Goal: Task Accomplishment & Management: Manage account settings

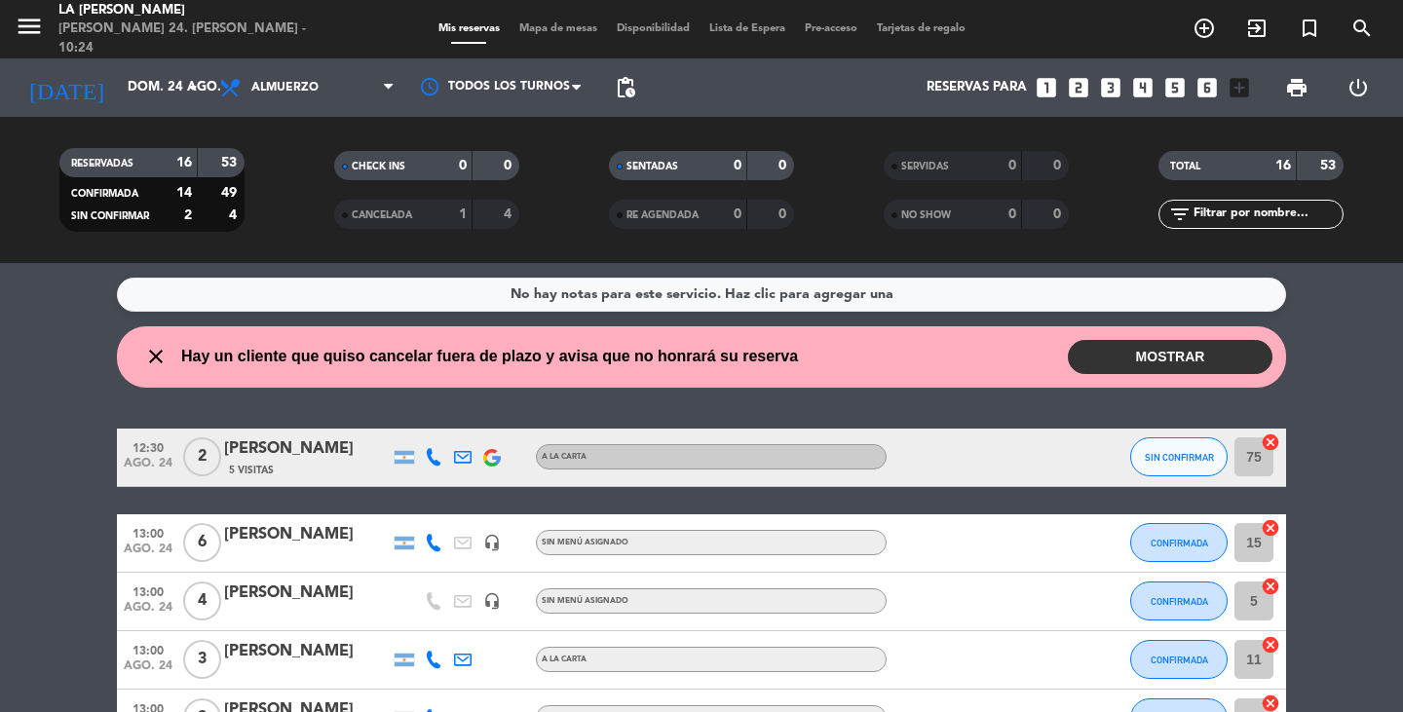
scroll to position [173, 0]
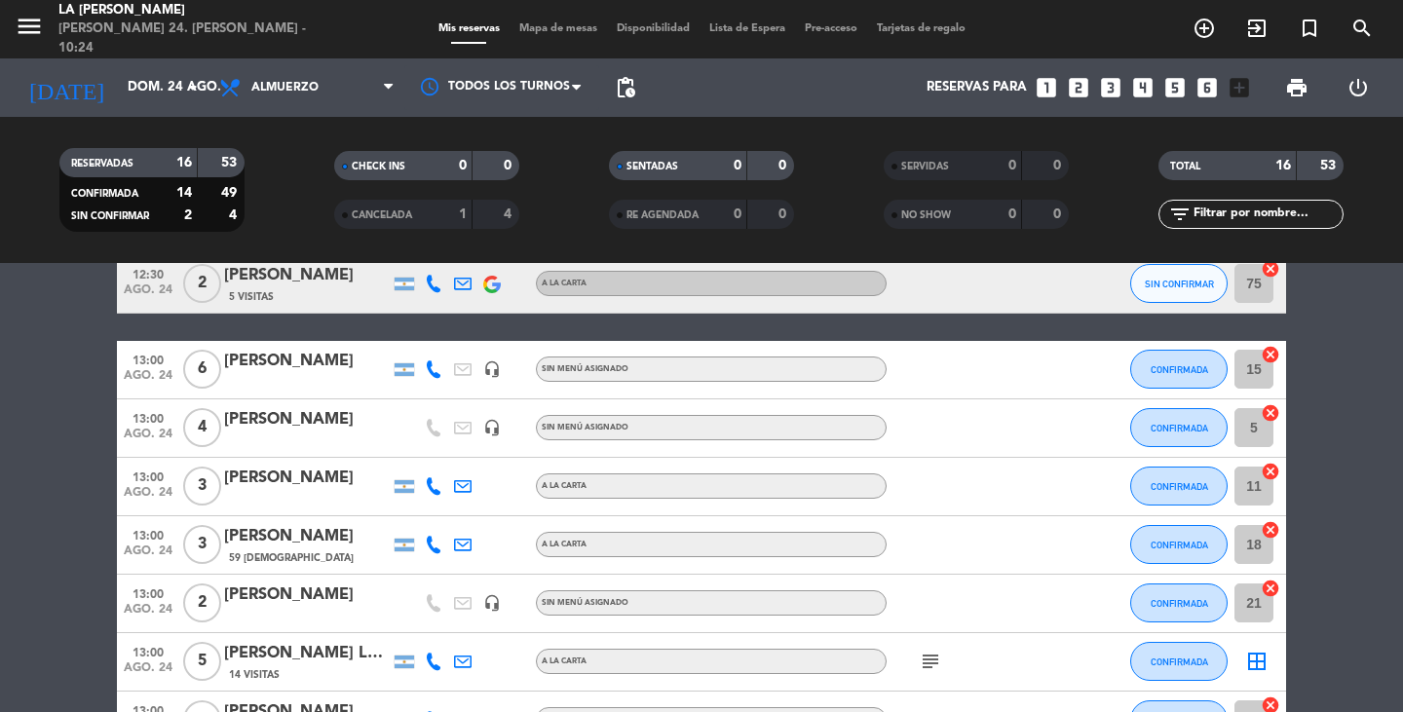
click at [575, 19] on div "menu LA [PERSON_NAME] RICCHIERI [PERSON_NAME] 24. [PERSON_NAME] - 10:24 Mis res…" at bounding box center [701, 29] width 1403 height 58
click at [576, 24] on span "Mapa de mesas" at bounding box center [558, 28] width 97 height 11
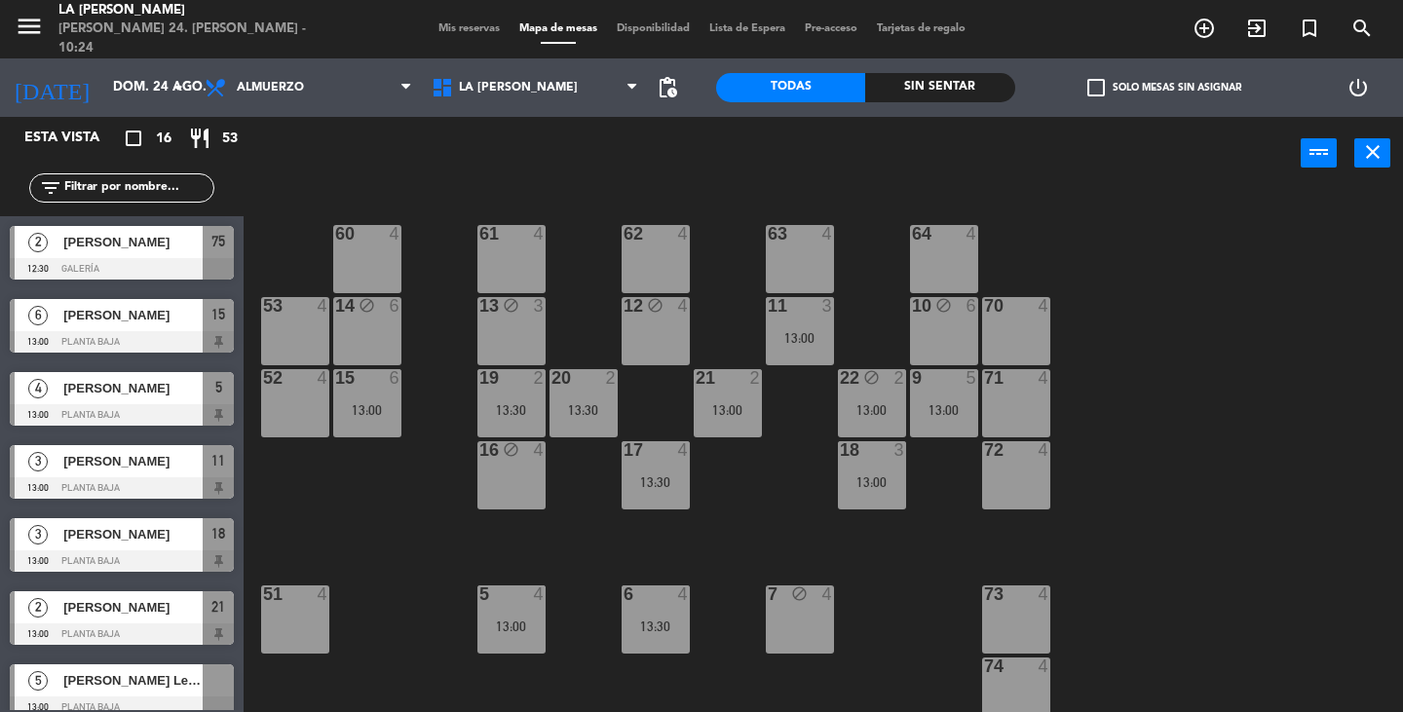
click at [519, 469] on div "16 block 4" at bounding box center [511, 475] width 68 height 68
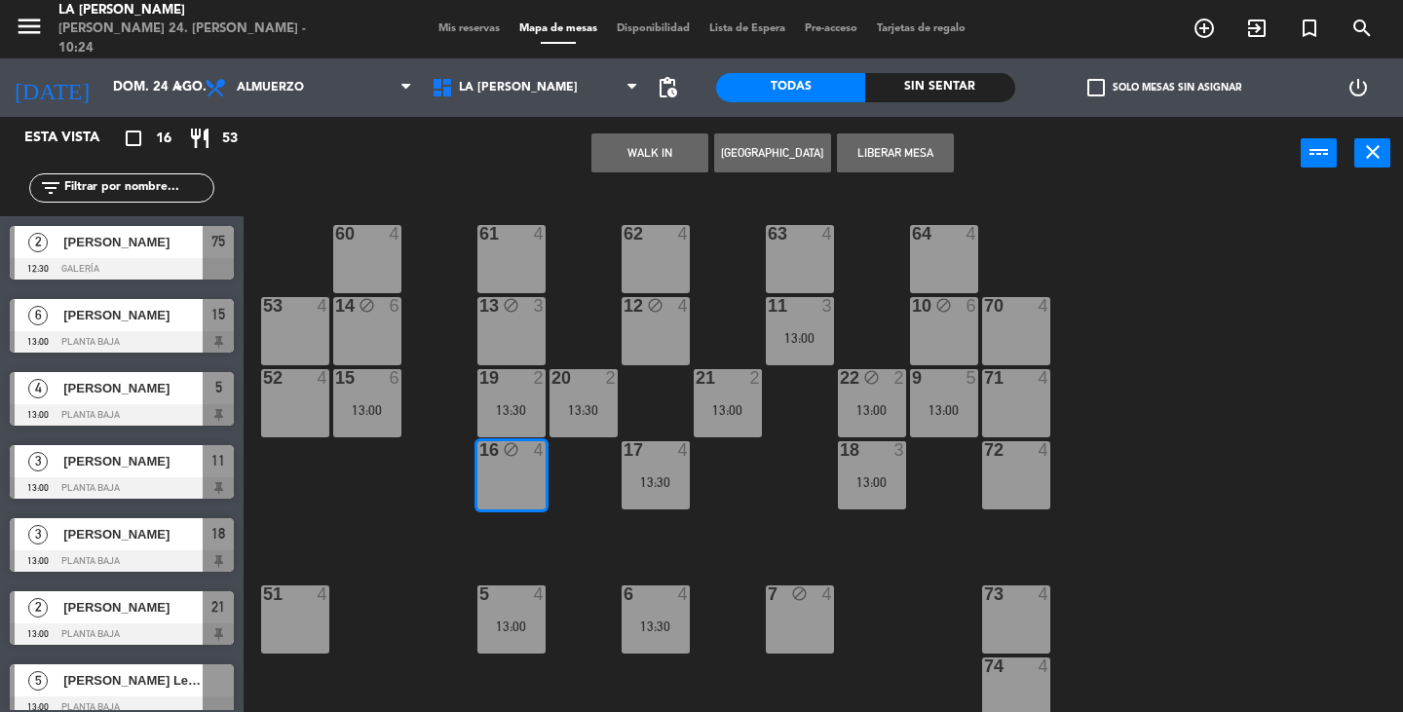
click at [780, 158] on button "[GEOGRAPHIC_DATA]" at bounding box center [772, 152] width 117 height 39
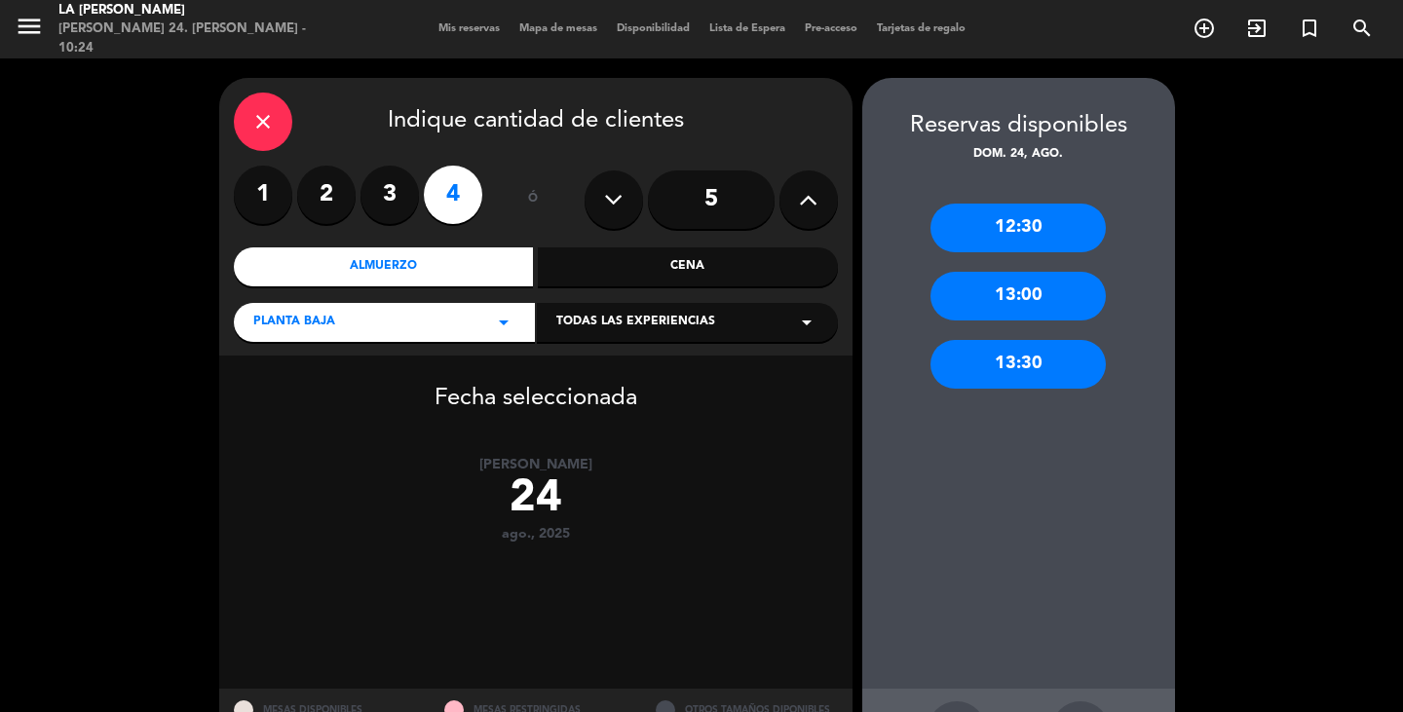
click at [391, 182] on label "3" at bounding box center [389, 195] width 58 height 58
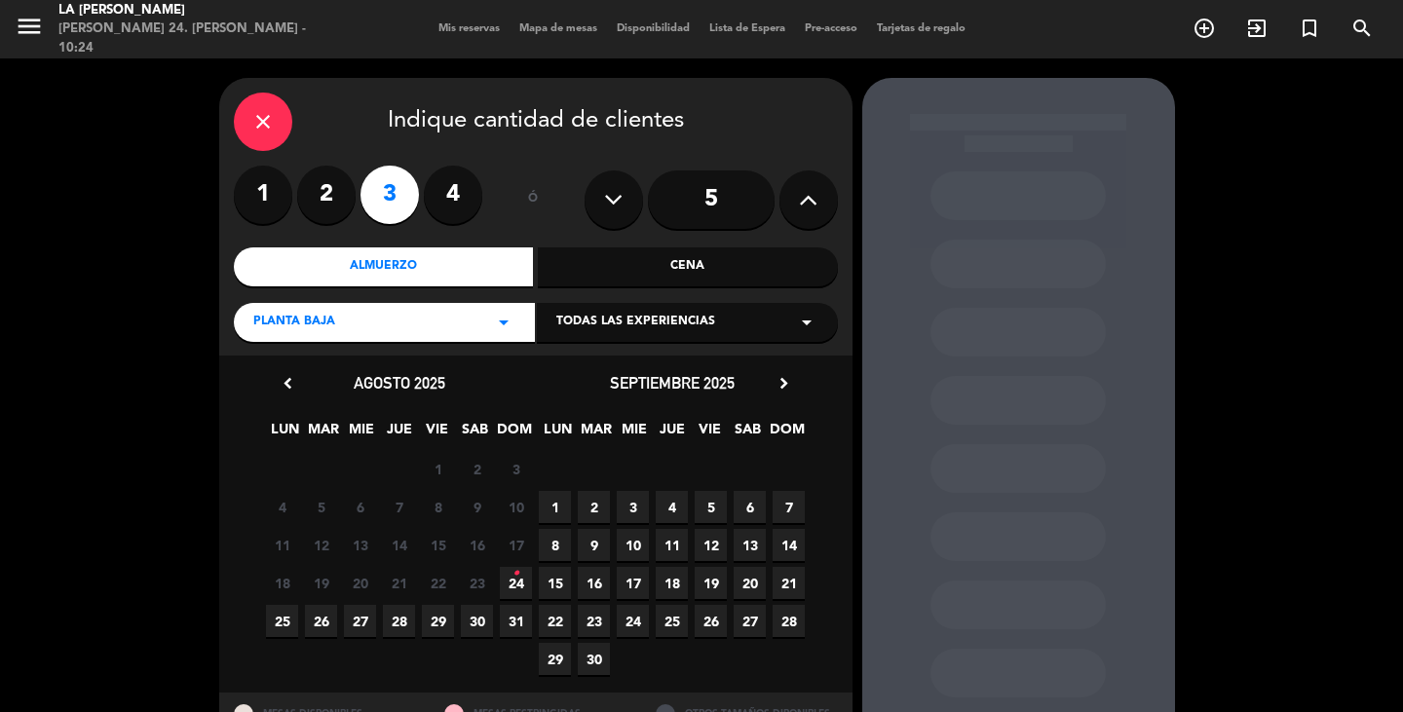
click at [512, 586] on icon "•" at bounding box center [515, 573] width 7 height 31
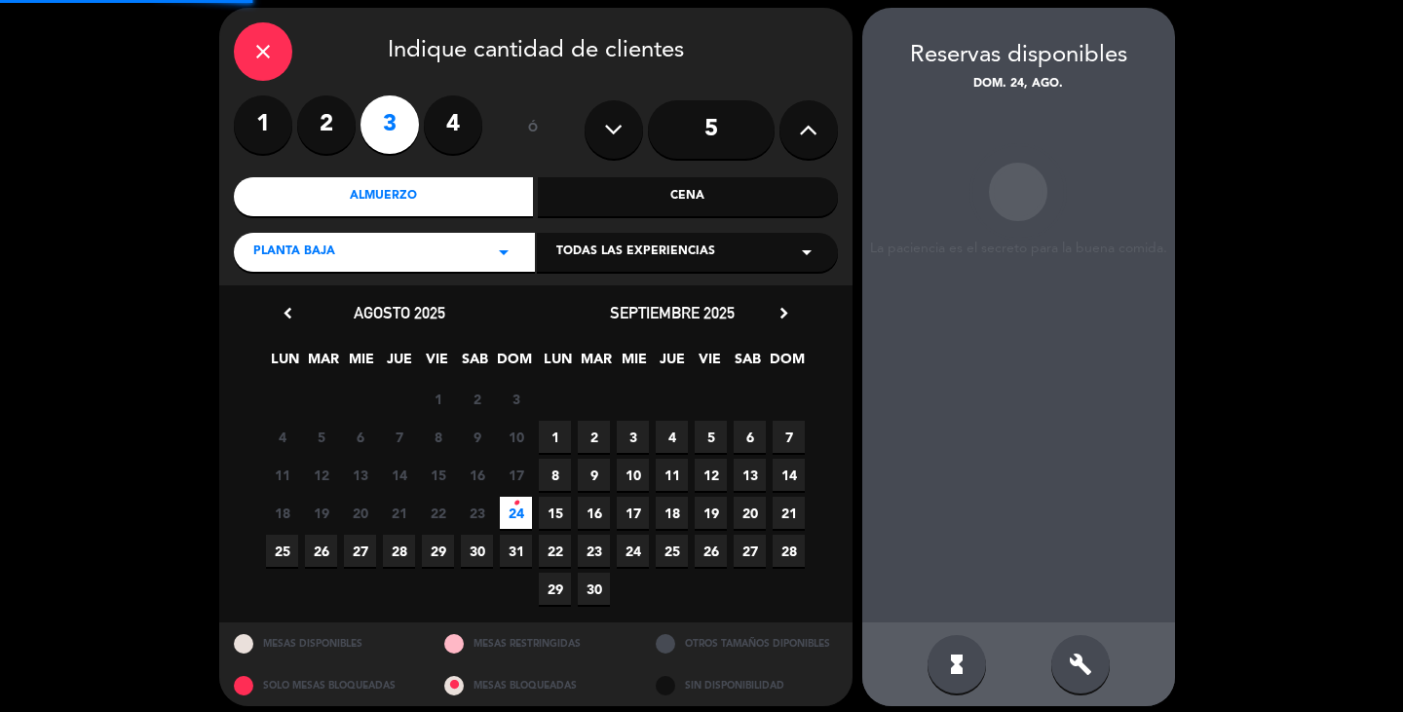
scroll to position [78, 0]
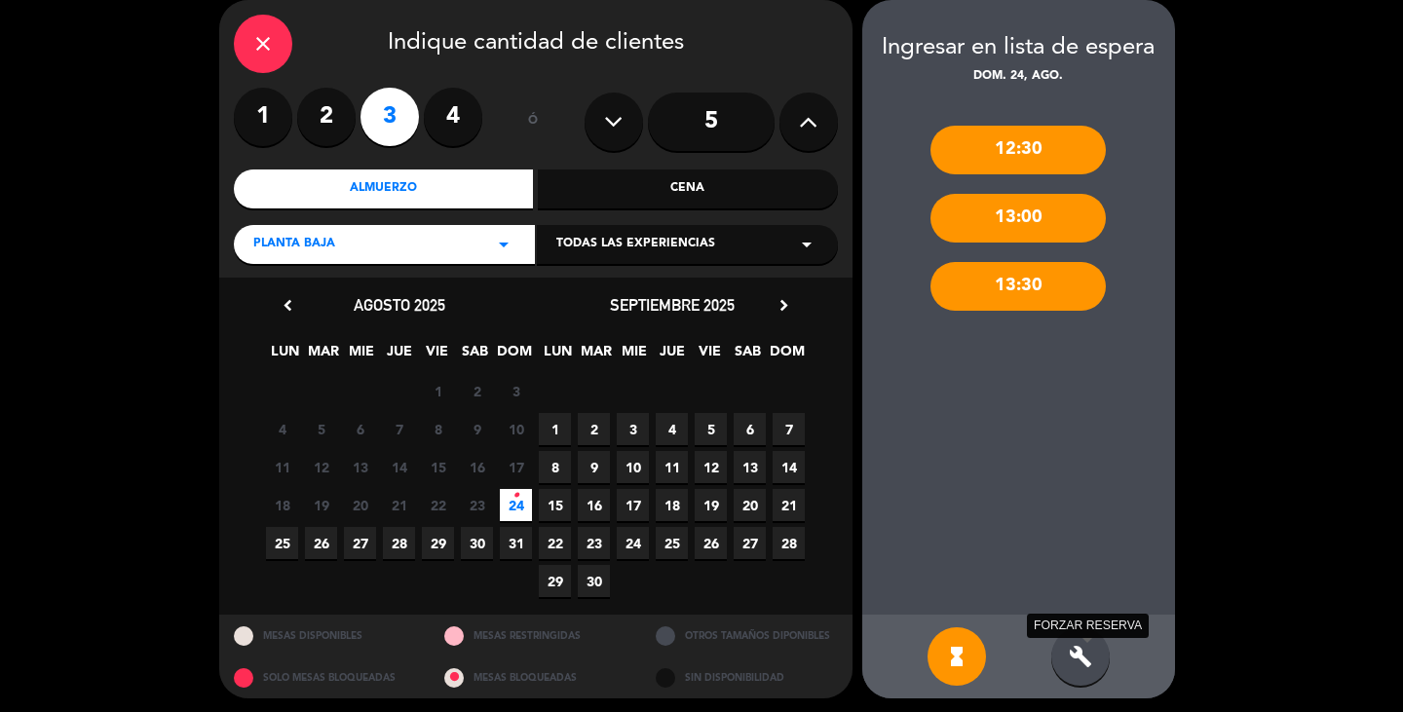
click at [1088, 649] on icon "build" at bounding box center [1080, 656] width 23 height 23
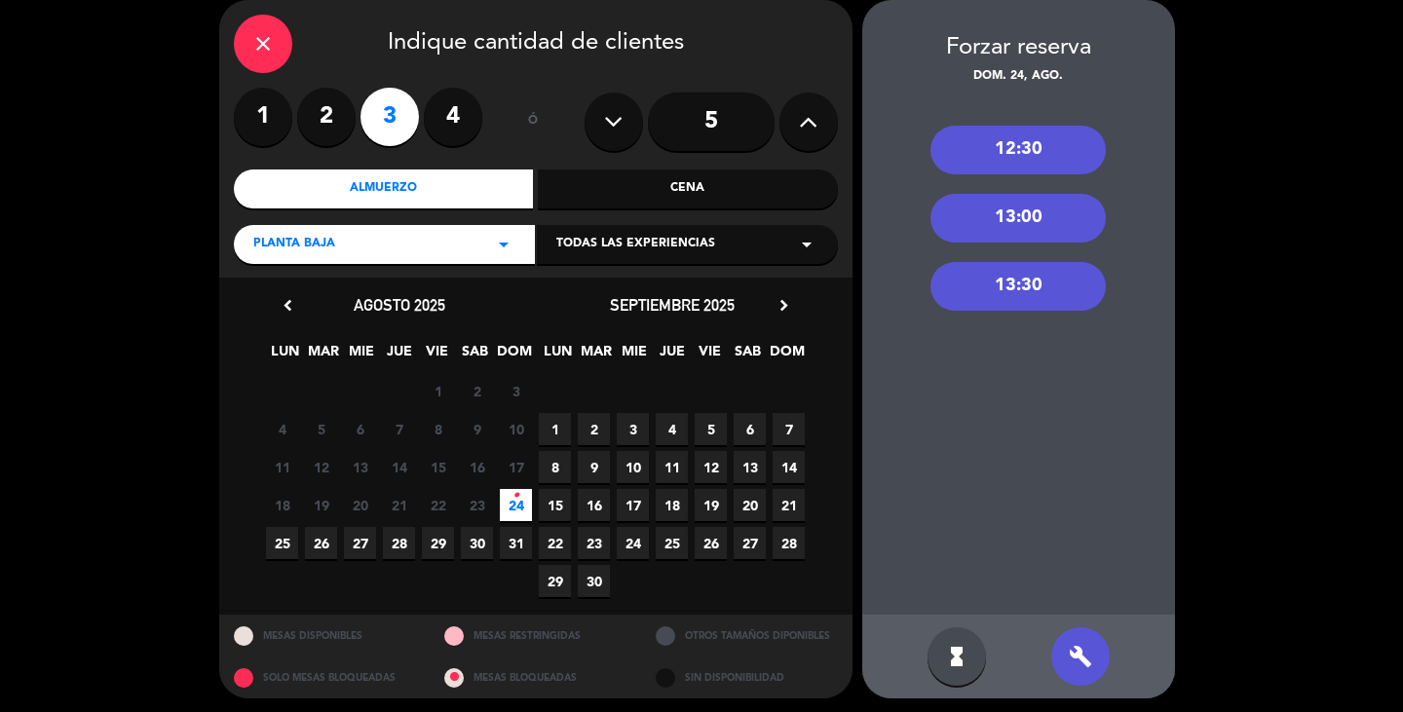
click at [1034, 225] on div "13:00" at bounding box center [1017, 218] width 175 height 49
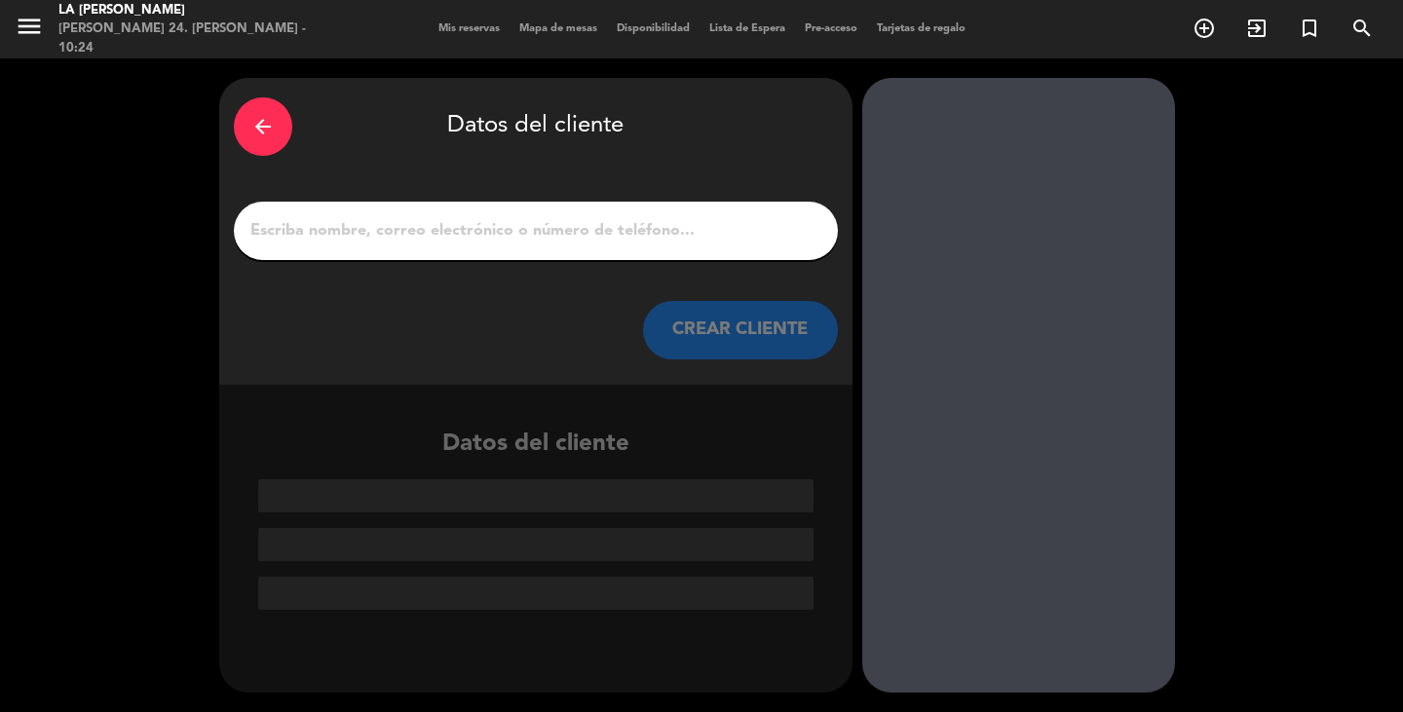
click at [465, 230] on input "1" at bounding box center [535, 230] width 575 height 27
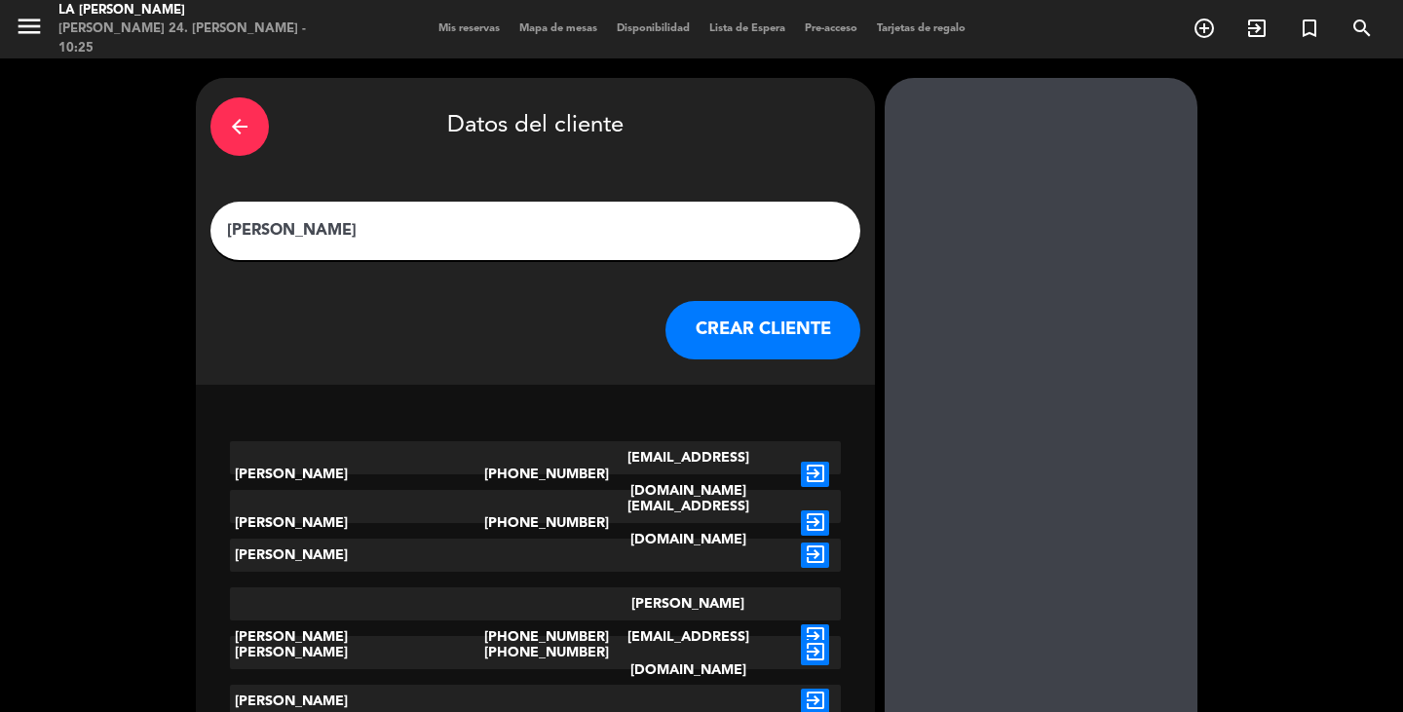
type input "[PERSON_NAME]"
click at [803, 554] on icon "exit_to_app" at bounding box center [815, 555] width 28 height 25
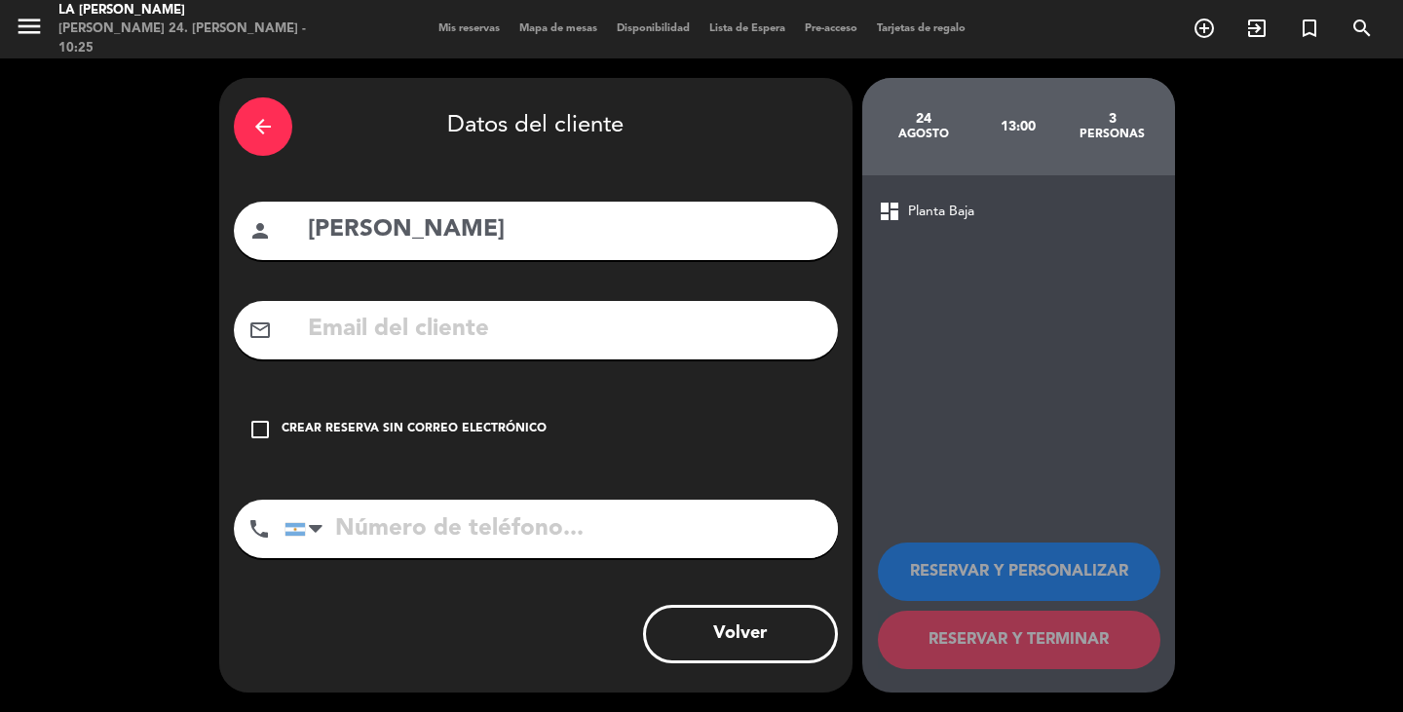
click at [448, 421] on div "Crear reserva sin correo electrónico" at bounding box center [414, 429] width 265 height 19
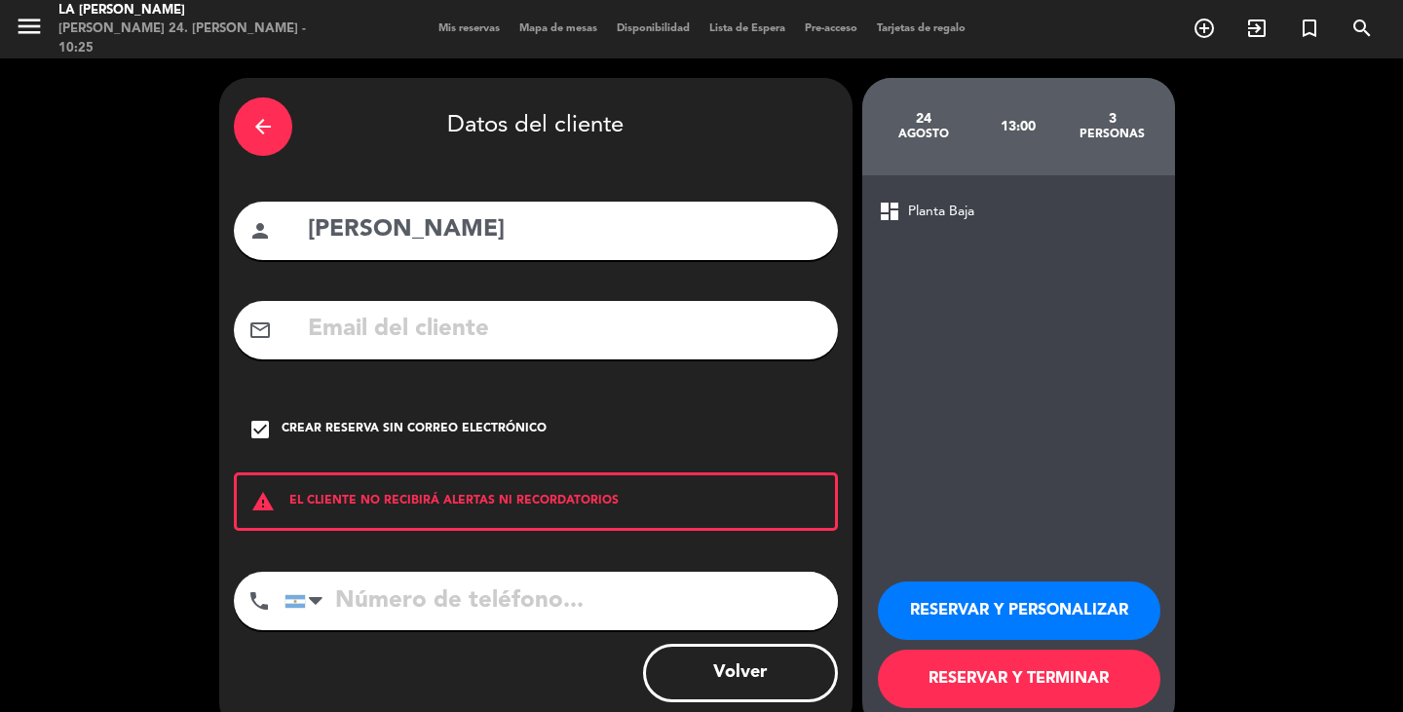
click at [1109, 691] on button "RESERVAR Y TERMINAR" at bounding box center [1019, 679] width 283 height 58
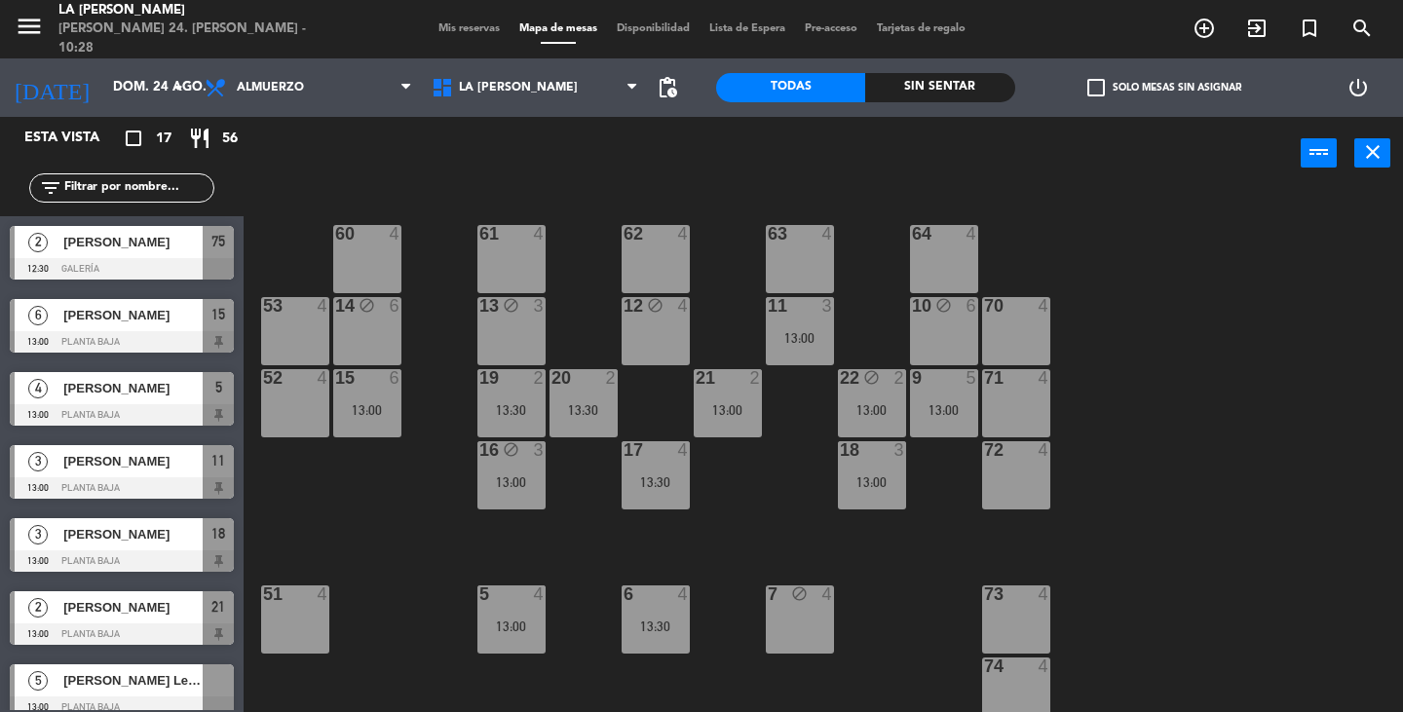
click at [469, 21] on div "Mis reservas Mapa de mesas Disponibilidad Lista de Espera Pre-acceso Tarjetas d…" at bounding box center [702, 29] width 547 height 18
click at [471, 29] on span "Mis reservas" at bounding box center [469, 28] width 81 height 11
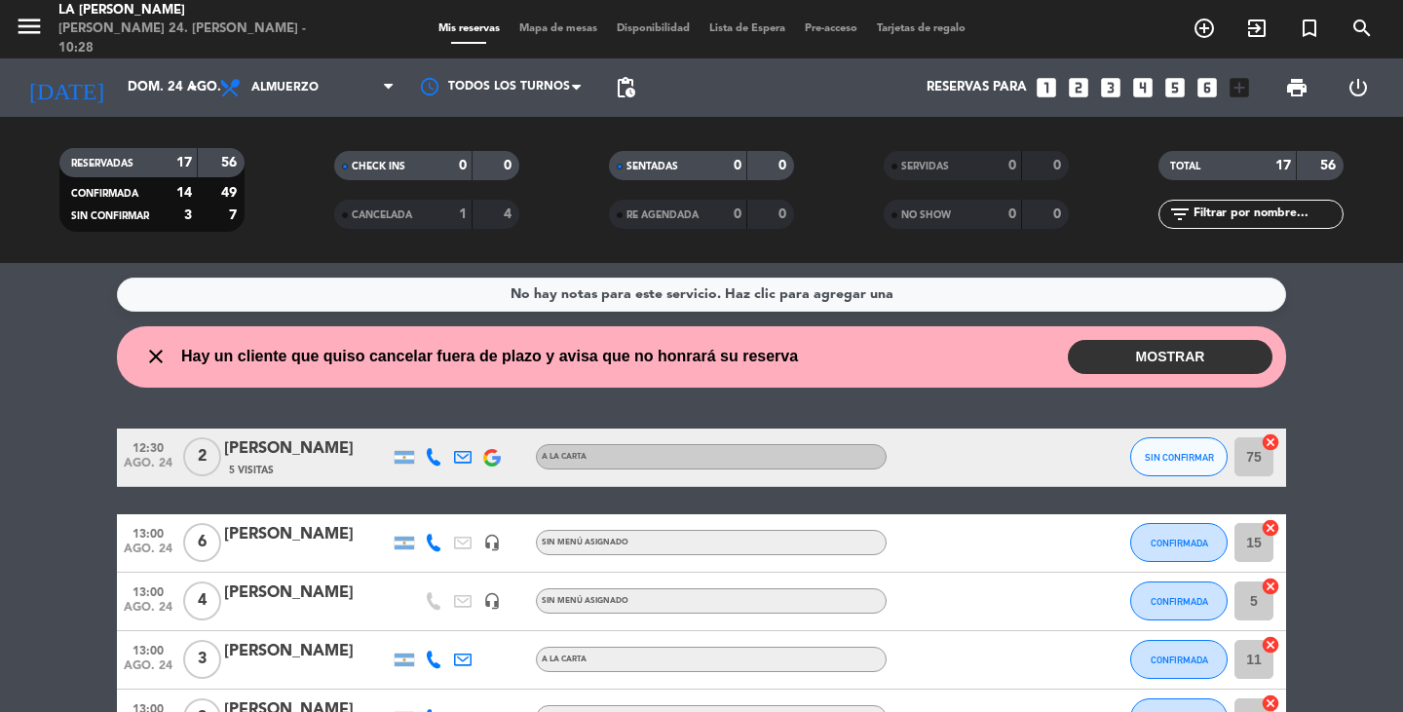
click at [1186, 363] on button "MOSTRAR" at bounding box center [1170, 357] width 205 height 34
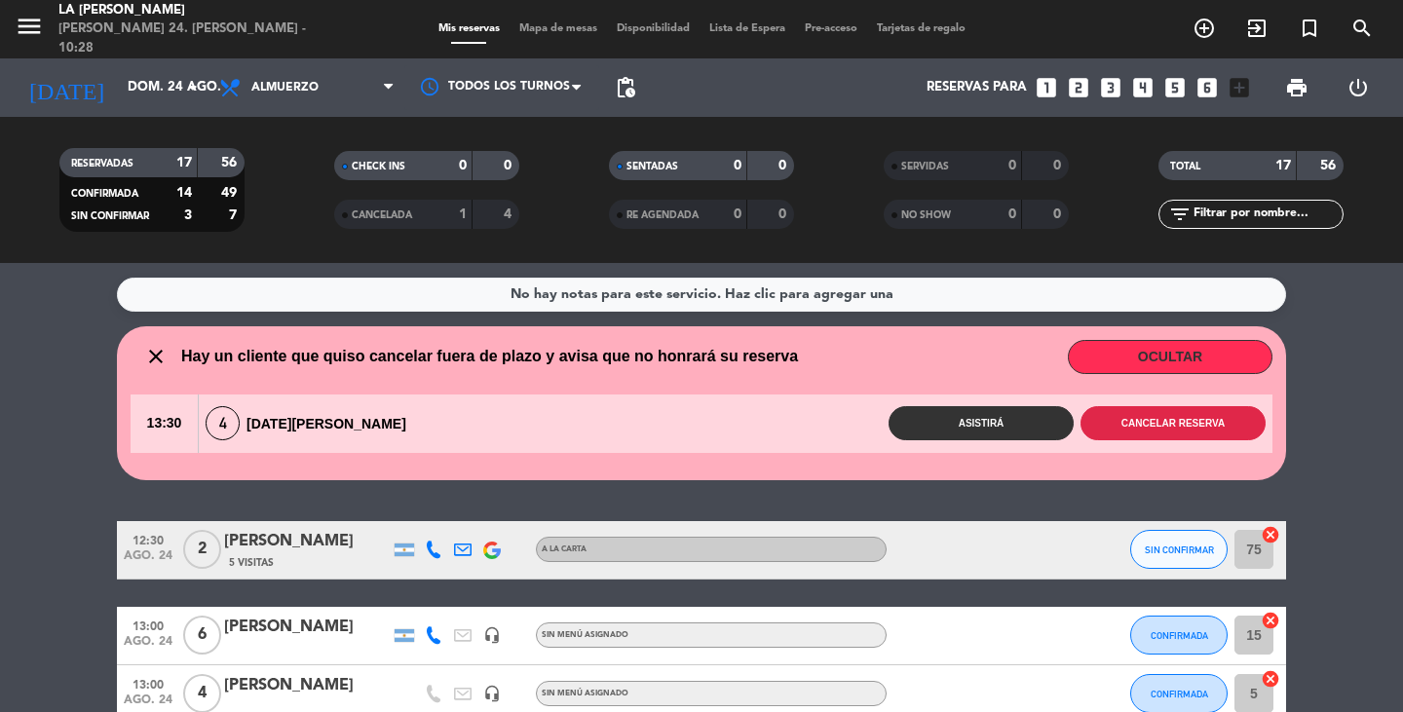
click at [1210, 424] on button "Cancelar reserva" at bounding box center [1172, 423] width 185 height 34
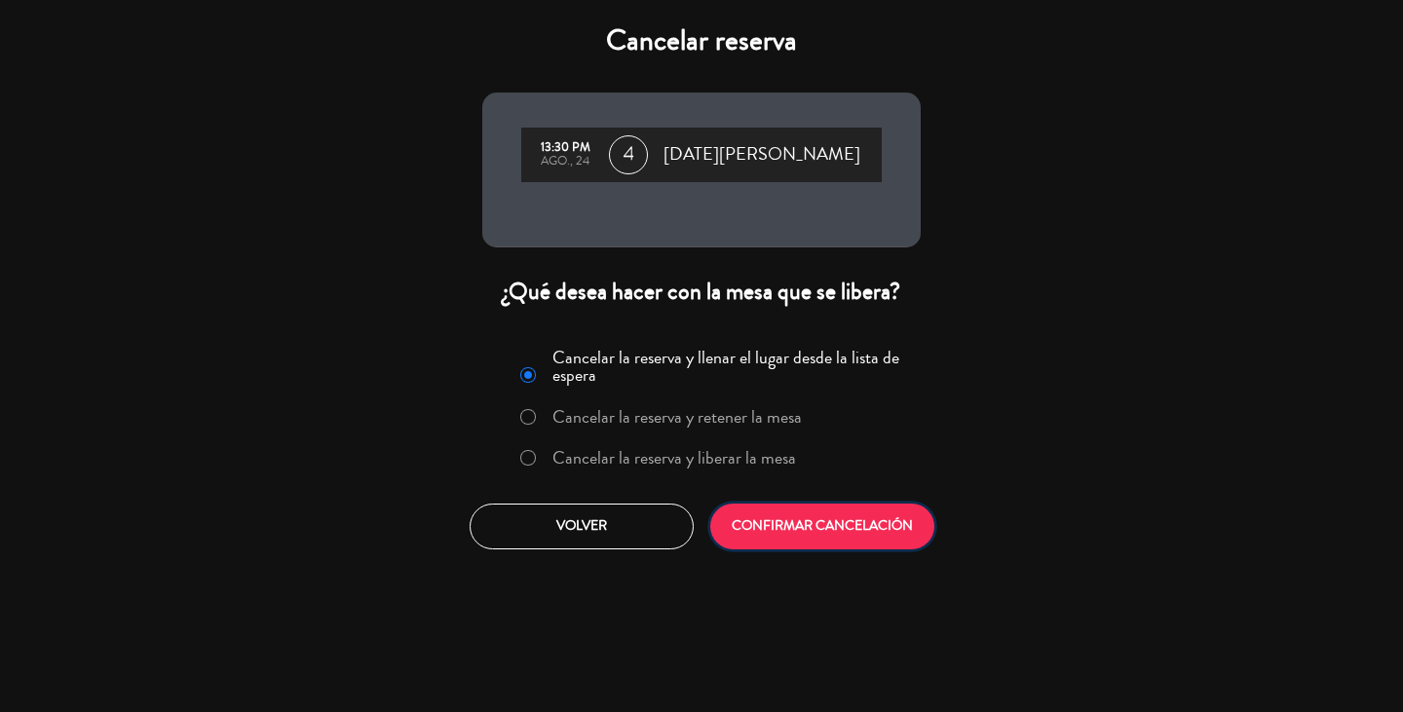
click at [832, 533] on button "CONFIRMAR CANCELACIÓN" at bounding box center [822, 527] width 224 height 46
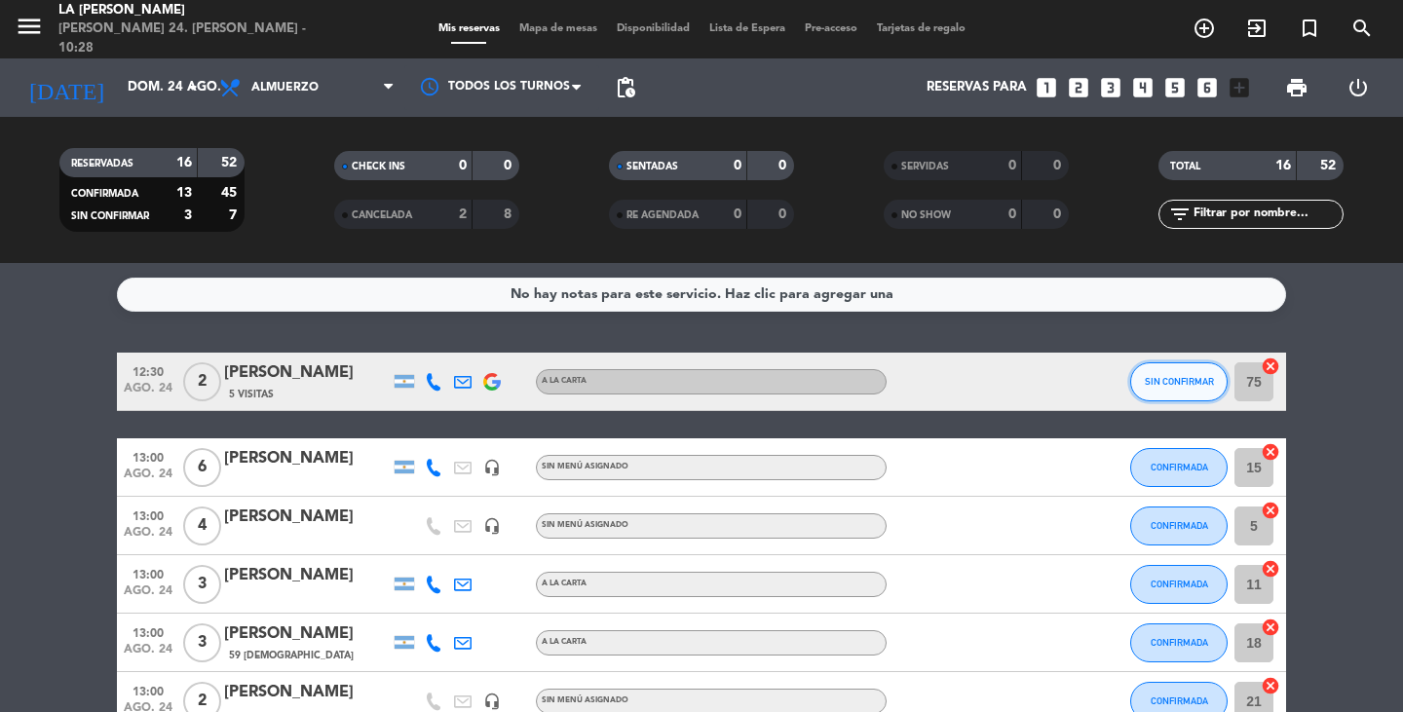
click at [1159, 385] on span "SIN CONFIRMAR" at bounding box center [1179, 381] width 69 height 11
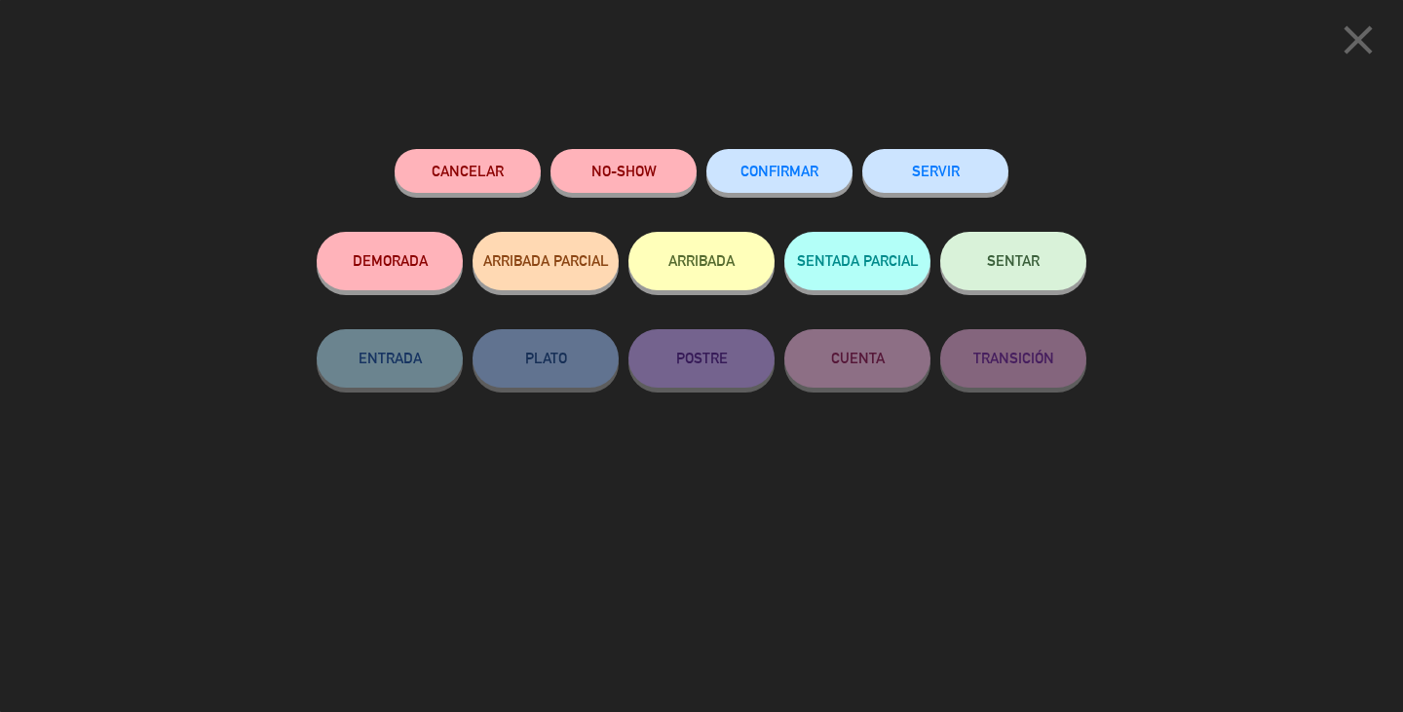
click at [829, 149] on div "CONFIRMAR" at bounding box center [779, 190] width 146 height 83
click at [830, 168] on button "CONFIRMAR" at bounding box center [779, 171] width 146 height 44
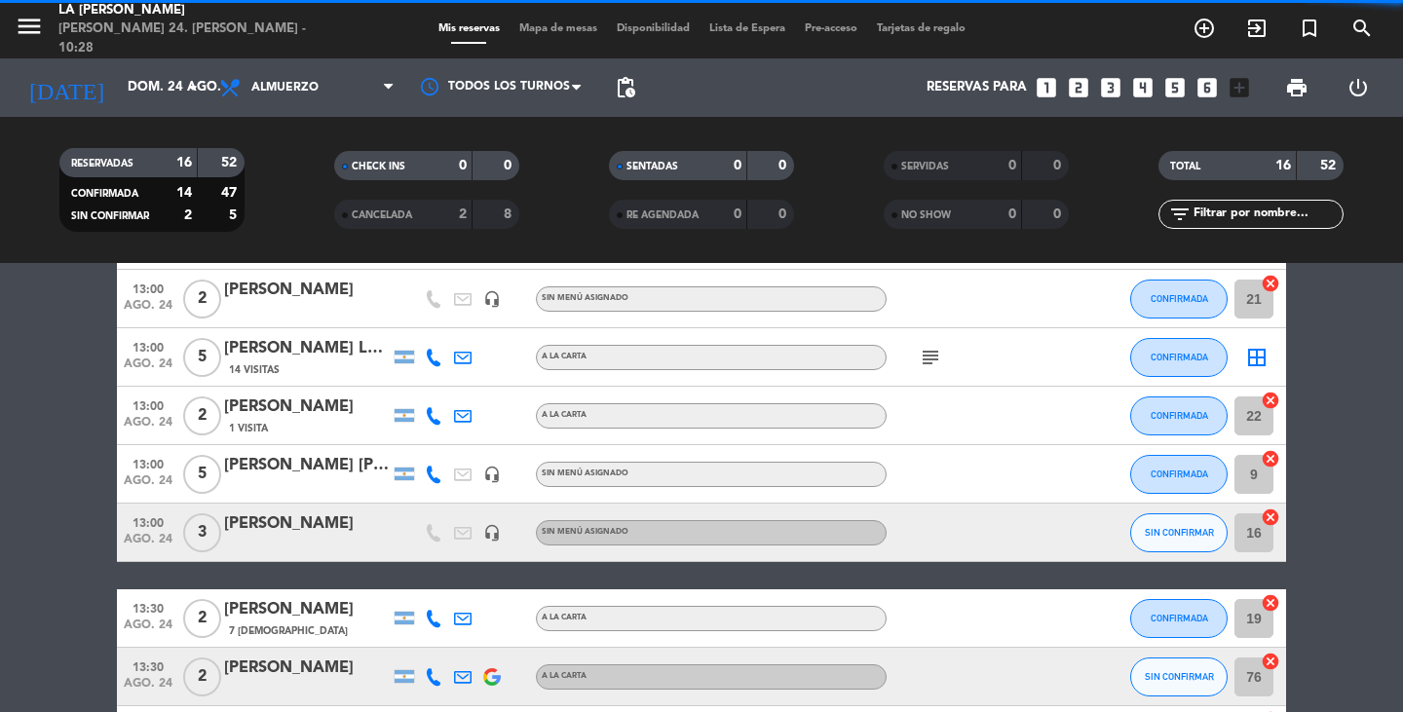
scroll to position [487, 0]
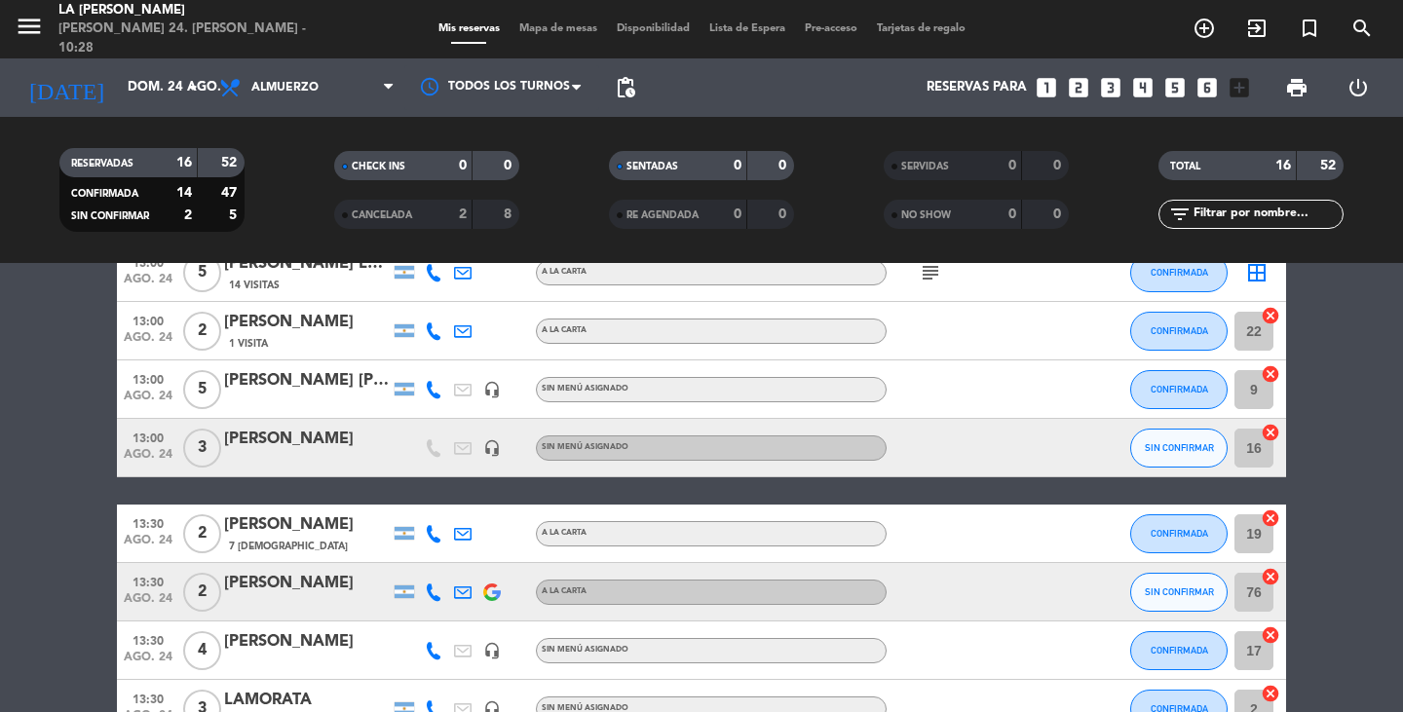
click at [1180, 426] on div "SIN CONFIRMAR" at bounding box center [1178, 447] width 97 height 57
click at [1191, 440] on button "SIN CONFIRMAR" at bounding box center [1178, 448] width 97 height 39
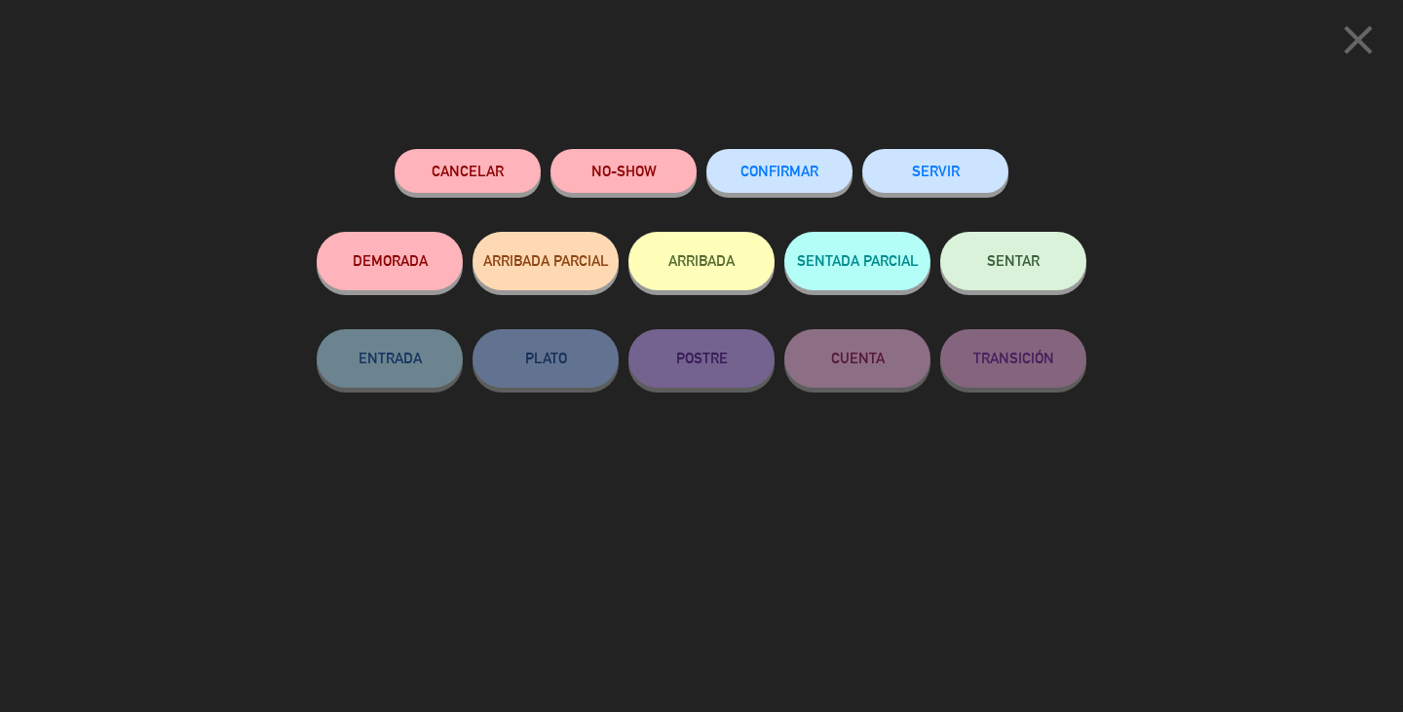
click at [773, 185] on button "CONFIRMAR" at bounding box center [779, 171] width 146 height 44
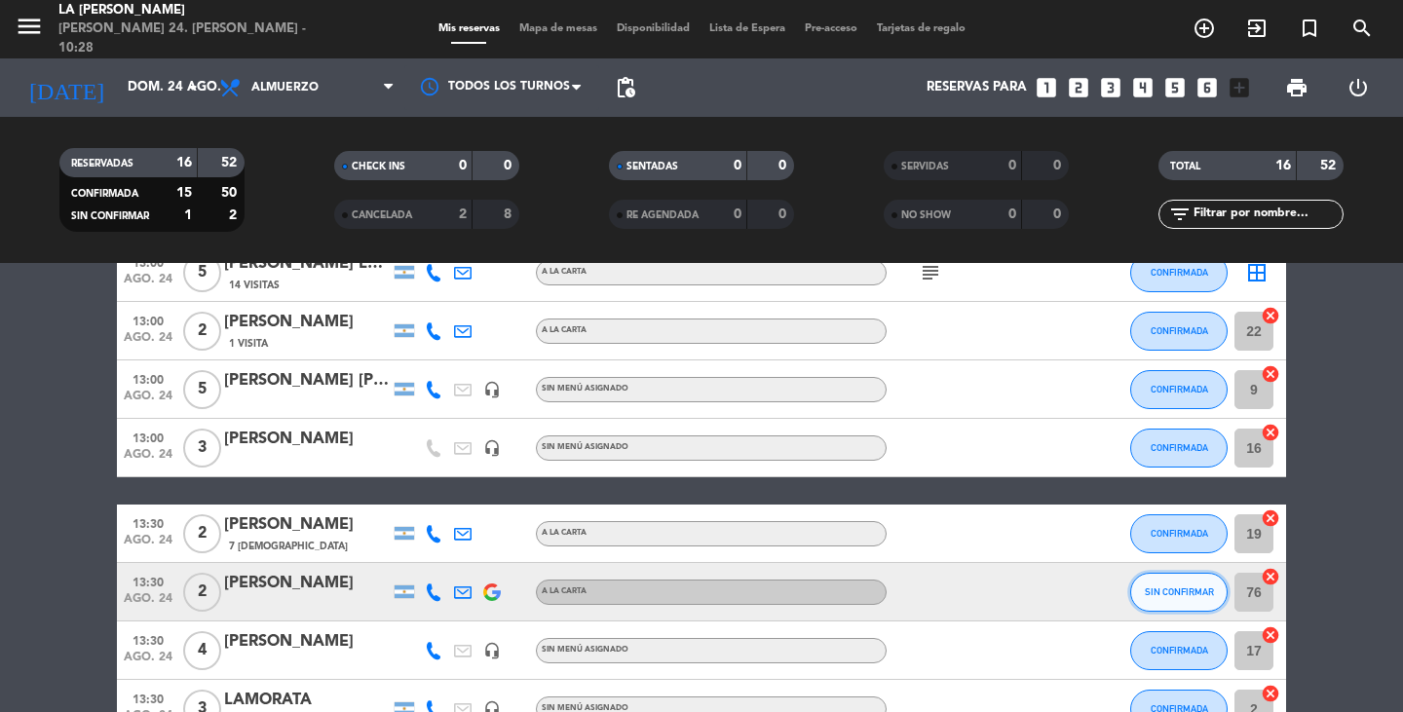
click at [1201, 594] on span "SIN CONFIRMAR" at bounding box center [1179, 591] width 69 height 11
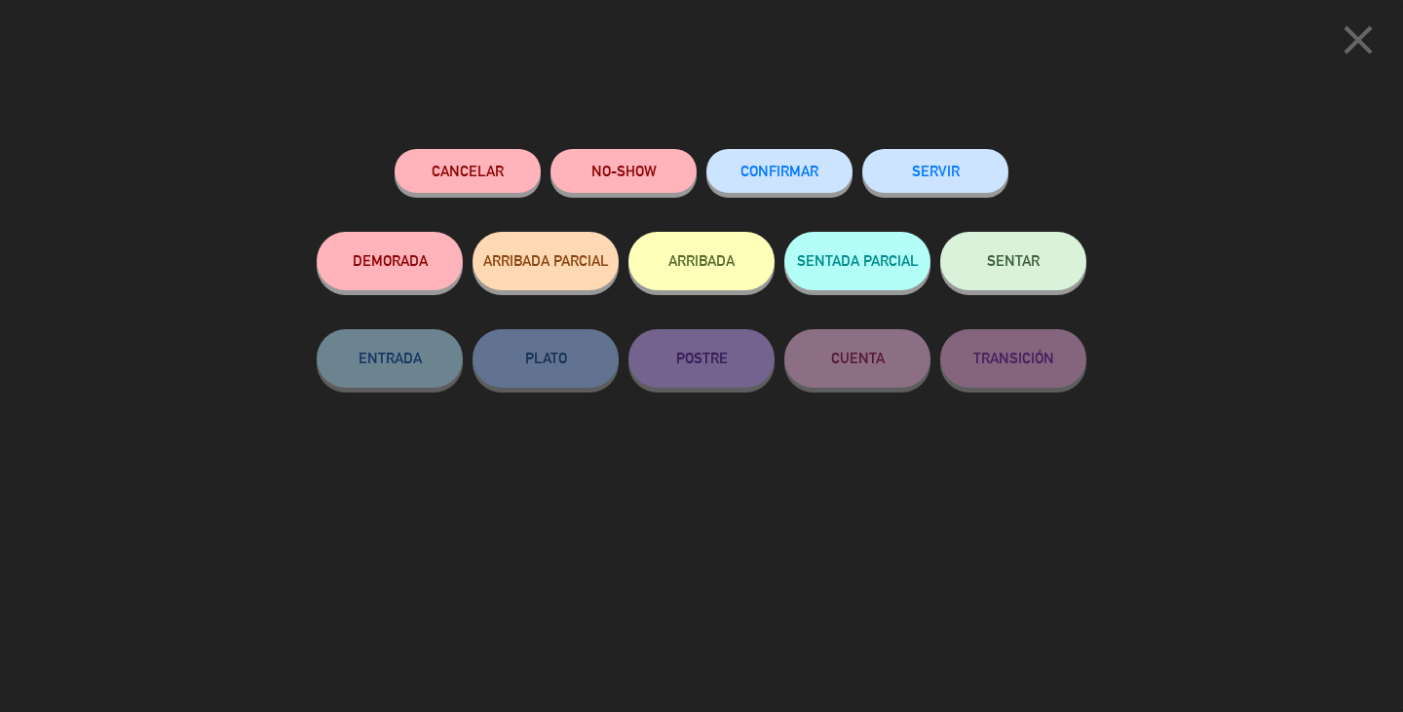
click at [789, 162] on button "CONFIRMAR" at bounding box center [779, 171] width 146 height 44
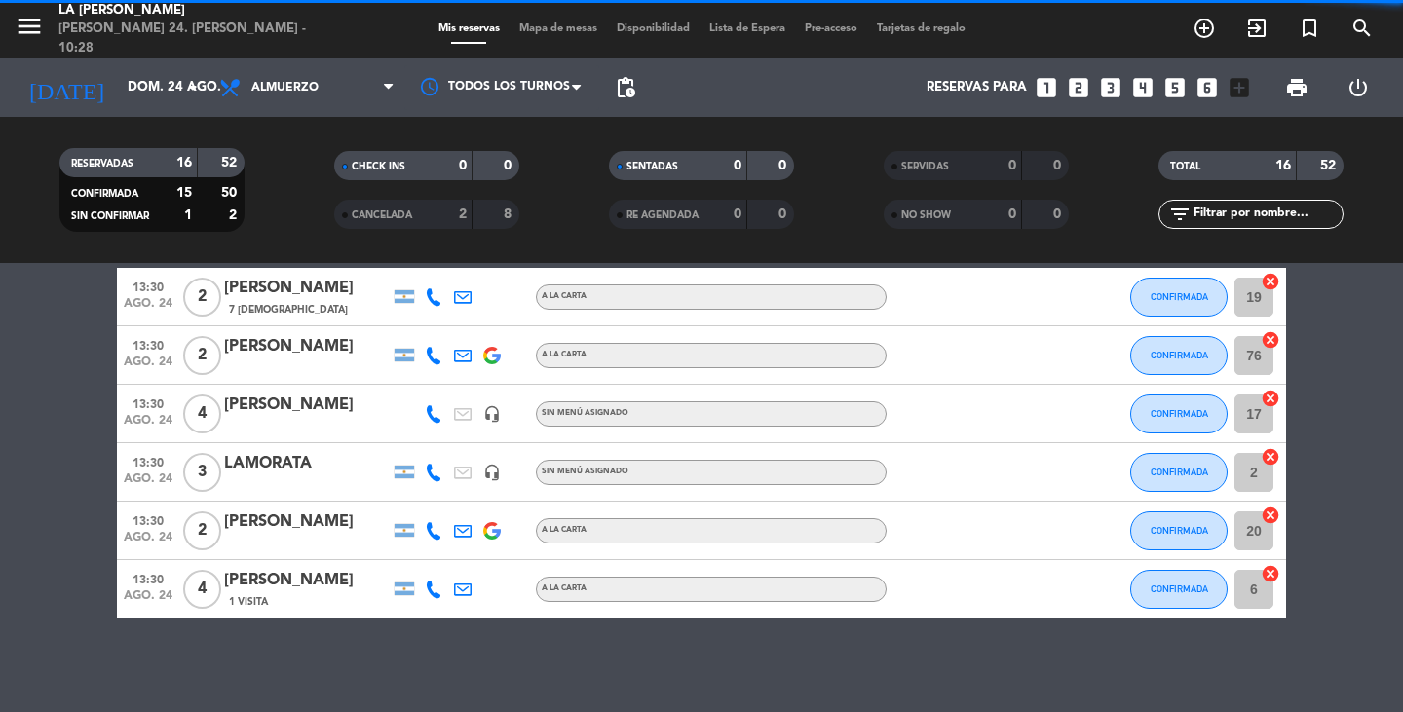
scroll to position [728, 0]
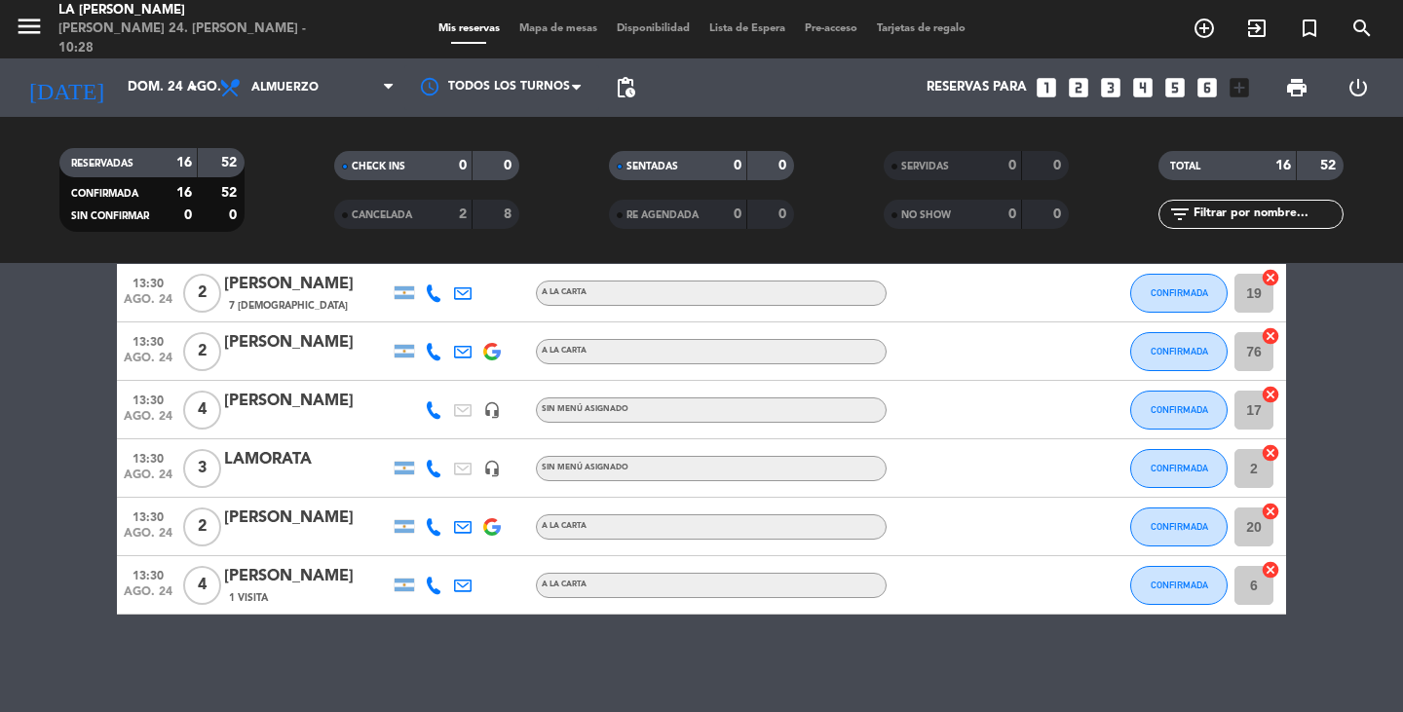
click at [570, 28] on span "Mapa de mesas" at bounding box center [558, 28] width 97 height 11
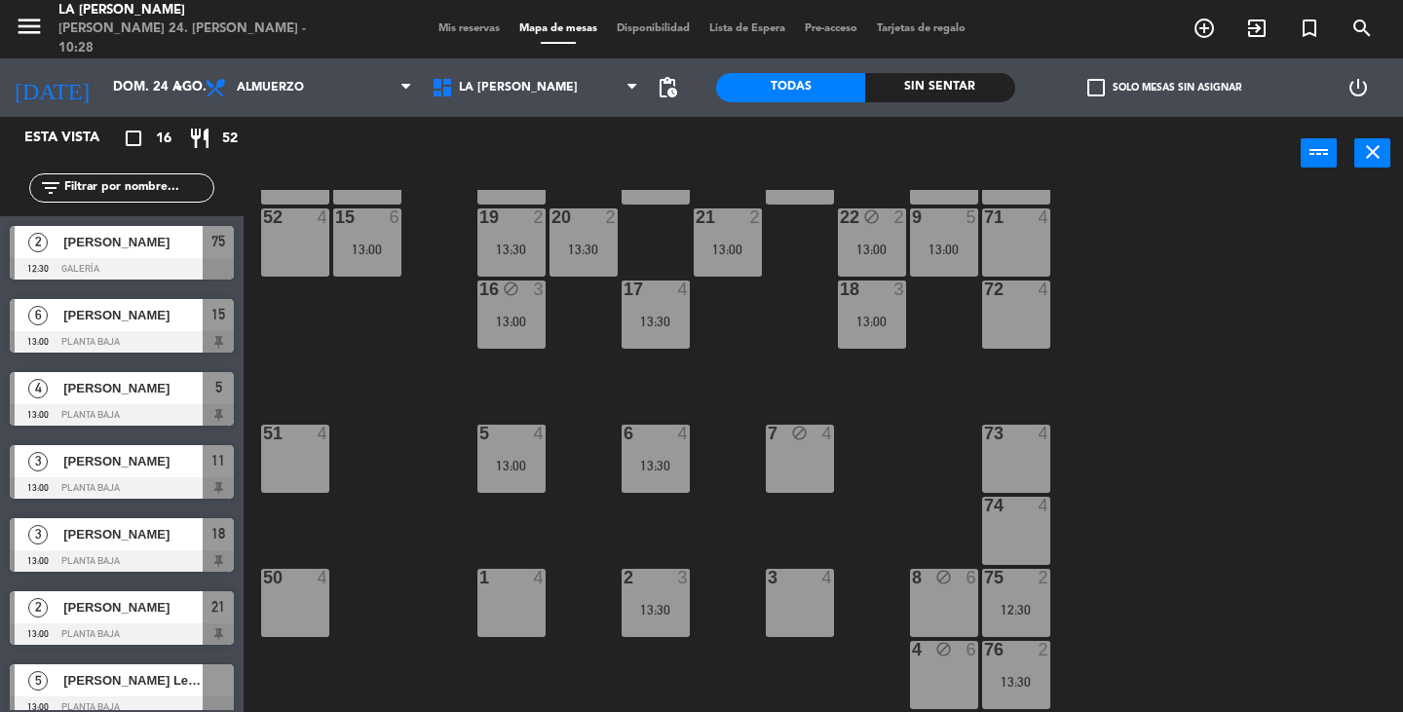
scroll to position [195, 0]
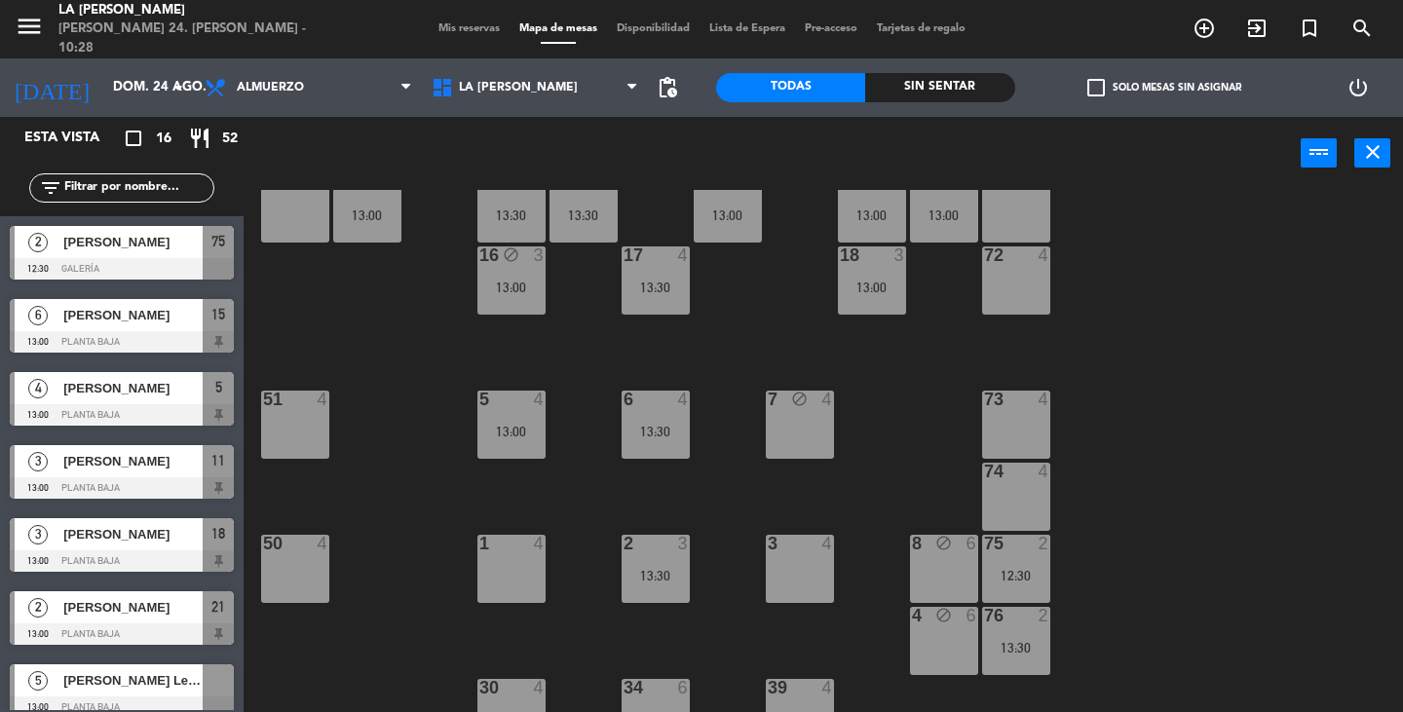
click at [513, 554] on div "1 4" at bounding box center [511, 569] width 68 height 68
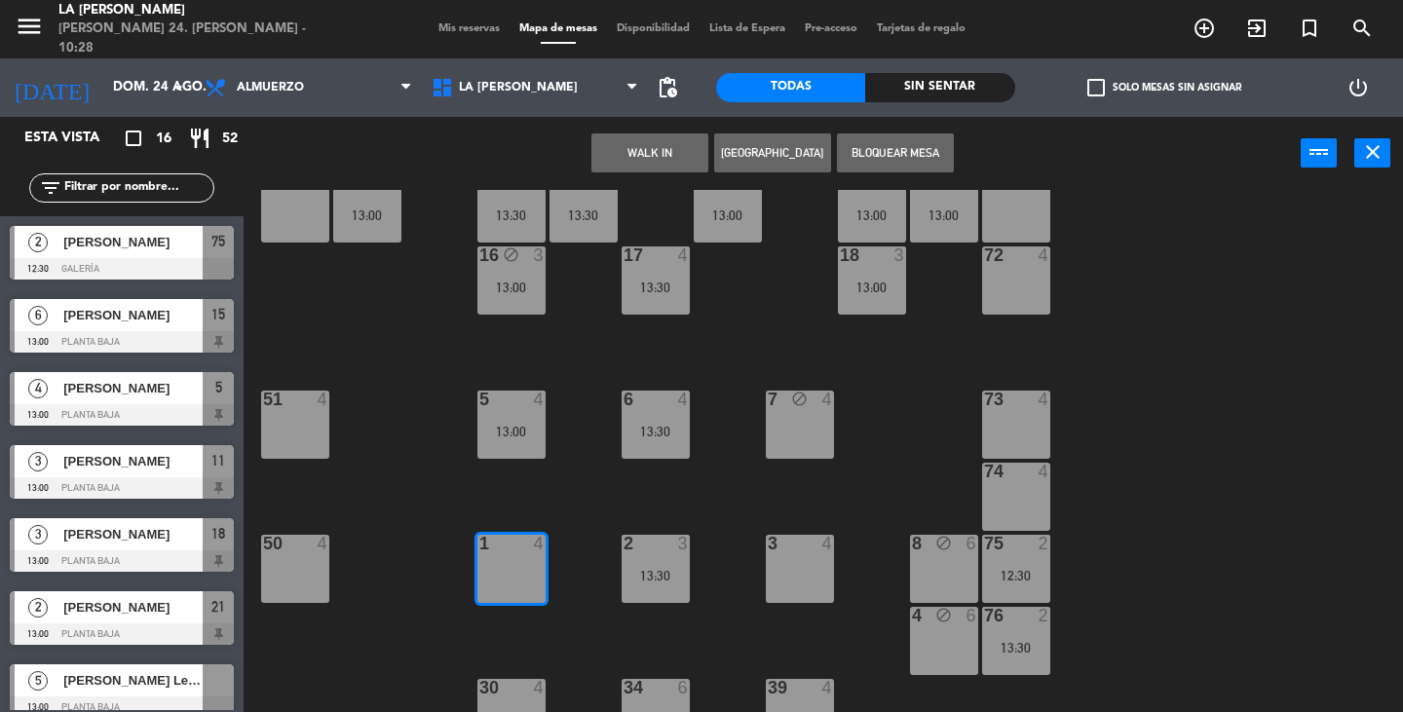
click at [802, 574] on div "3 4" at bounding box center [800, 569] width 68 height 68
click at [889, 147] on button "Bloquear Mesa" at bounding box center [895, 152] width 117 height 39
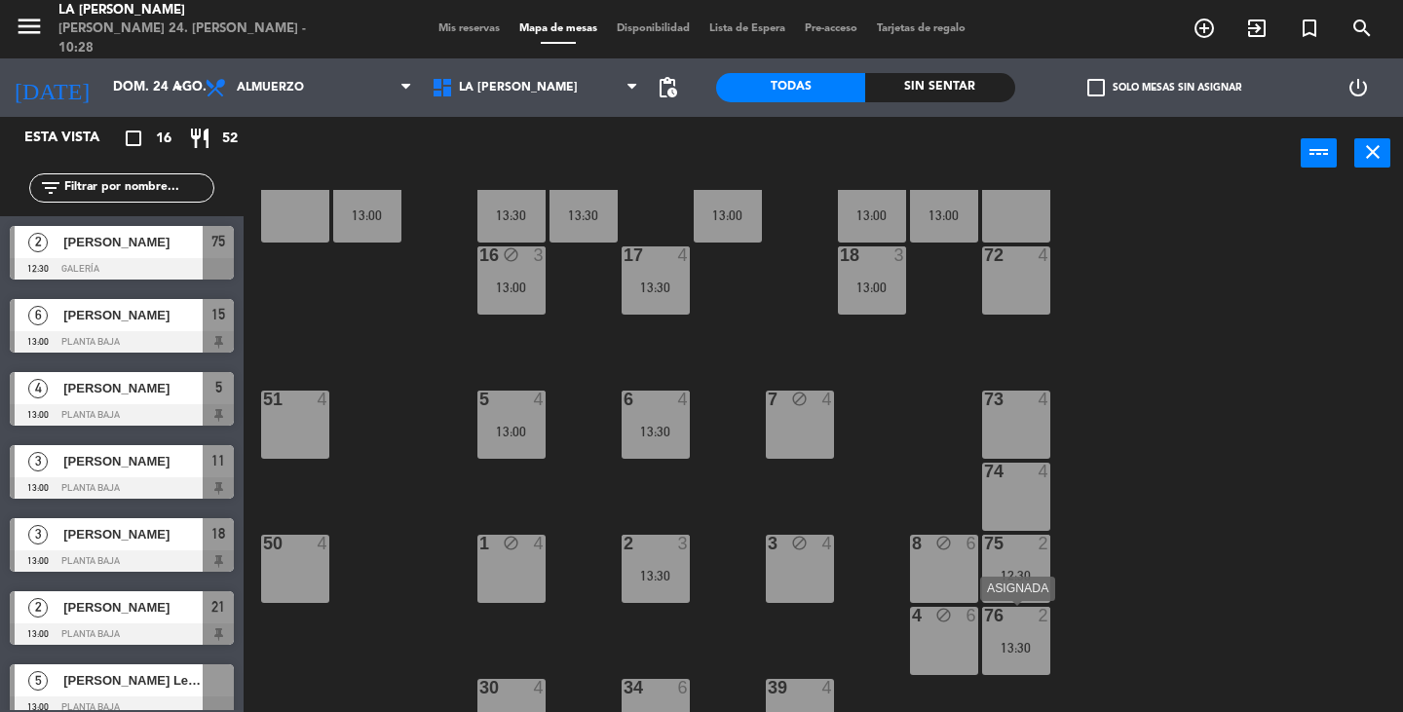
click at [1033, 655] on div "13:30" at bounding box center [1016, 648] width 68 height 14
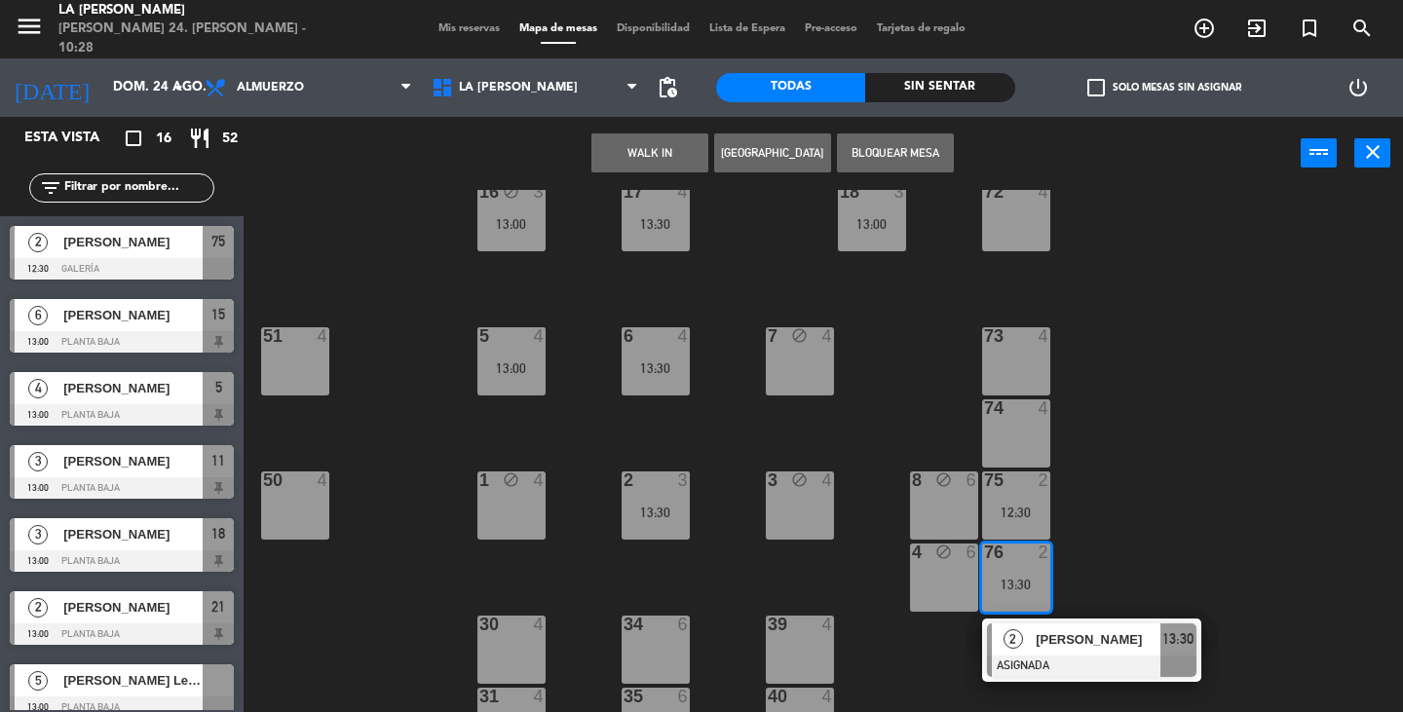
scroll to position [292, 0]
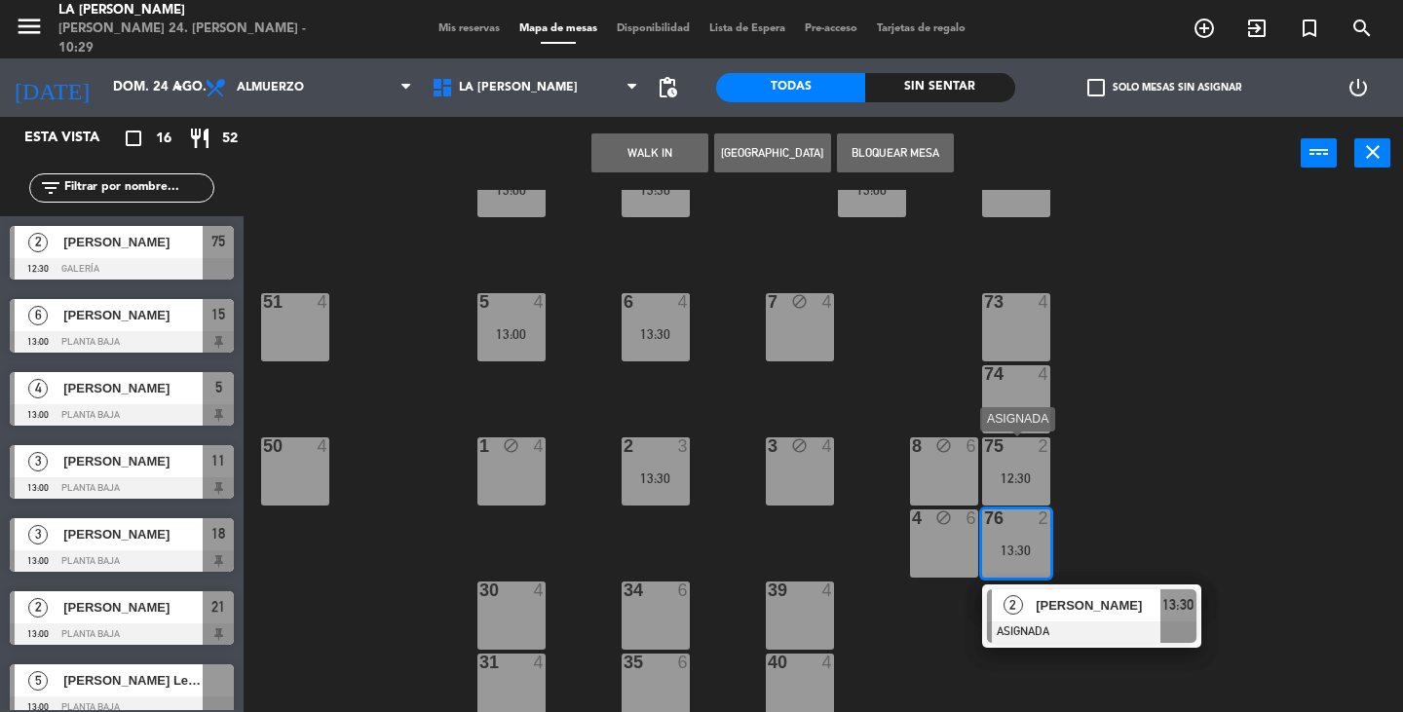
click at [1026, 482] on div "12:30" at bounding box center [1016, 479] width 68 height 14
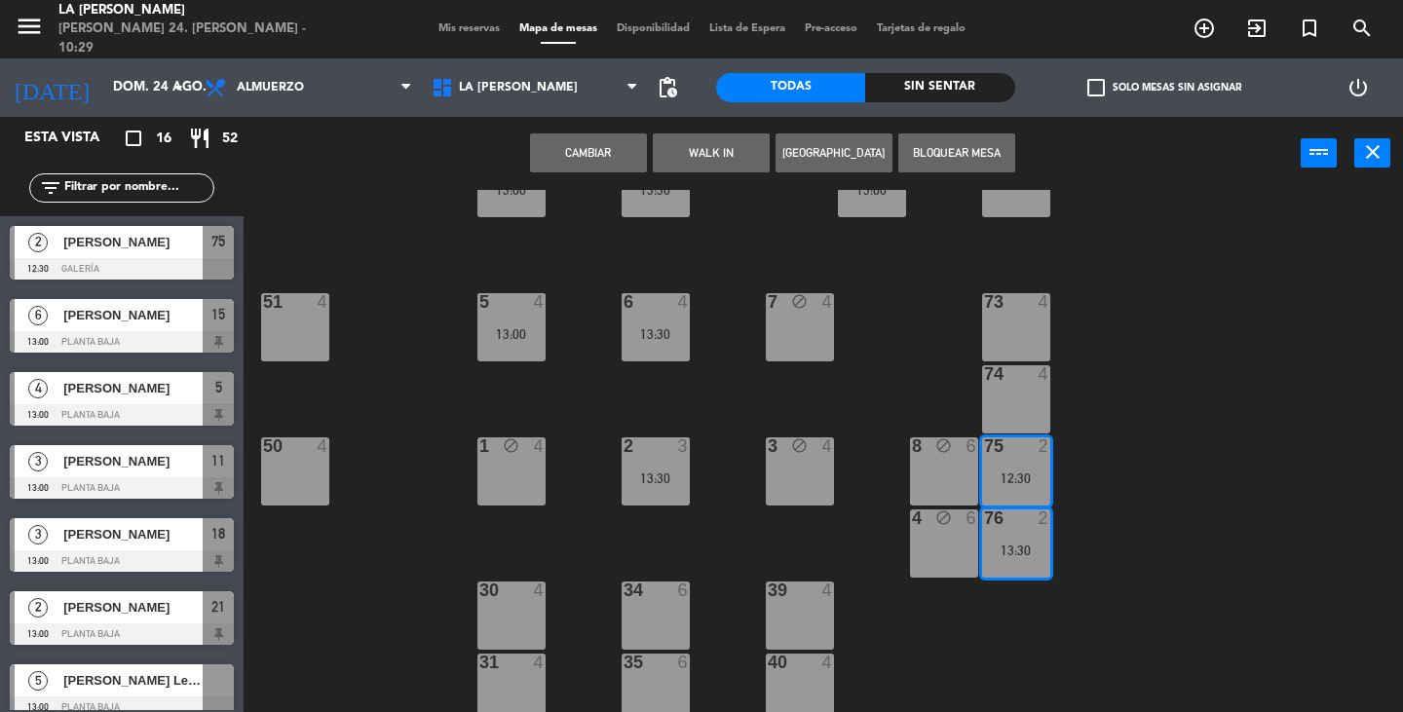
click at [1029, 484] on div "12:30" at bounding box center [1016, 479] width 68 height 14
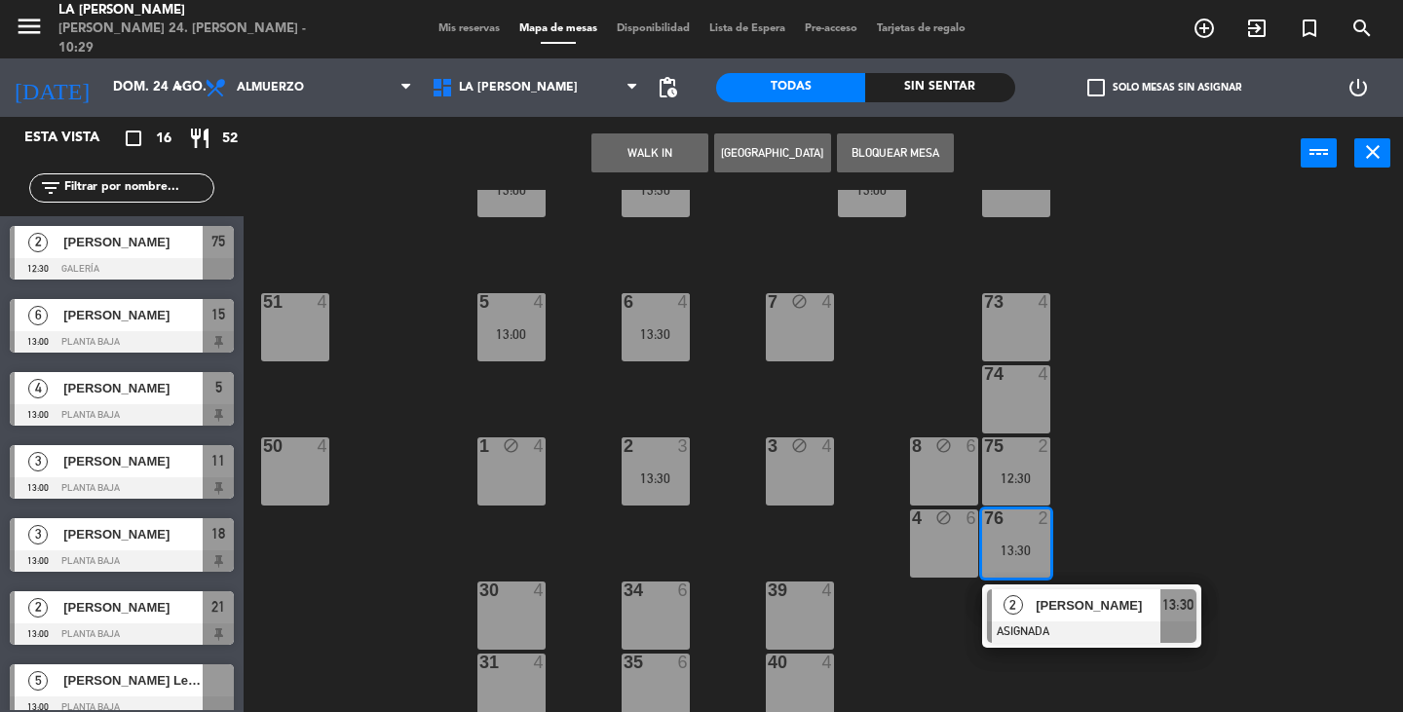
drag, startPoint x: 1052, startPoint y: 574, endPoint x: 1043, endPoint y: 565, distance: 12.4
click at [1049, 573] on div "60 4 61 4 62 4 63 4 64 4 14 block 6 13 block 3 12 block 4 11 3 13:00 10 block 6…" at bounding box center [830, 451] width 1146 height 522
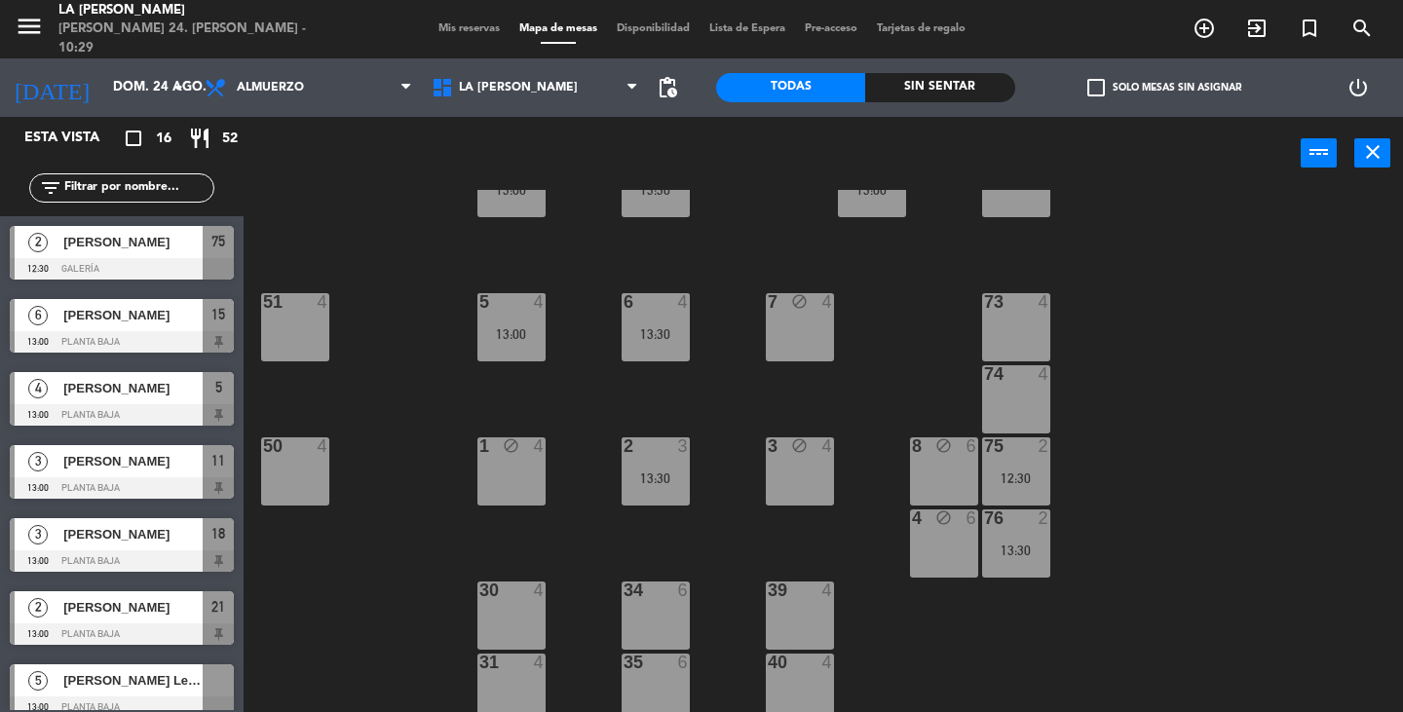
click at [1023, 468] on div "75 2 12:30" at bounding box center [1016, 471] width 68 height 68
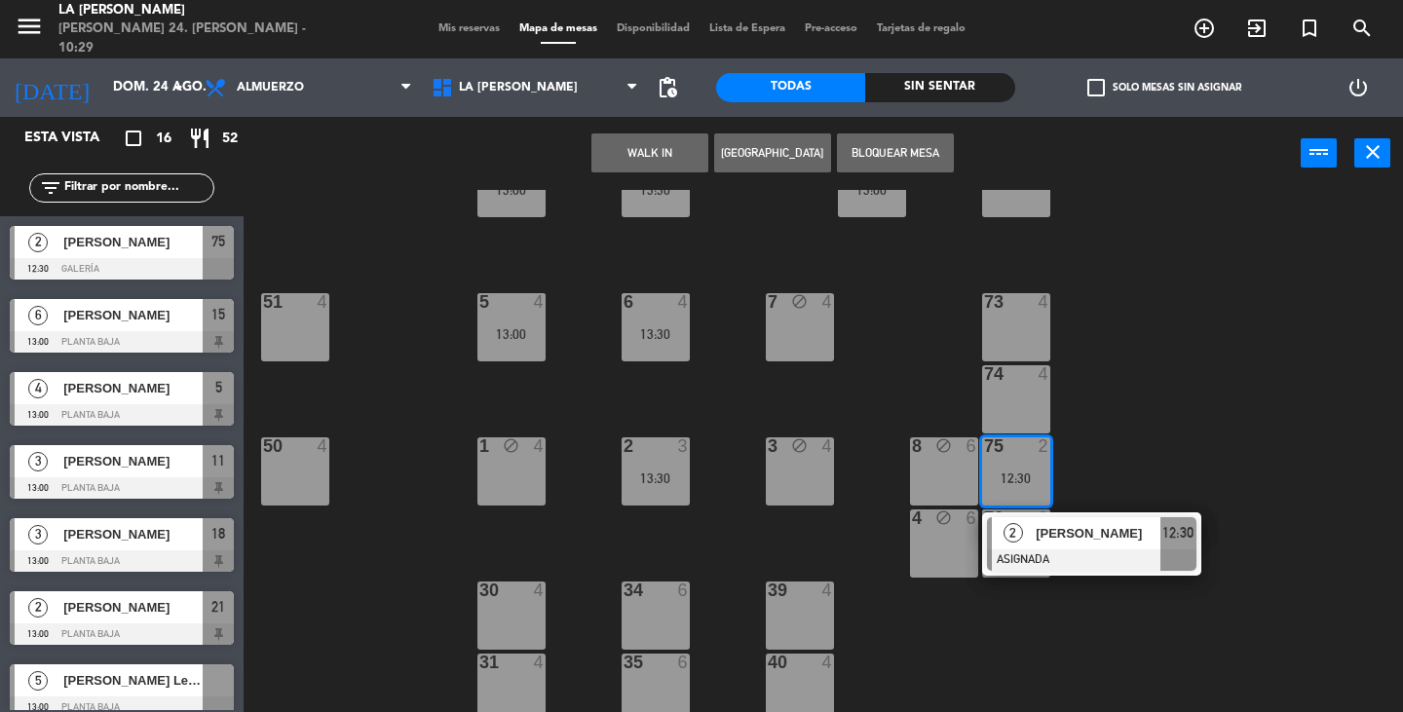
click at [1276, 434] on div "60 4 61 4 62 4 63 4 64 4 14 block 6 13 block 3 12 block 4 11 3 13:00 10 block 6…" at bounding box center [830, 451] width 1146 height 522
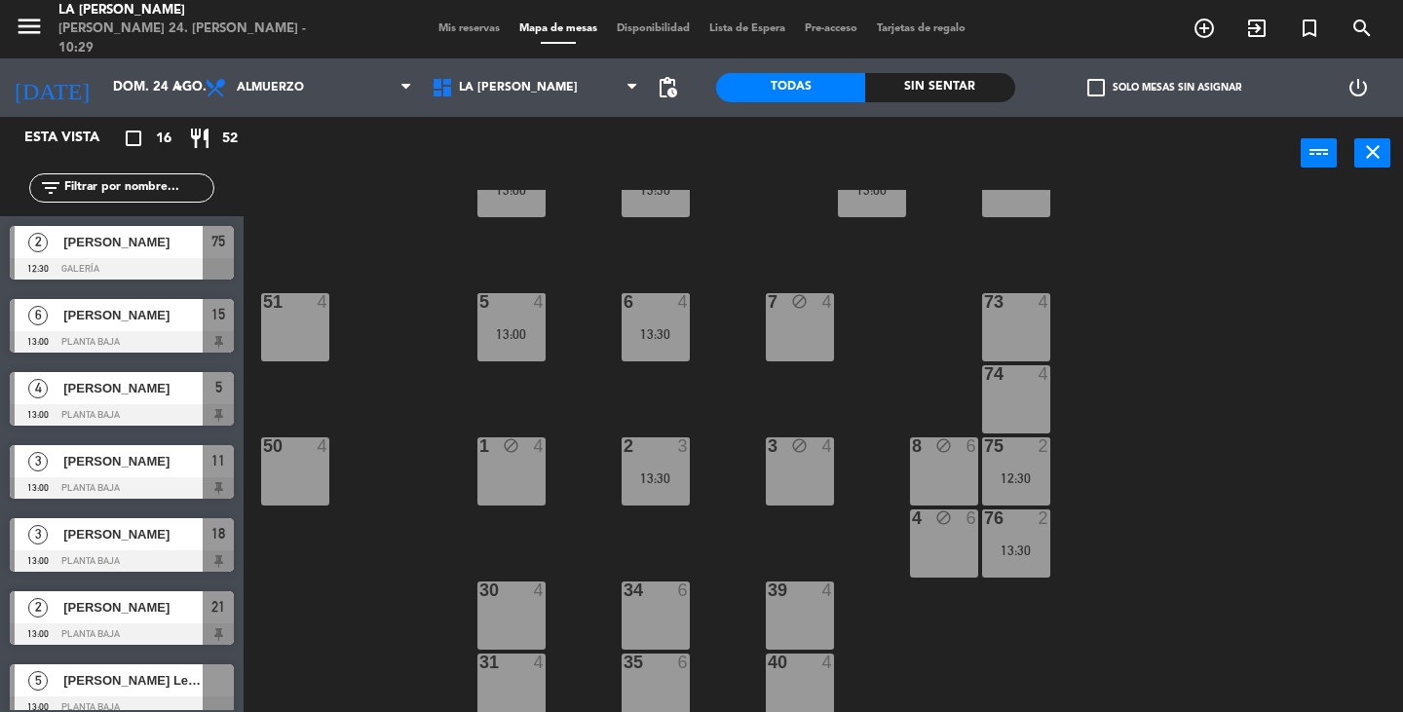
drag, startPoint x: 286, startPoint y: 470, endPoint x: 276, endPoint y: 455, distance: 18.1
click at [284, 469] on div "50 4" at bounding box center [295, 471] width 68 height 68
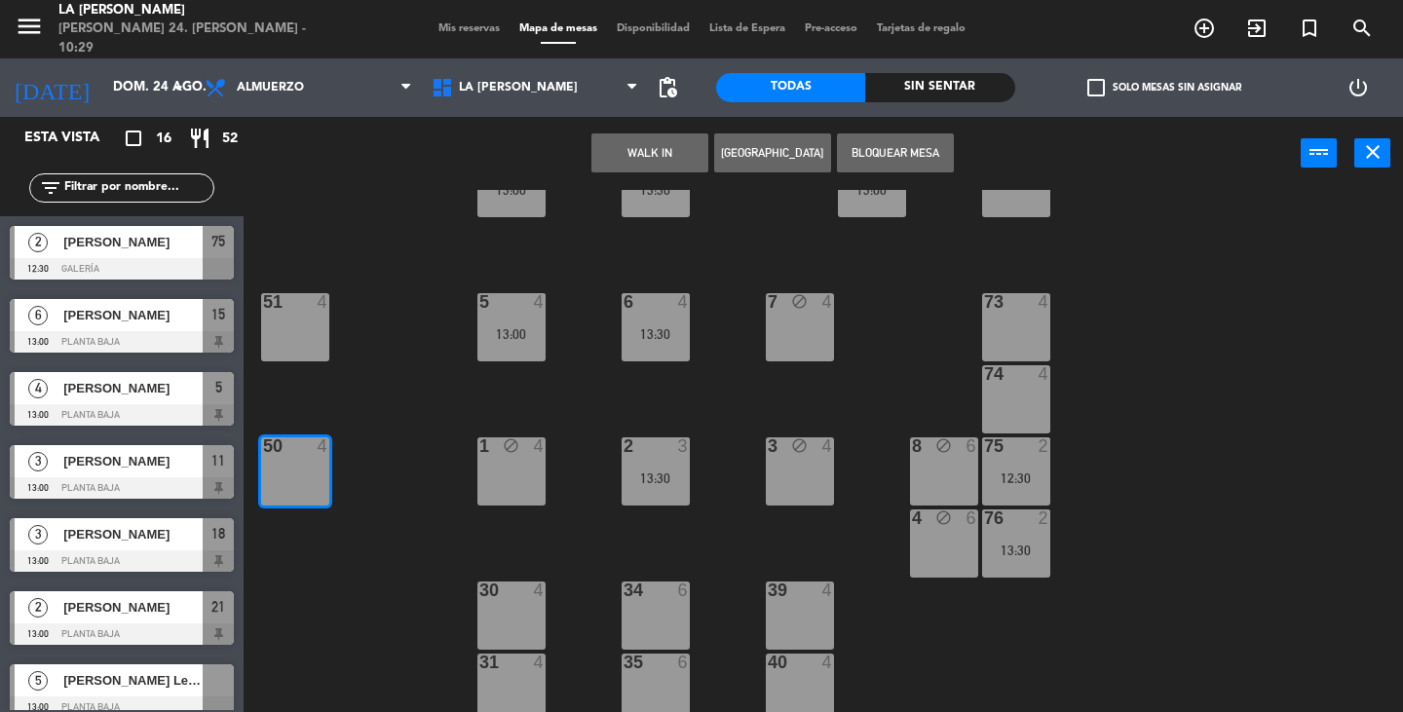
click at [300, 336] on div "51 4" at bounding box center [295, 327] width 68 height 68
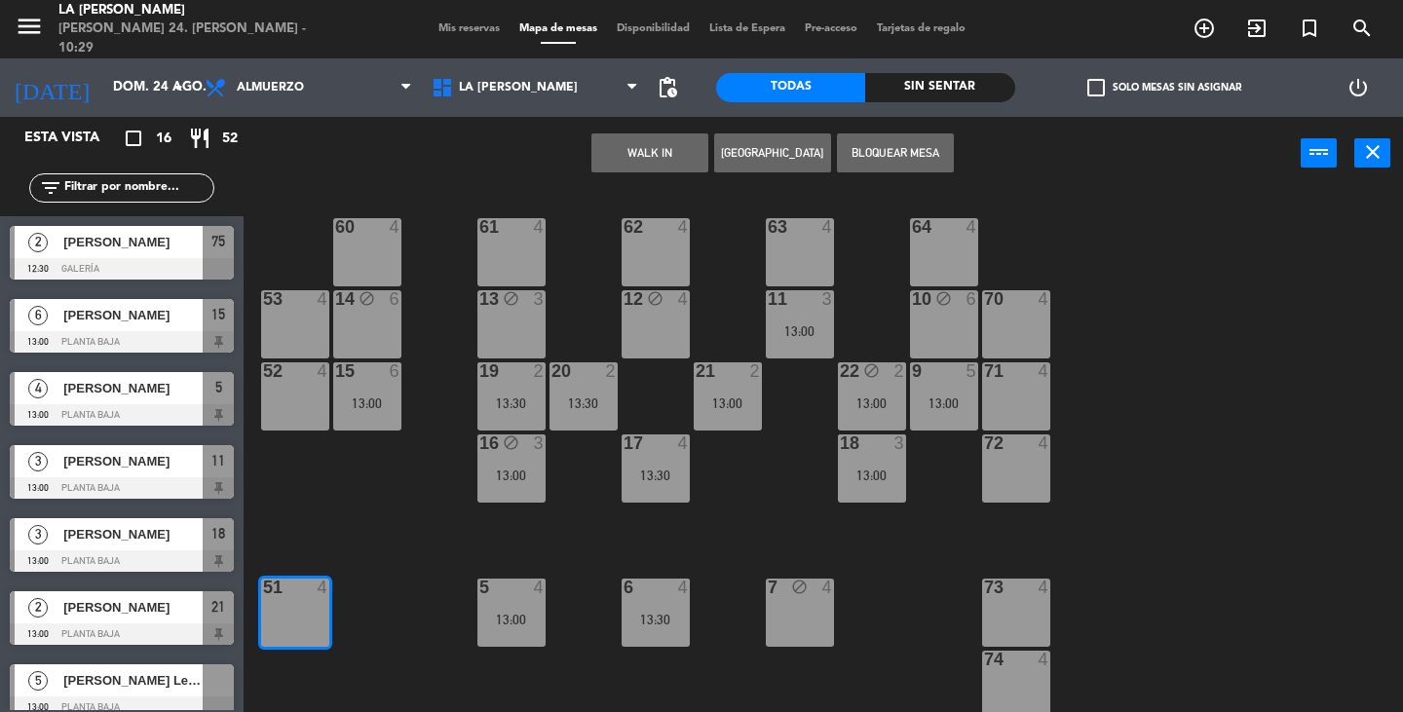
scroll to position [0, 0]
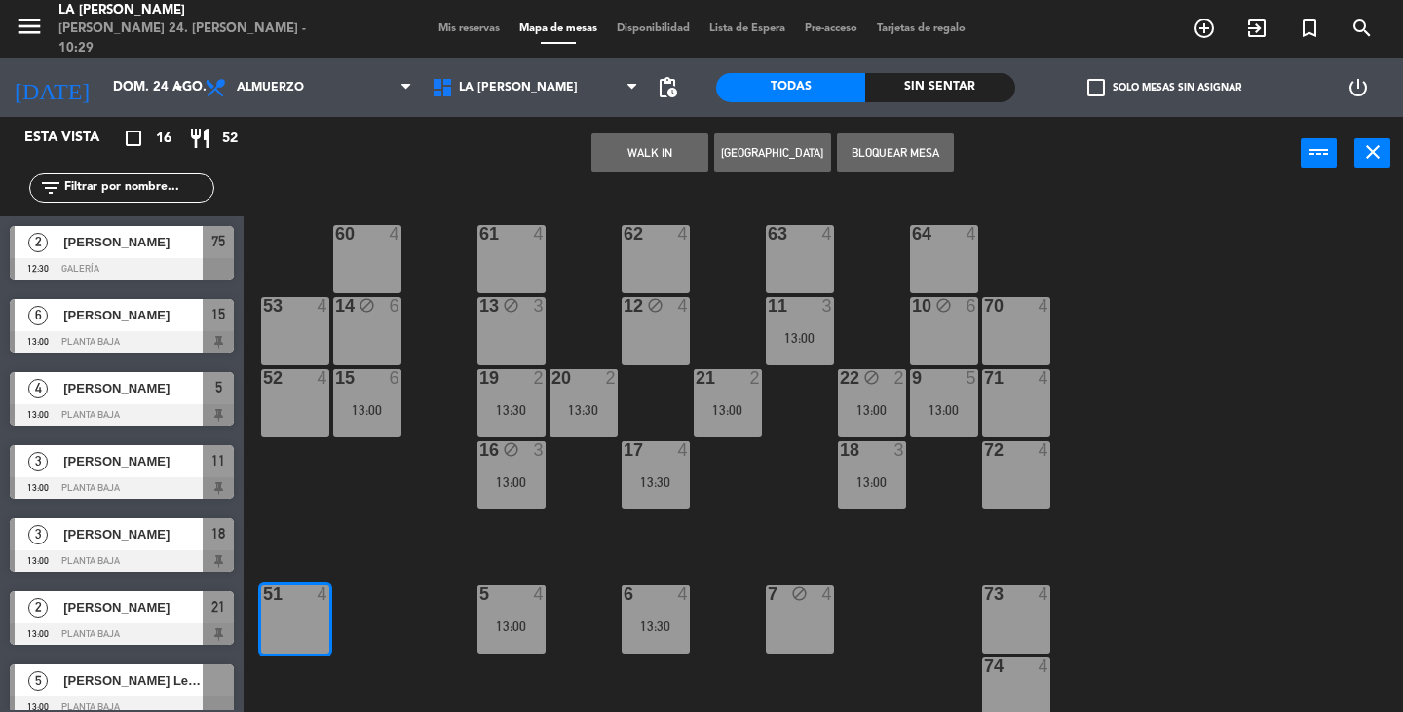
click at [312, 392] on div "52 4" at bounding box center [295, 403] width 68 height 68
click at [283, 308] on div at bounding box center [295, 306] width 32 height 18
click at [902, 164] on button "Bloquear Mesa" at bounding box center [895, 152] width 117 height 39
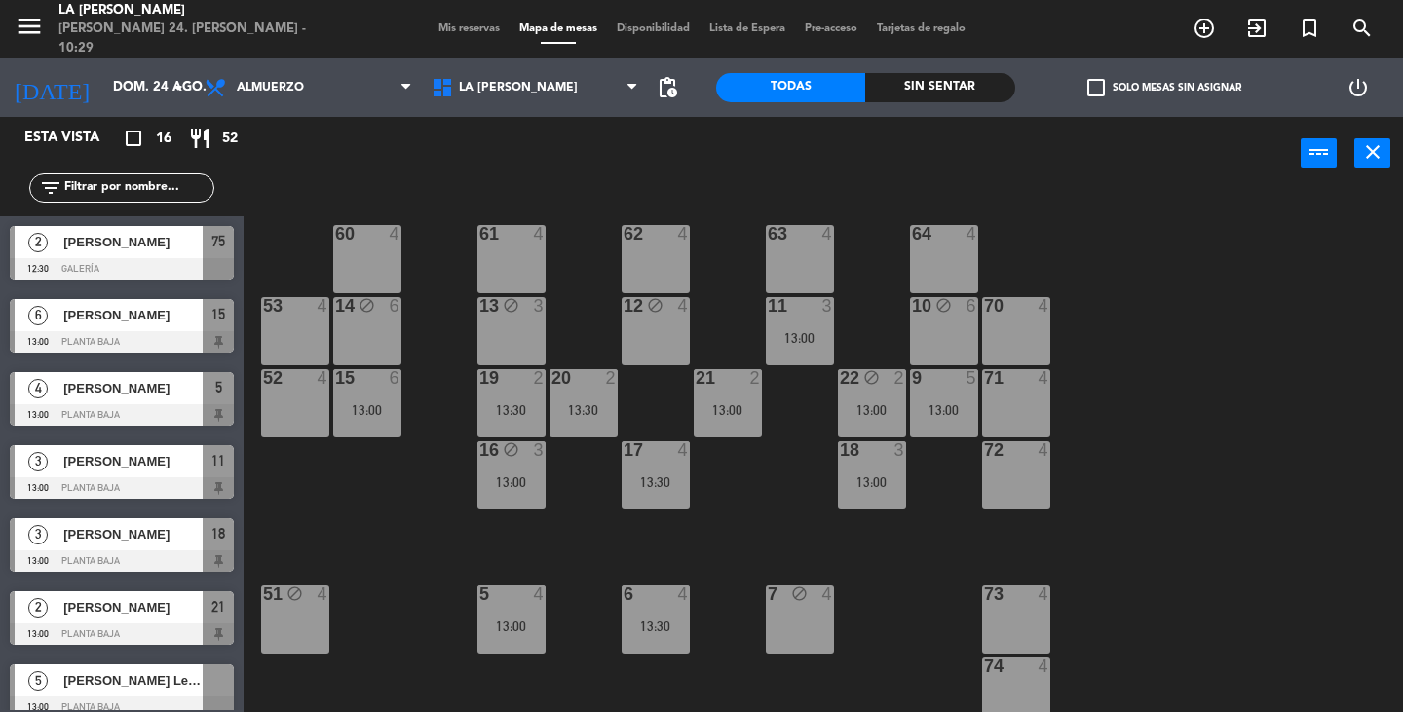
click at [272, 348] on div "53 4" at bounding box center [295, 331] width 68 height 68
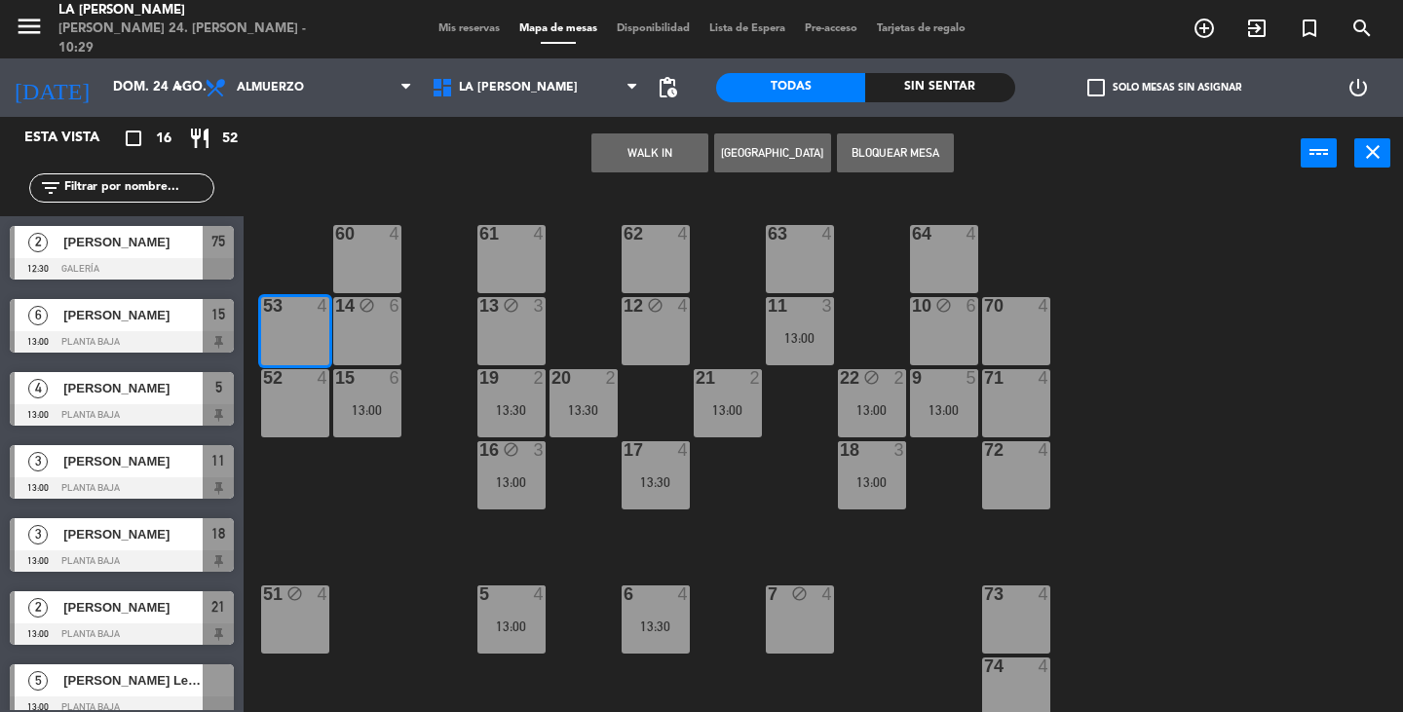
drag, startPoint x: 286, startPoint y: 380, endPoint x: 306, endPoint y: 367, distance: 23.2
click at [286, 381] on div at bounding box center [295, 378] width 32 height 18
click at [927, 145] on button "Bloquear Mesa" at bounding box center [895, 152] width 117 height 39
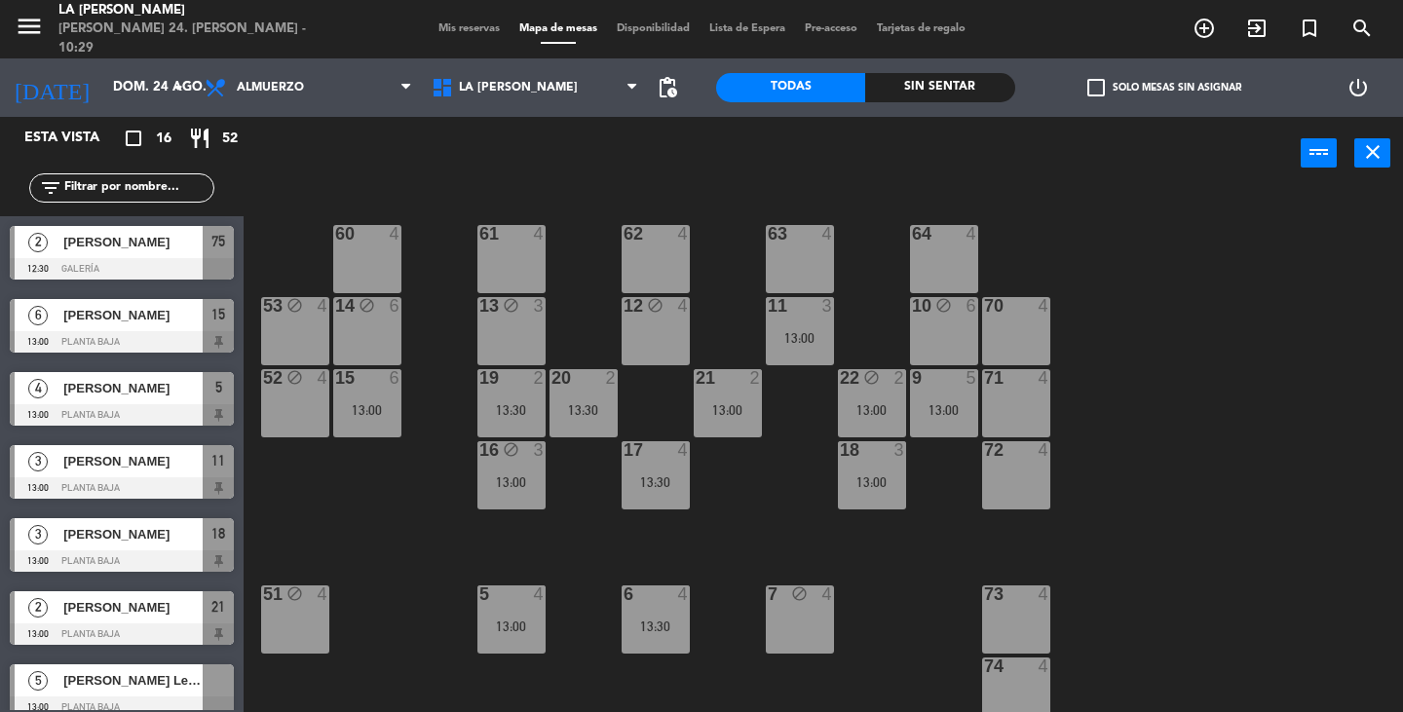
click at [347, 267] on div "60 4" at bounding box center [367, 259] width 68 height 68
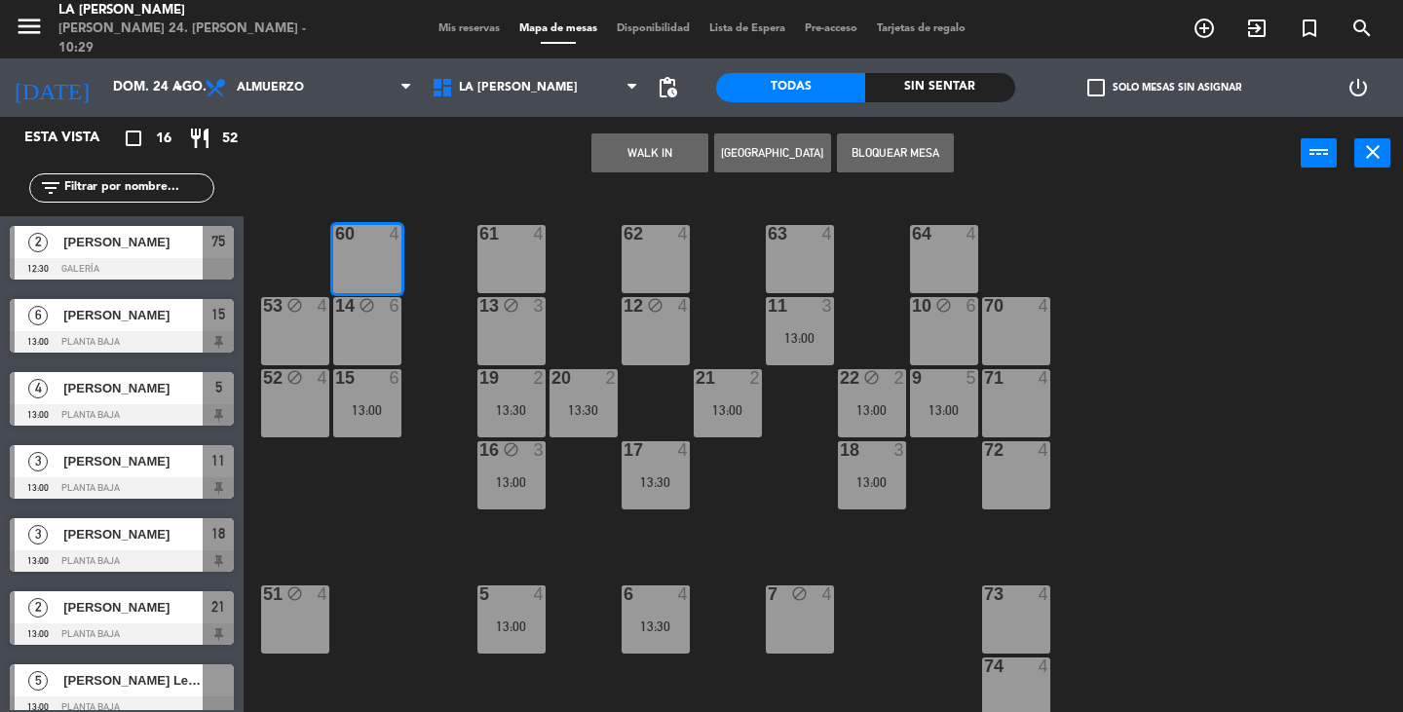
click at [489, 245] on div "61 4" at bounding box center [511, 259] width 68 height 68
click at [873, 157] on button "Bloquear Mesa" at bounding box center [895, 152] width 117 height 39
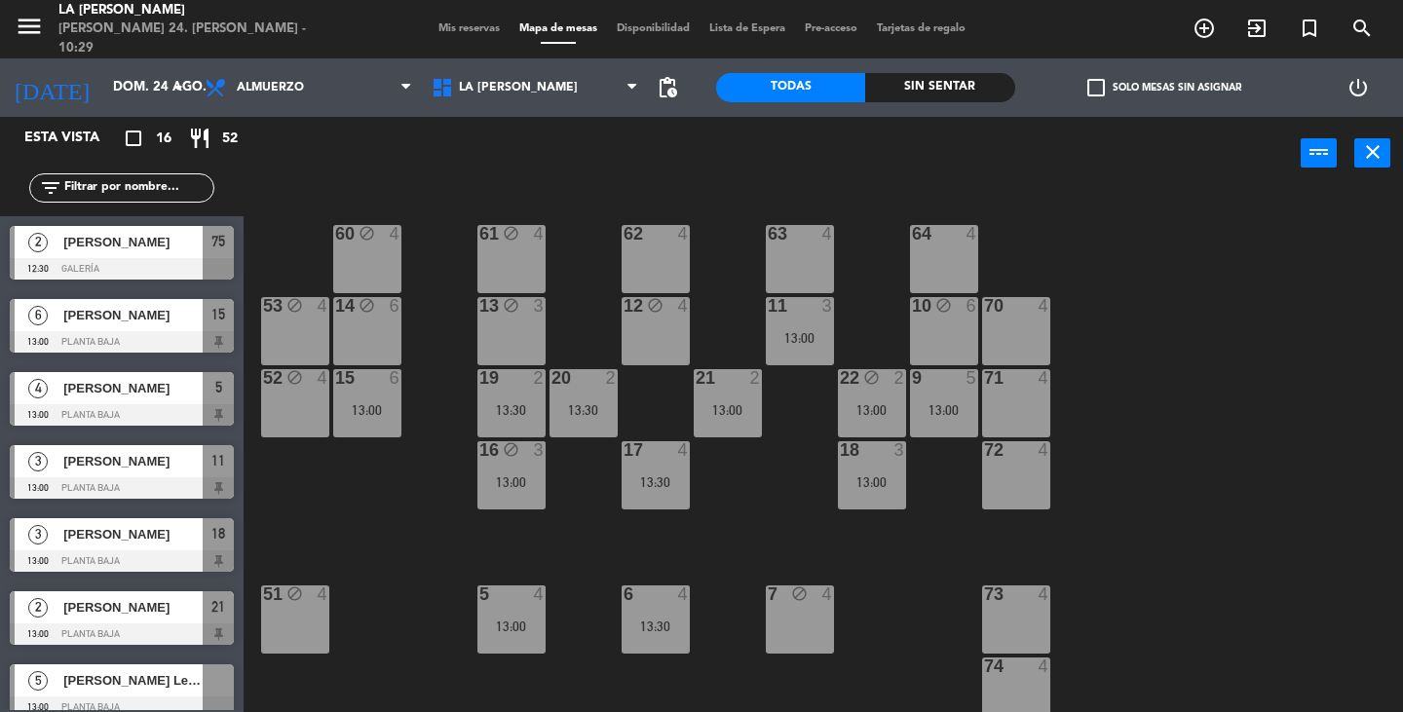
click at [634, 270] on div "62 4" at bounding box center [656, 259] width 68 height 68
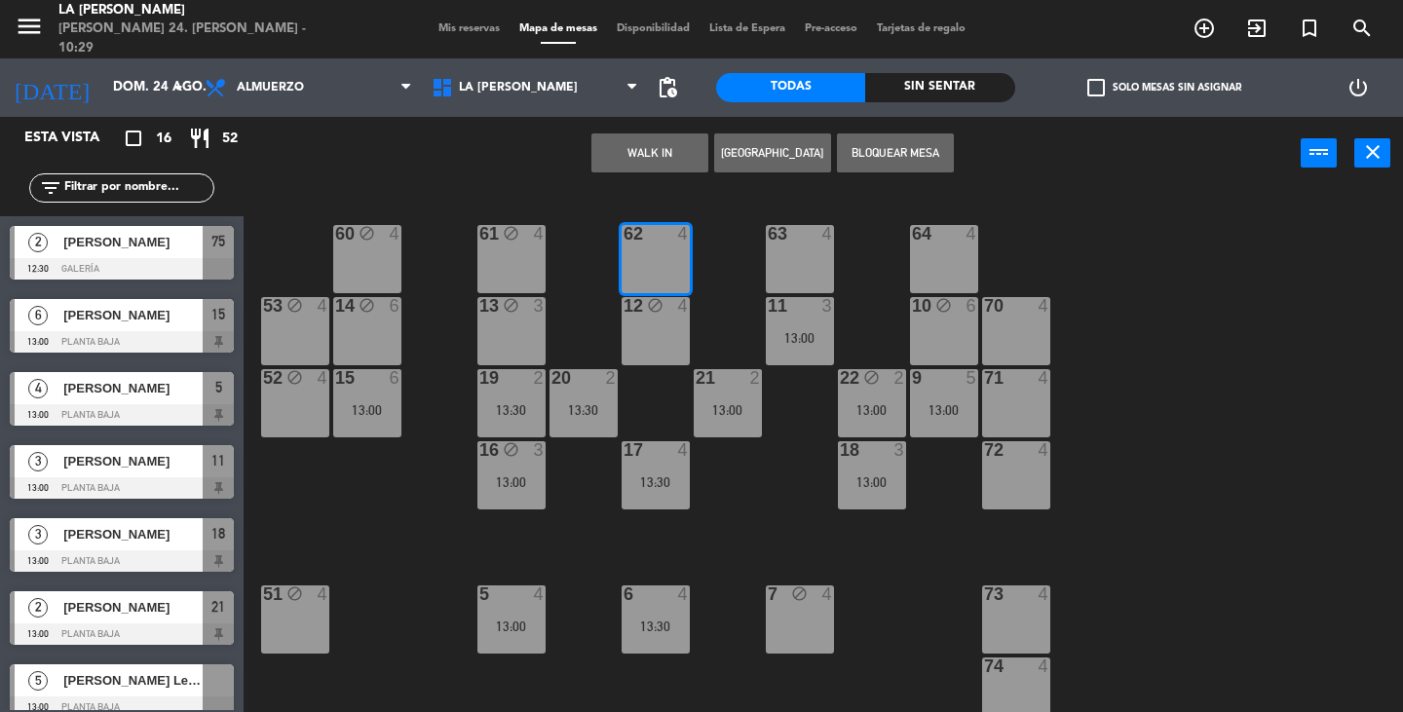
click at [794, 274] on div "63 4" at bounding box center [800, 259] width 68 height 68
click at [876, 159] on button "Bloquear Mesa" at bounding box center [895, 152] width 117 height 39
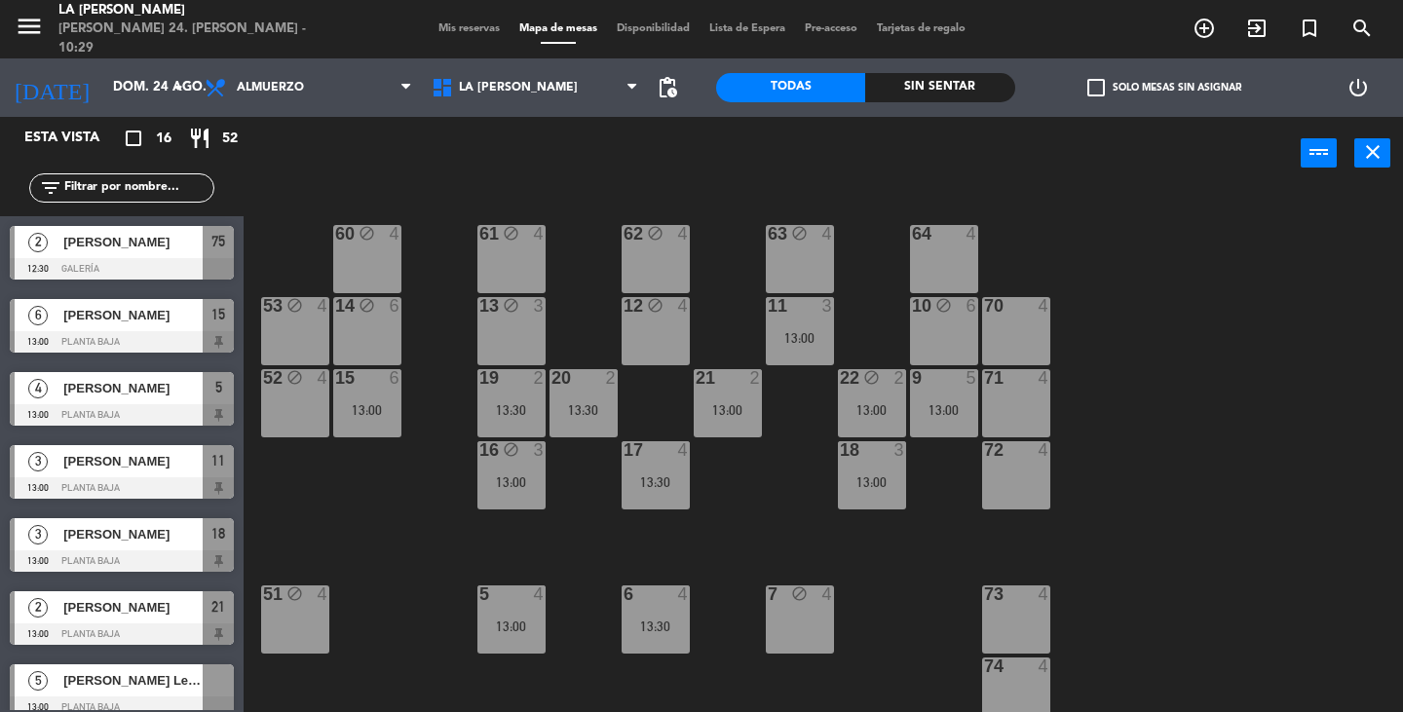
click at [954, 270] on div "64 4" at bounding box center [944, 259] width 68 height 68
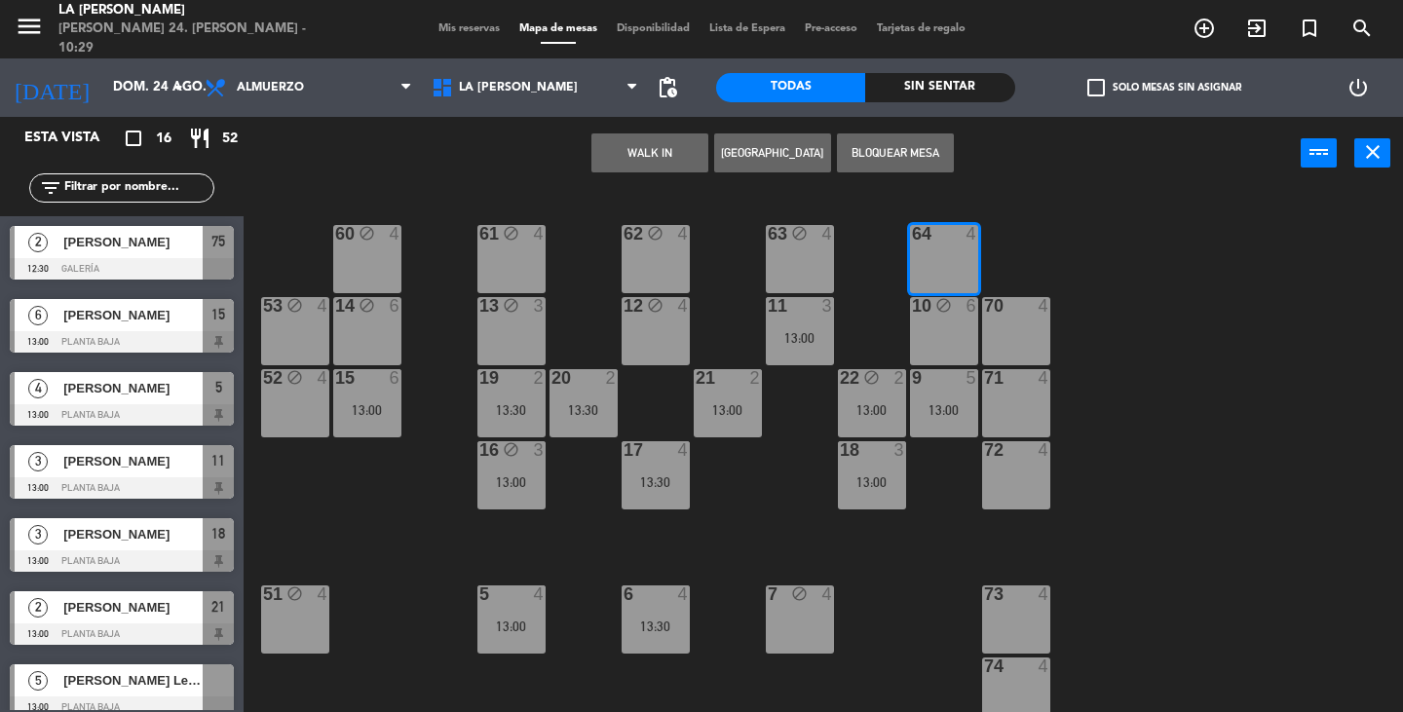
drag, startPoint x: 1034, startPoint y: 340, endPoint x: 1026, endPoint y: 318, distance: 23.7
click at [1033, 339] on div "70 4" at bounding box center [1016, 331] width 68 height 68
click at [895, 153] on button "Bloquear Mesa" at bounding box center [895, 152] width 117 height 39
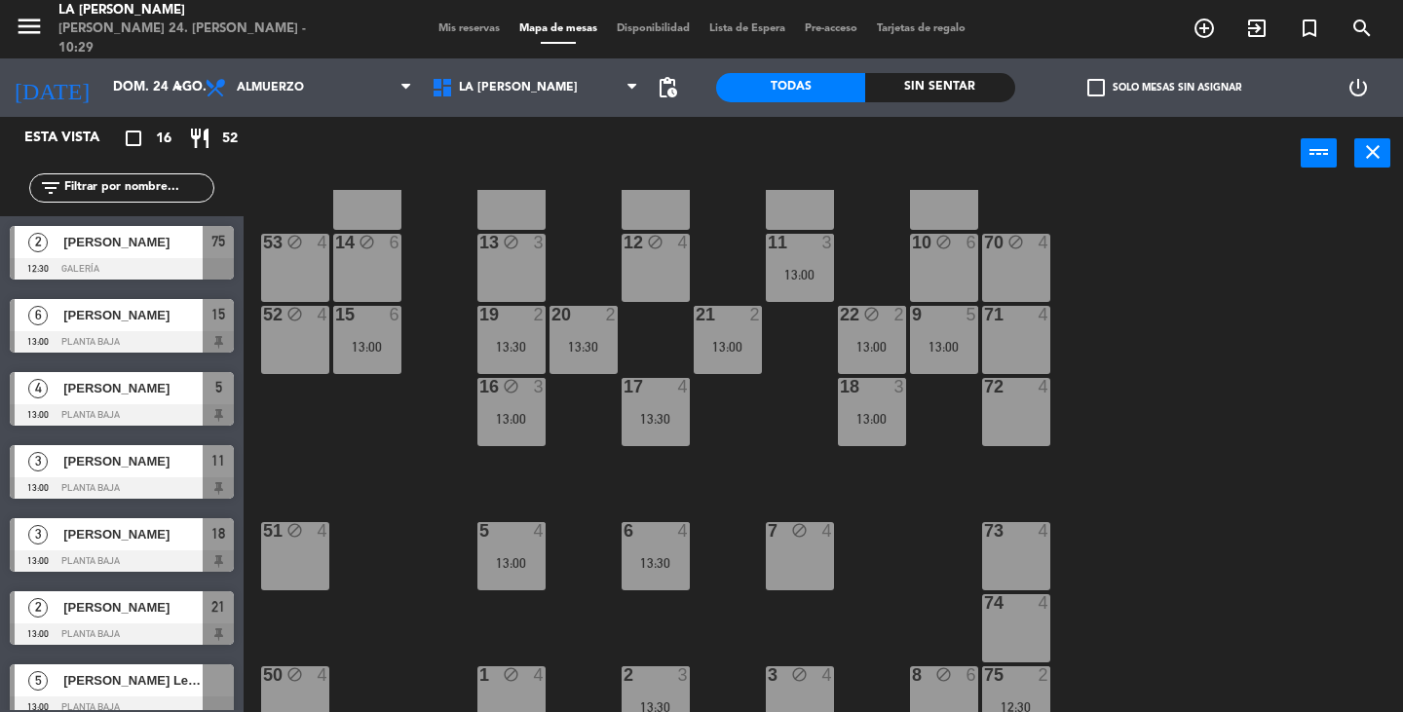
scroll to position [97, 0]
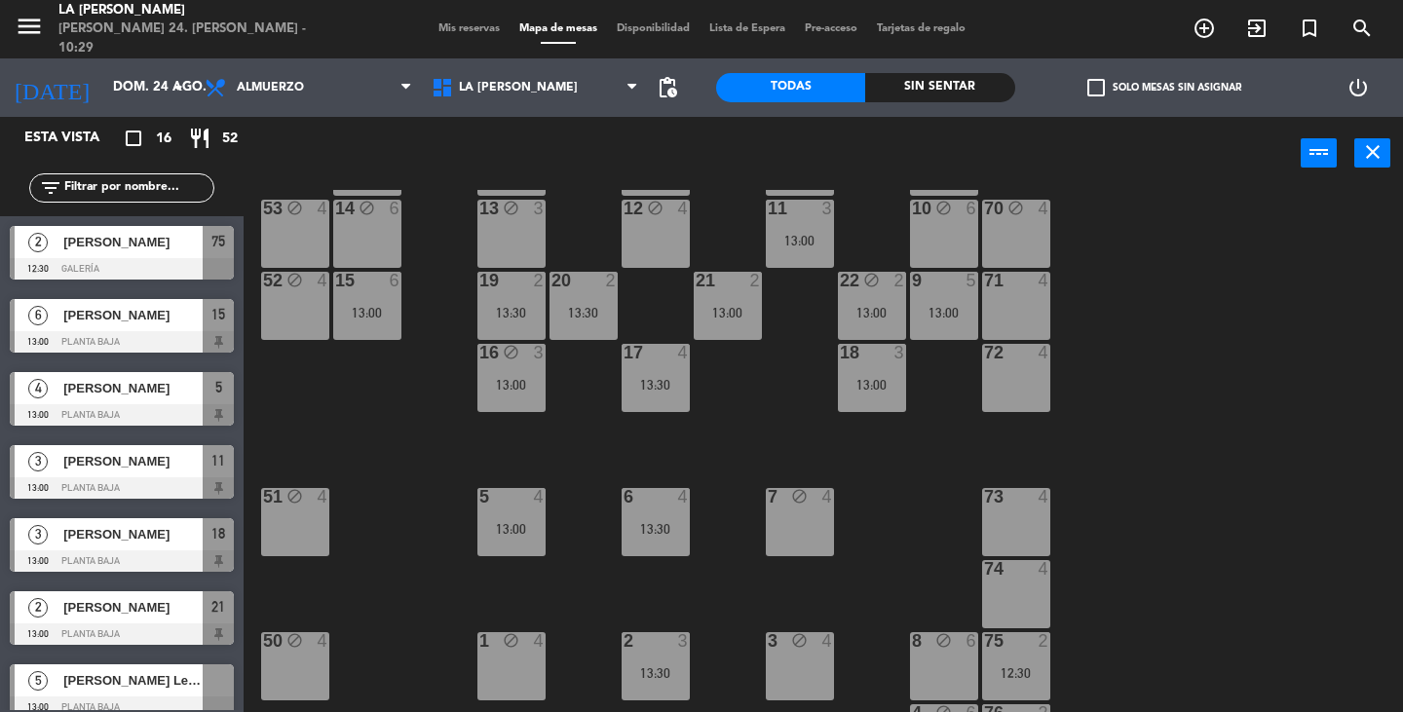
drag, startPoint x: 999, startPoint y: 310, endPoint x: 1032, endPoint y: 396, distance: 91.9
click at [1003, 309] on div "71 4" at bounding box center [1016, 306] width 68 height 68
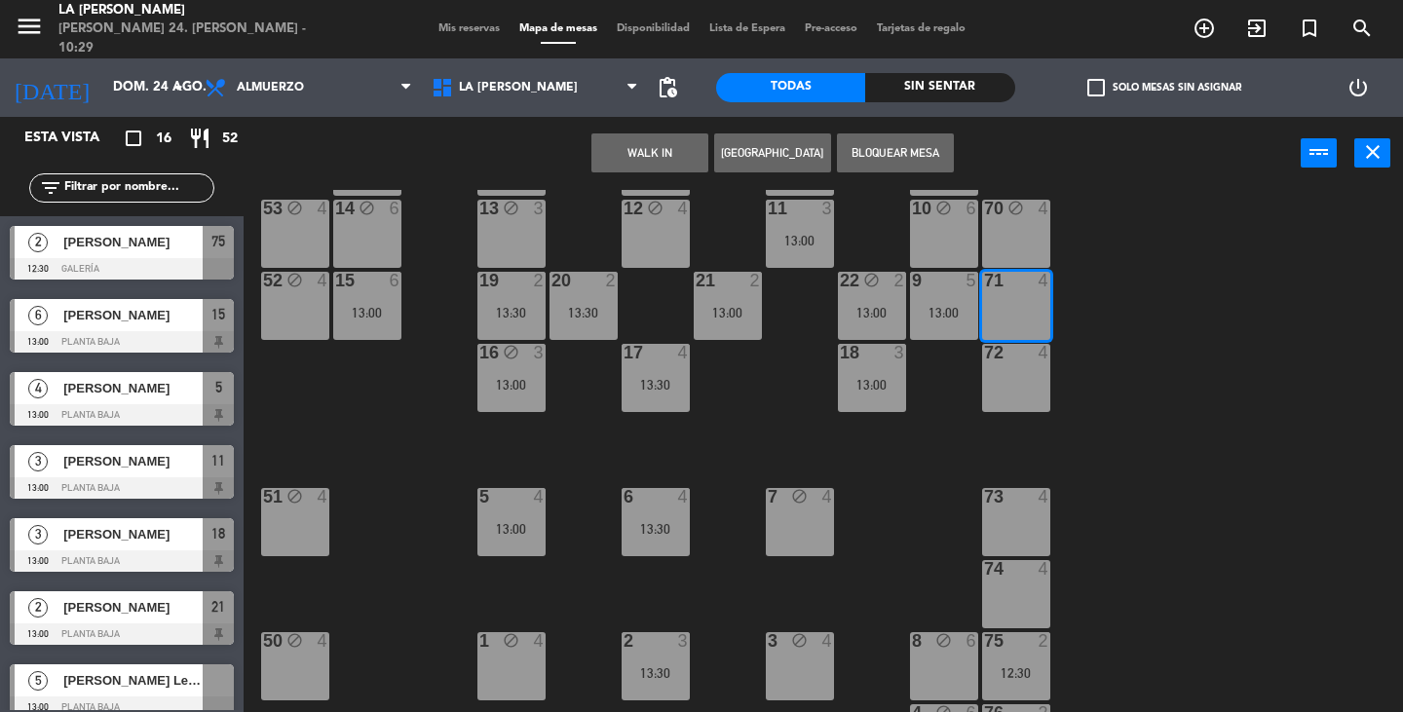
click at [1032, 396] on div "72 4" at bounding box center [1016, 378] width 68 height 68
click at [1020, 525] on div "73 4" at bounding box center [1016, 522] width 68 height 68
click at [903, 161] on button "Bloquear Mesa" at bounding box center [895, 152] width 117 height 39
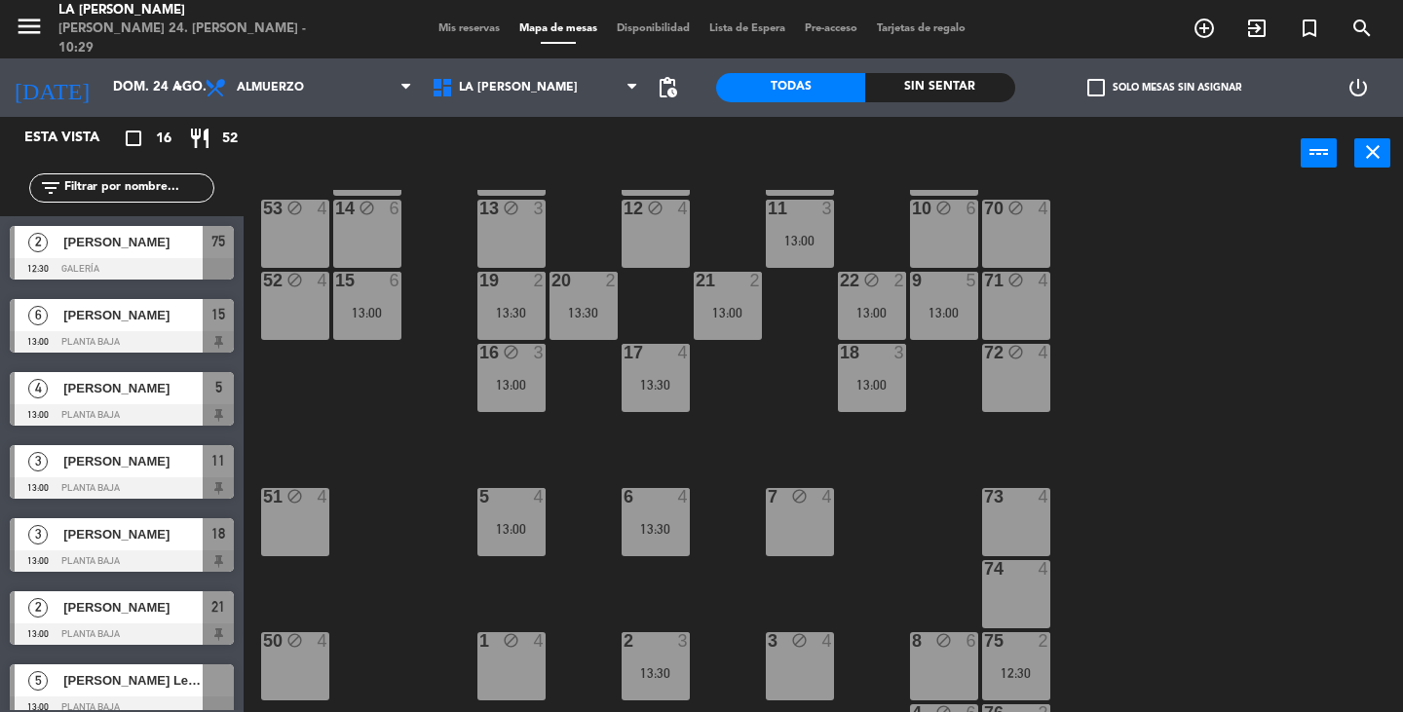
drag, startPoint x: 1026, startPoint y: 539, endPoint x: 1032, endPoint y: 581, distance: 42.3
click at [1027, 549] on div "73 4" at bounding box center [1016, 522] width 68 height 68
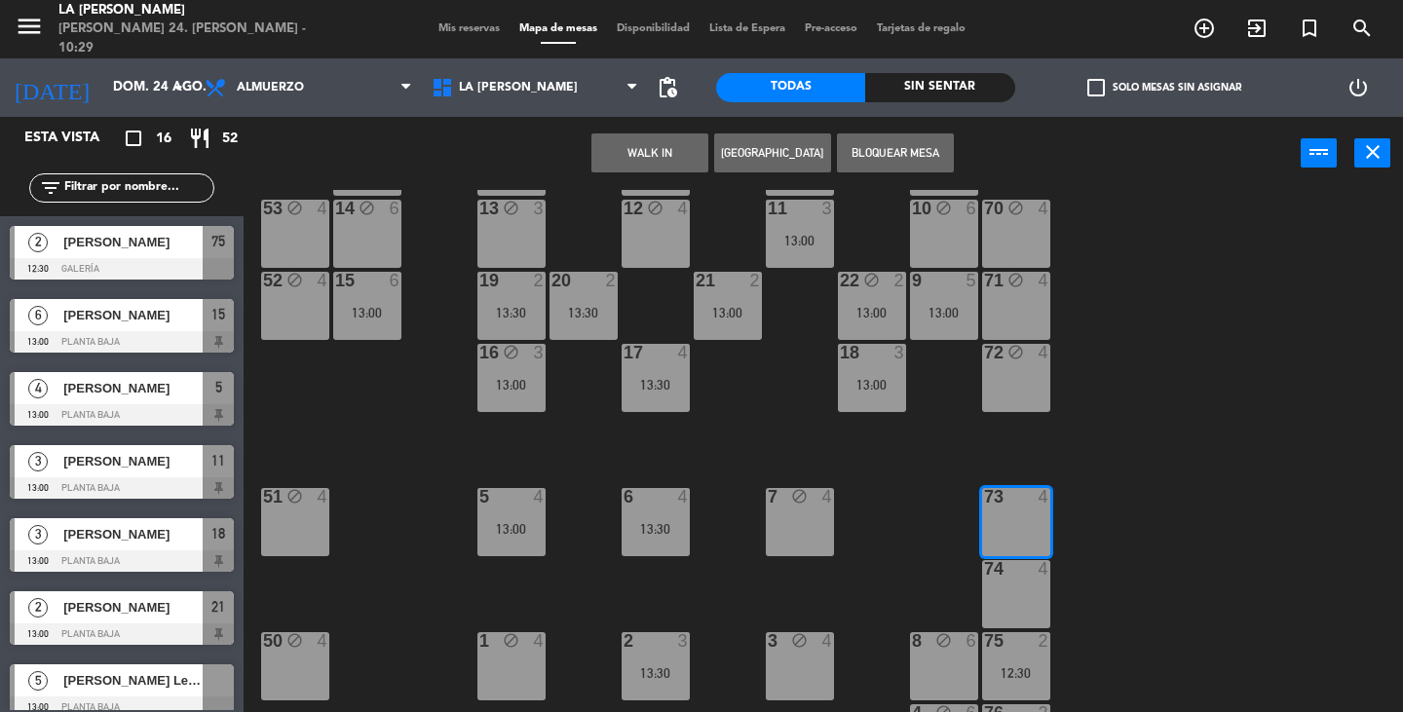
click at [1032, 605] on div "74 4" at bounding box center [1016, 594] width 68 height 68
click at [893, 168] on button "Bloquear Mesa" at bounding box center [895, 152] width 117 height 39
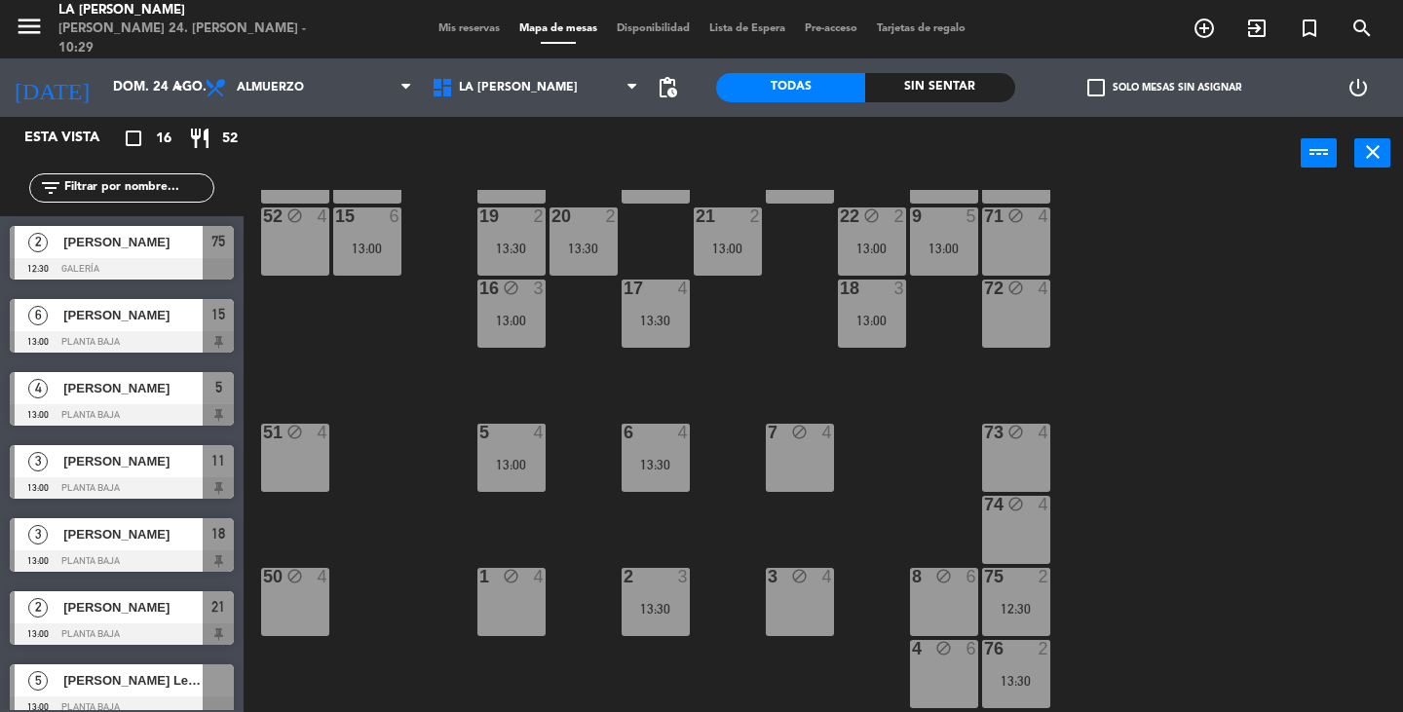
scroll to position [195, 0]
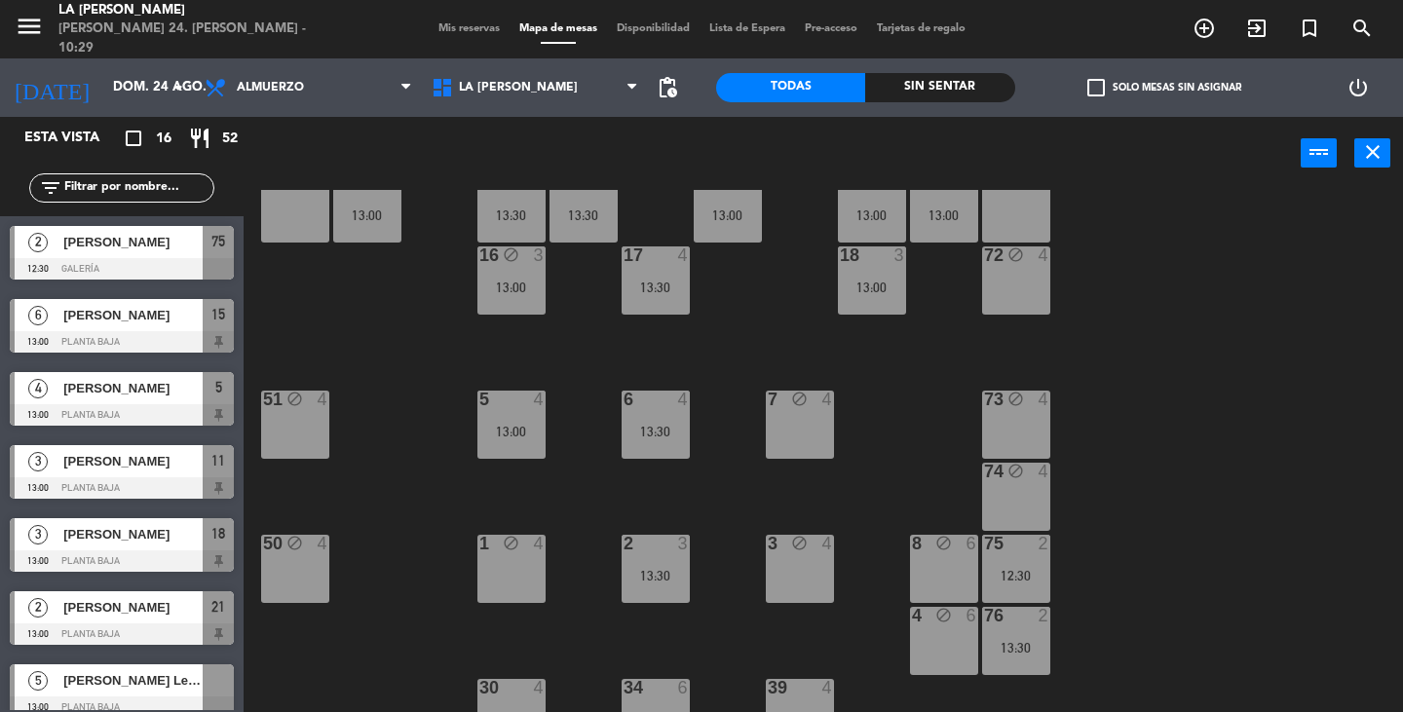
click at [1015, 555] on div "75 2 12:30" at bounding box center [1016, 569] width 68 height 68
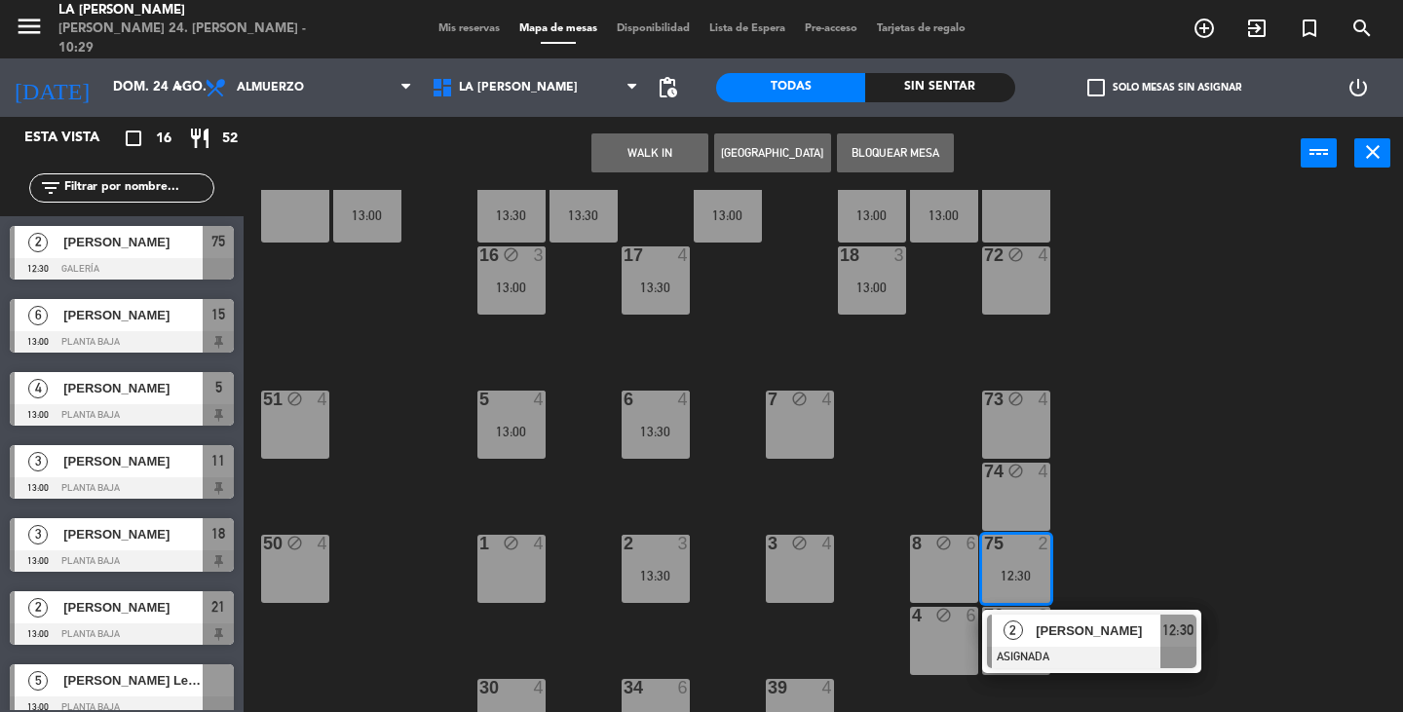
click at [1025, 630] on div "2" at bounding box center [1013, 631] width 42 height 32
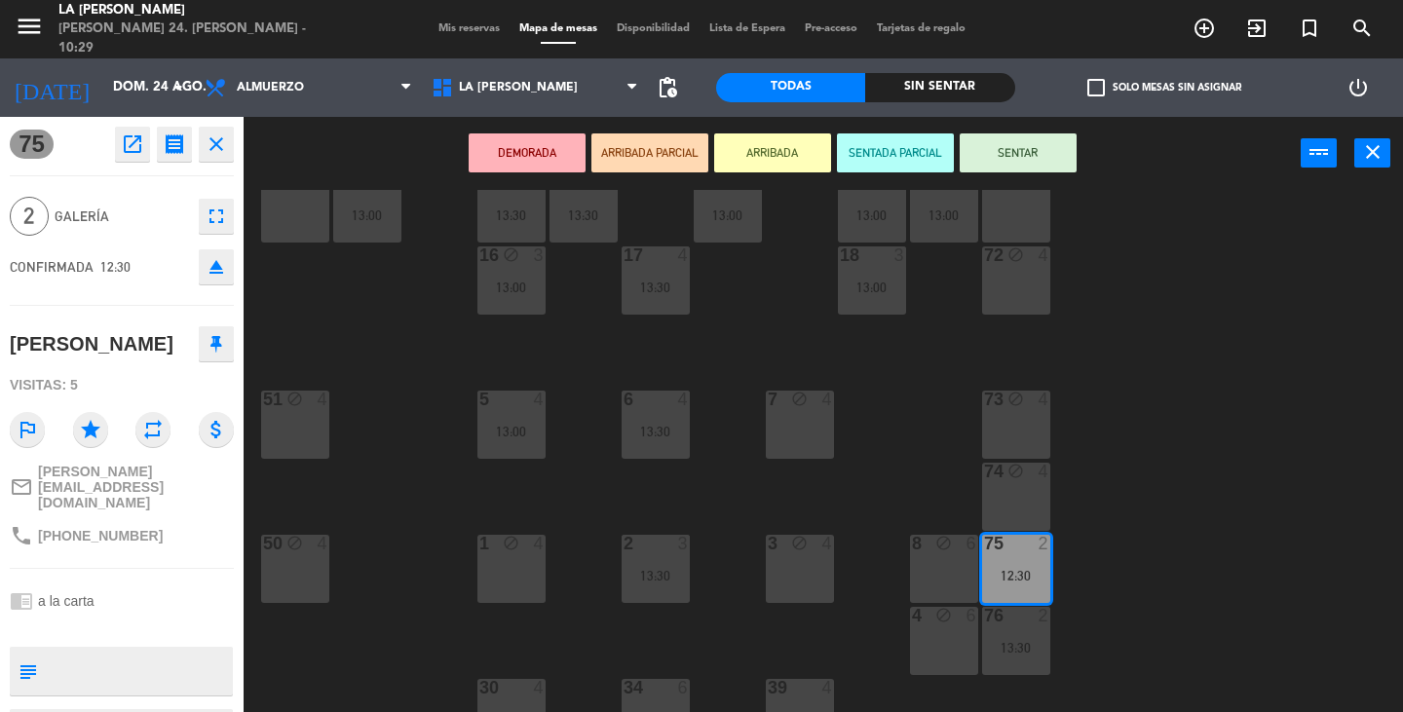
click at [1001, 626] on div "76 2 13:30" at bounding box center [1016, 641] width 68 height 68
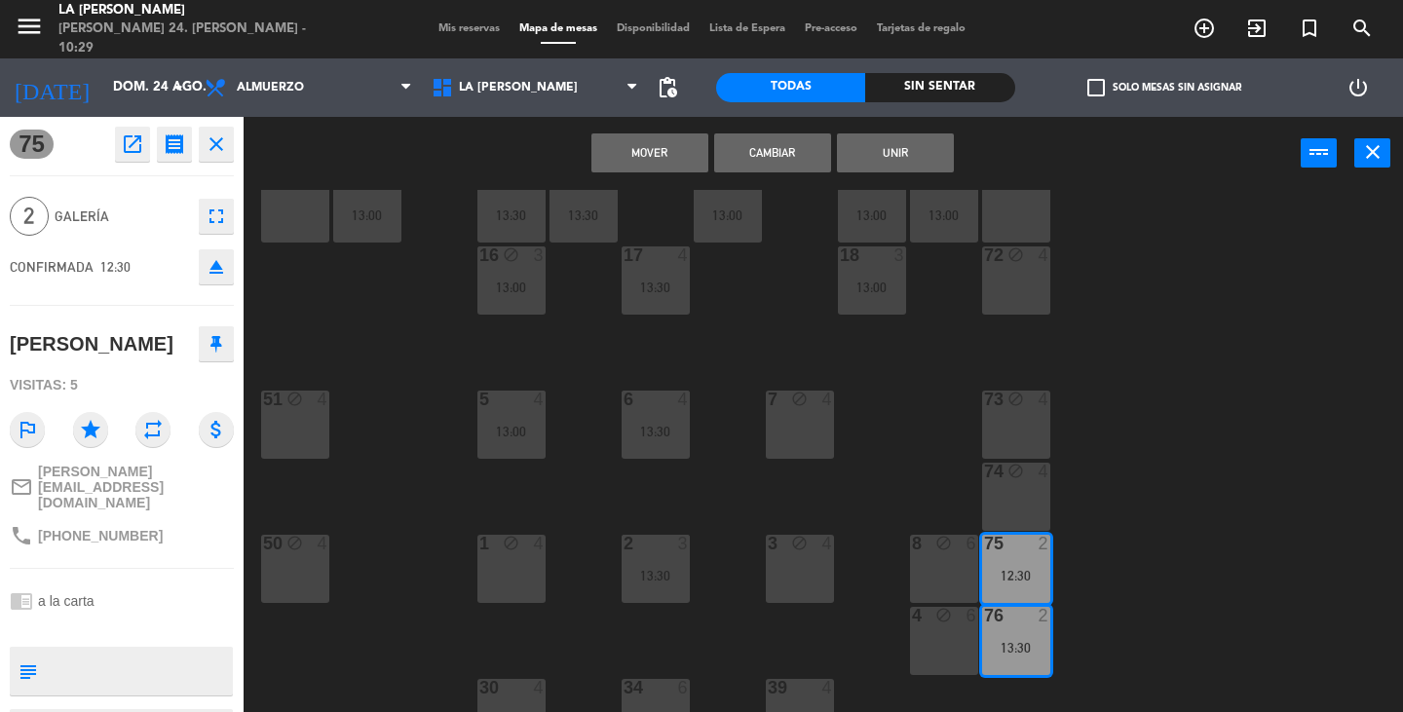
click at [1192, 316] on div "60 block 4 61 block 4 62 block 4 63 block 4 64 block 4 14 block 6 13 block 3 12…" at bounding box center [830, 451] width 1146 height 522
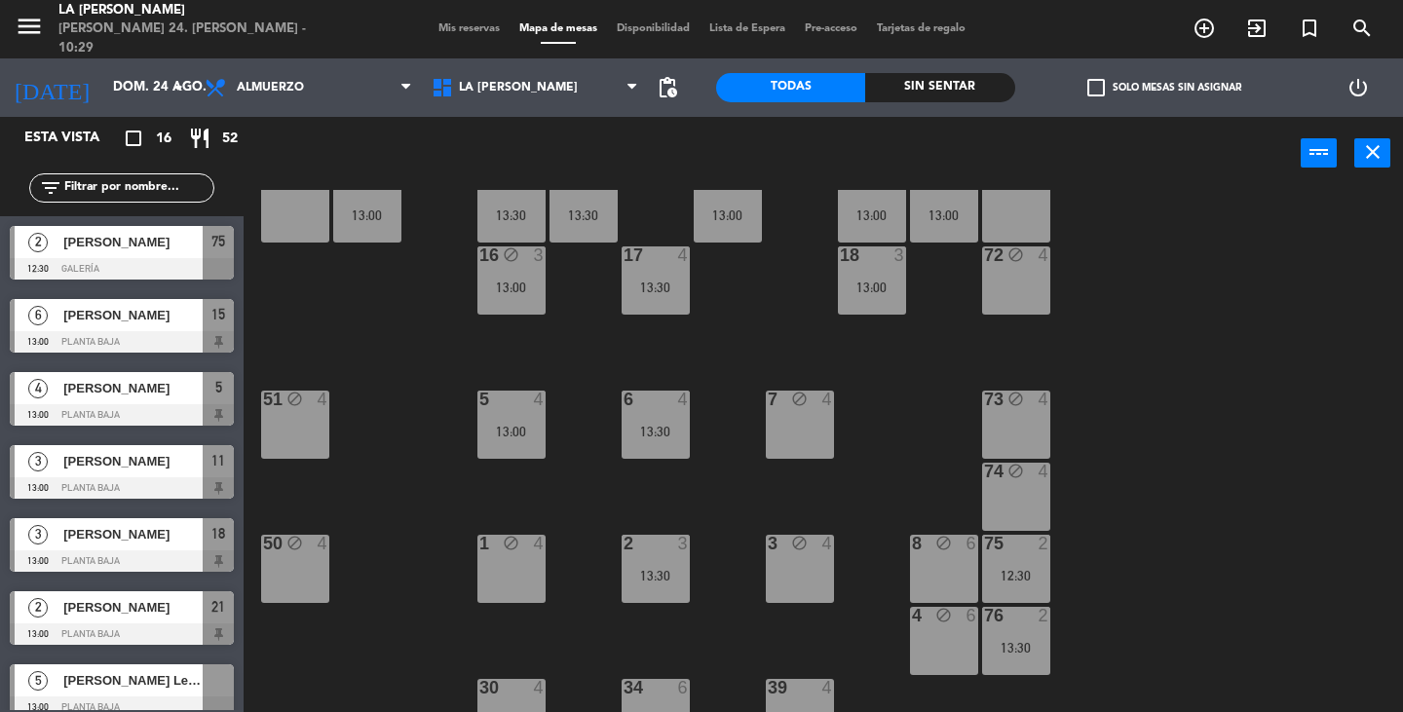
click at [1032, 575] on div "12:30" at bounding box center [1016, 576] width 68 height 14
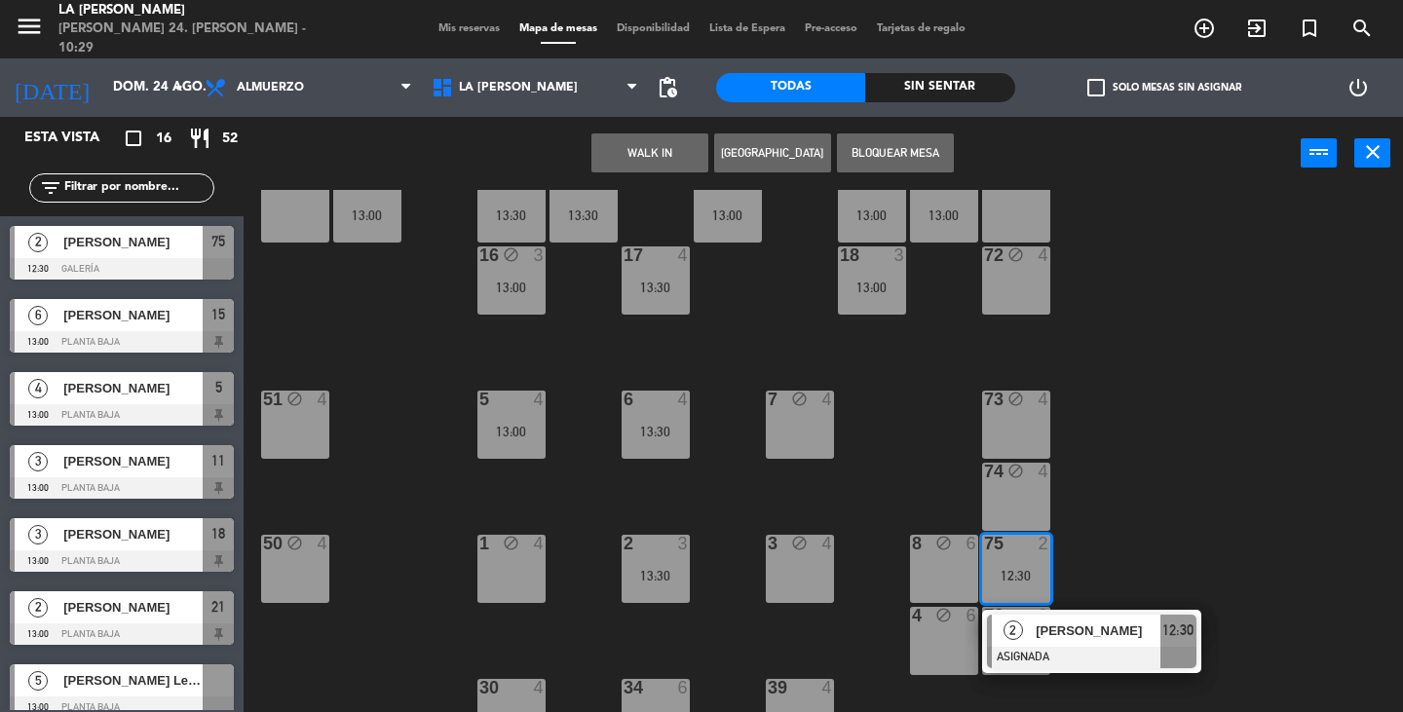
click at [902, 163] on button "Bloquear Mesa" at bounding box center [895, 152] width 117 height 39
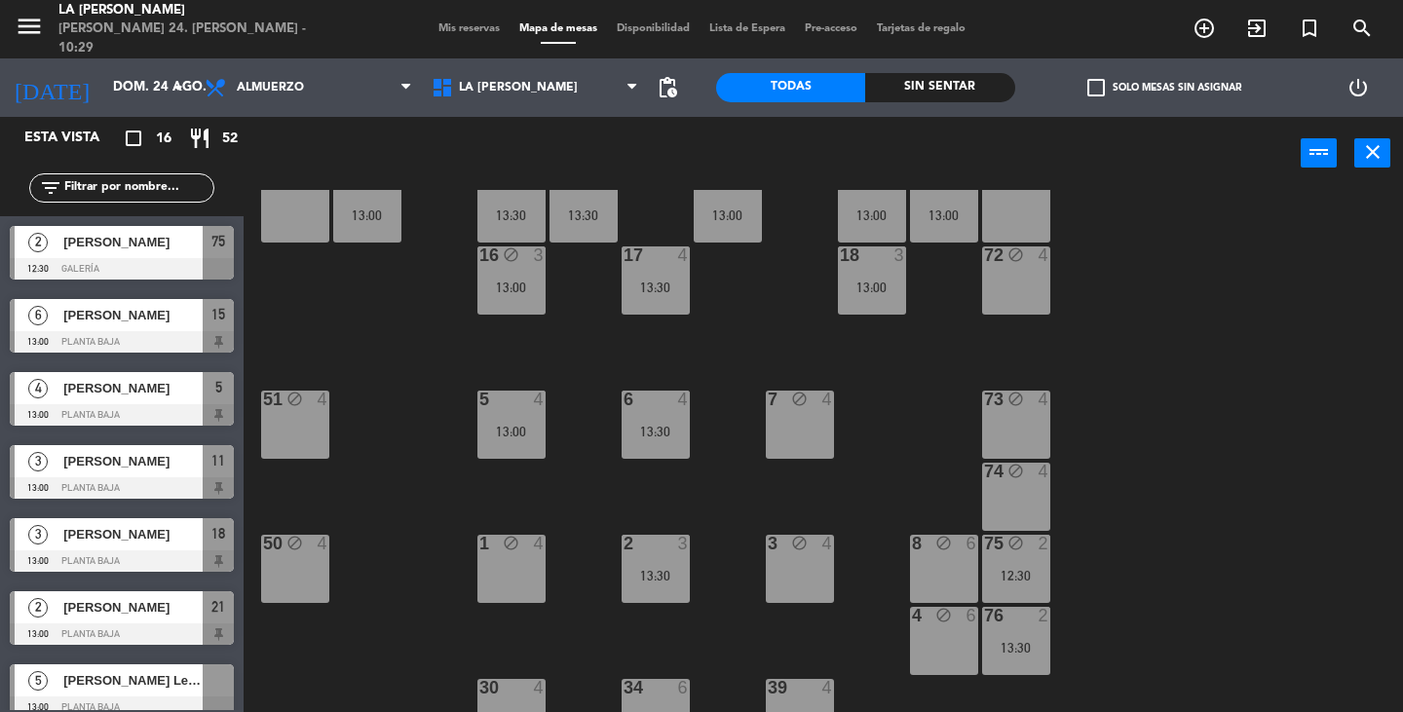
click at [1029, 644] on div "13:30" at bounding box center [1016, 648] width 68 height 14
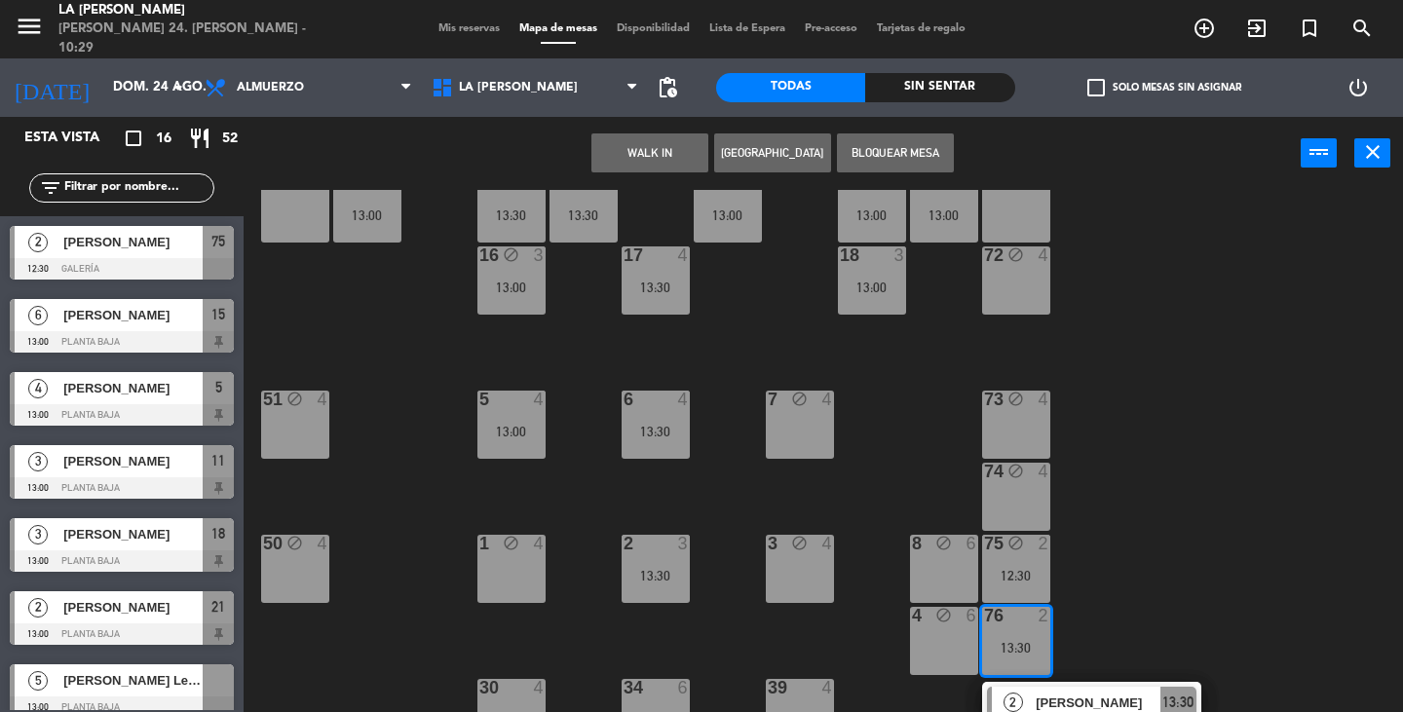
click at [928, 159] on button "Bloquear Mesa" at bounding box center [895, 152] width 117 height 39
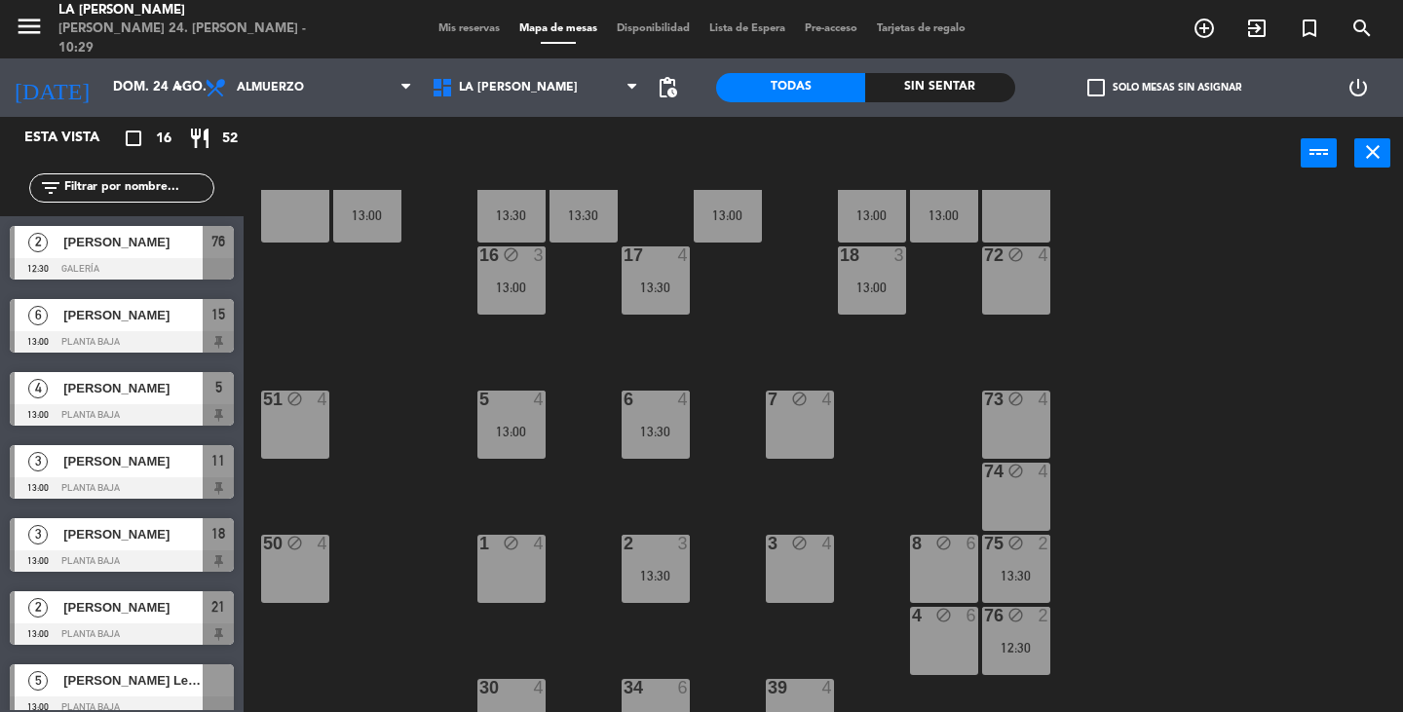
click at [459, 23] on span "Mis reservas" at bounding box center [469, 28] width 81 height 11
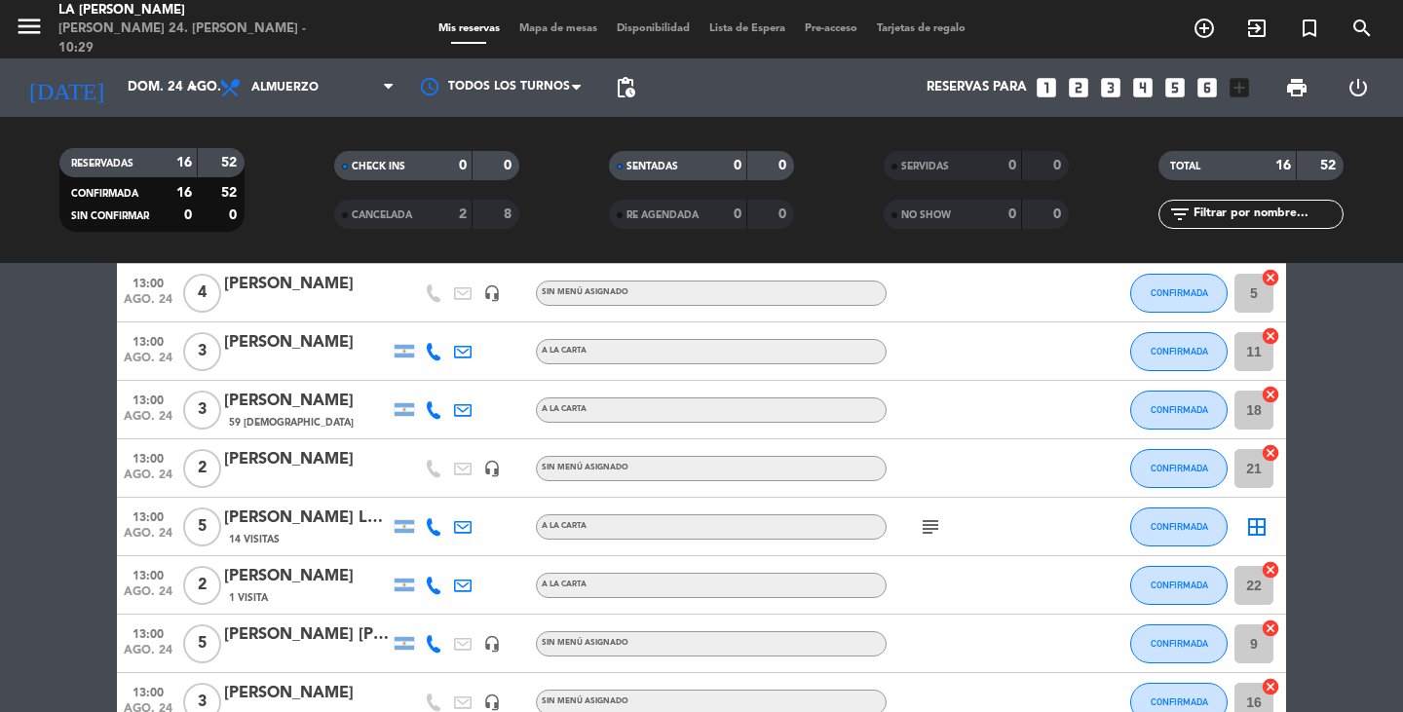
scroll to position [241, 0]
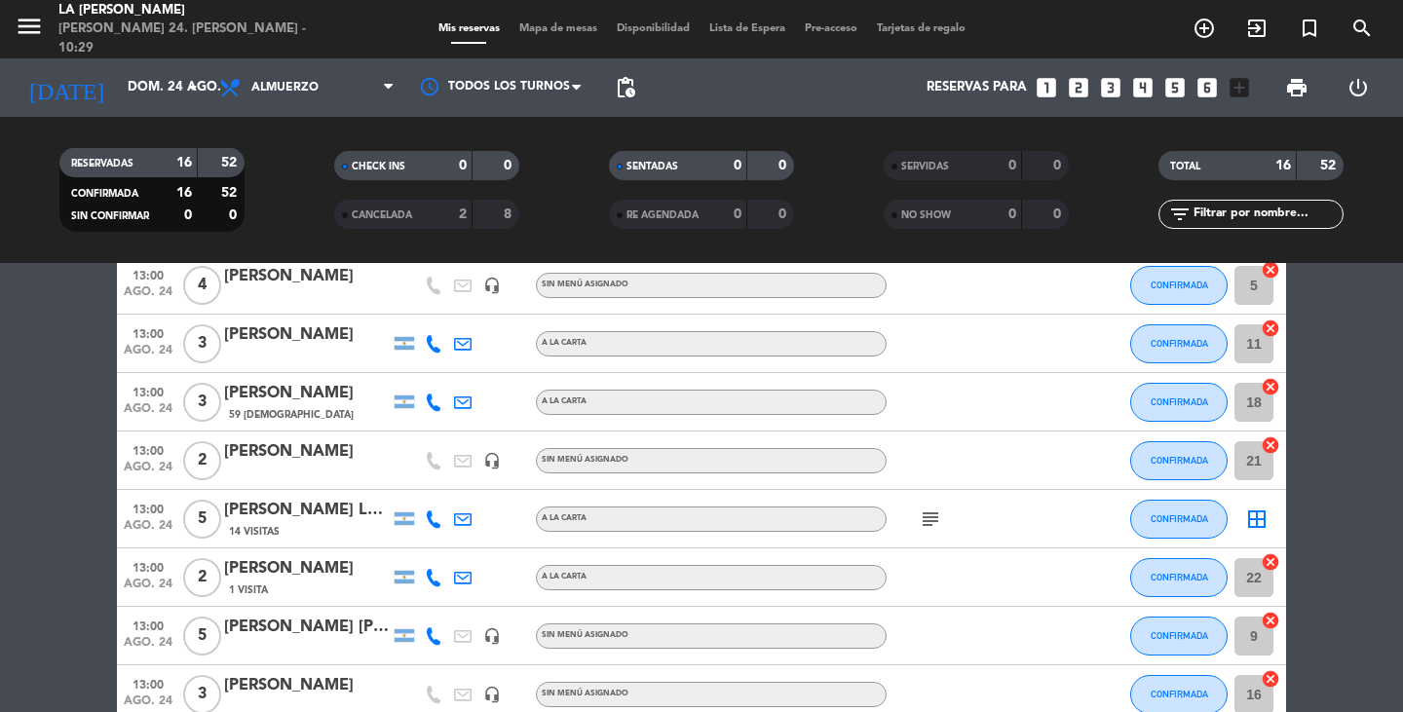
click at [1257, 517] on icon "border_all" at bounding box center [1256, 519] width 23 height 23
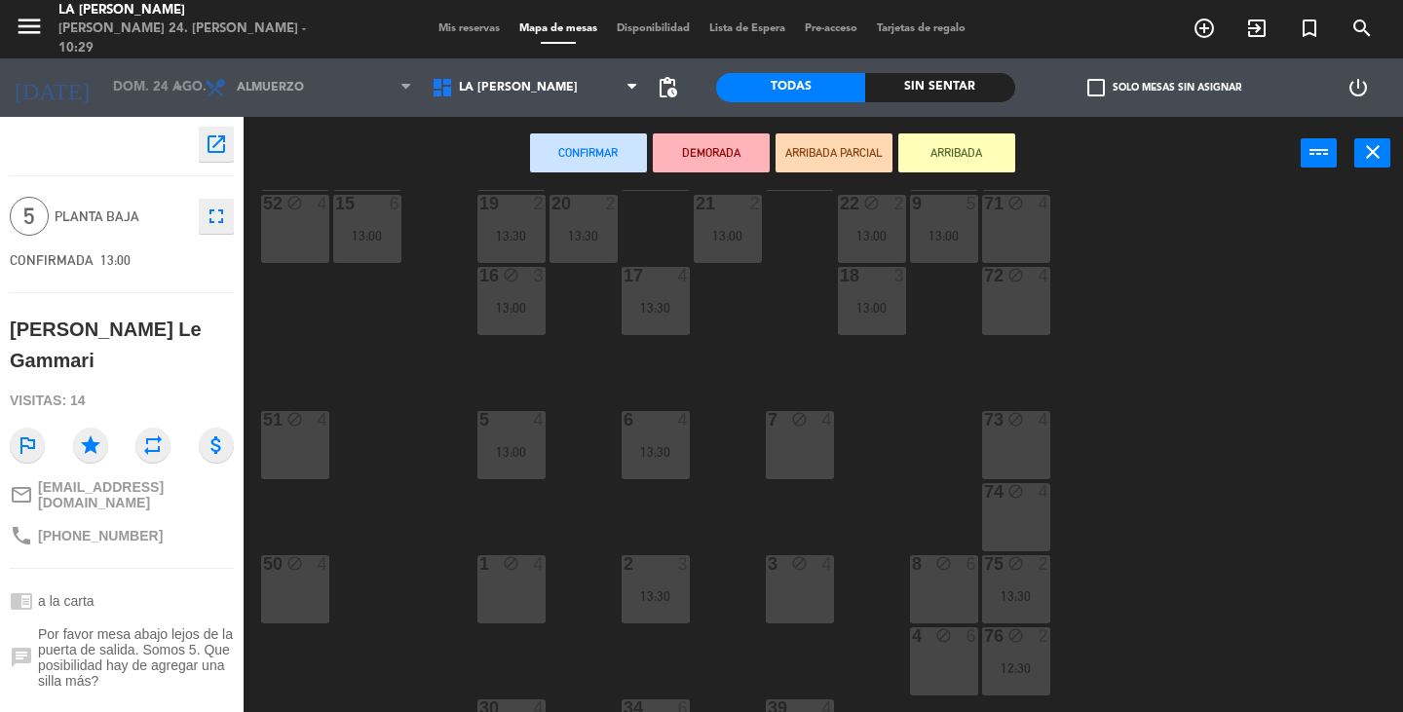
scroll to position [292, 0]
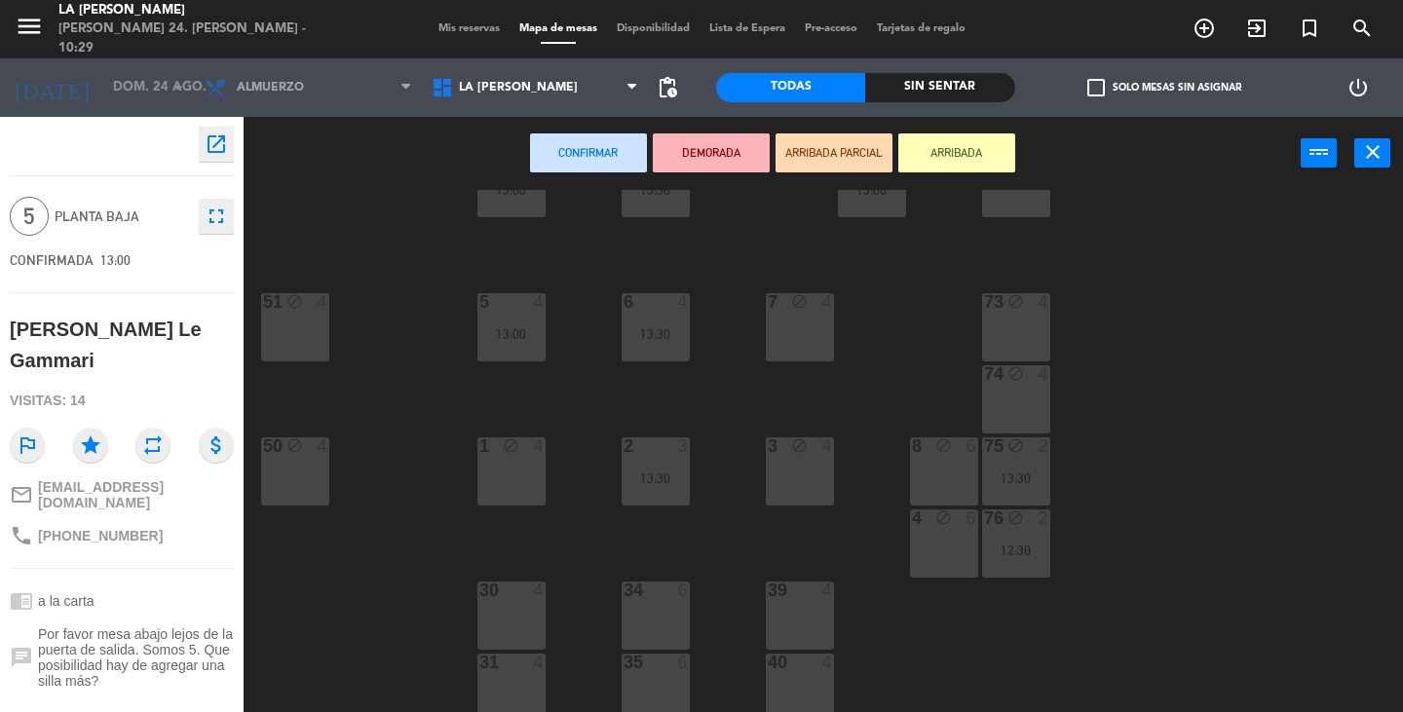
click at [962, 470] on div "8 block 6" at bounding box center [944, 471] width 68 height 68
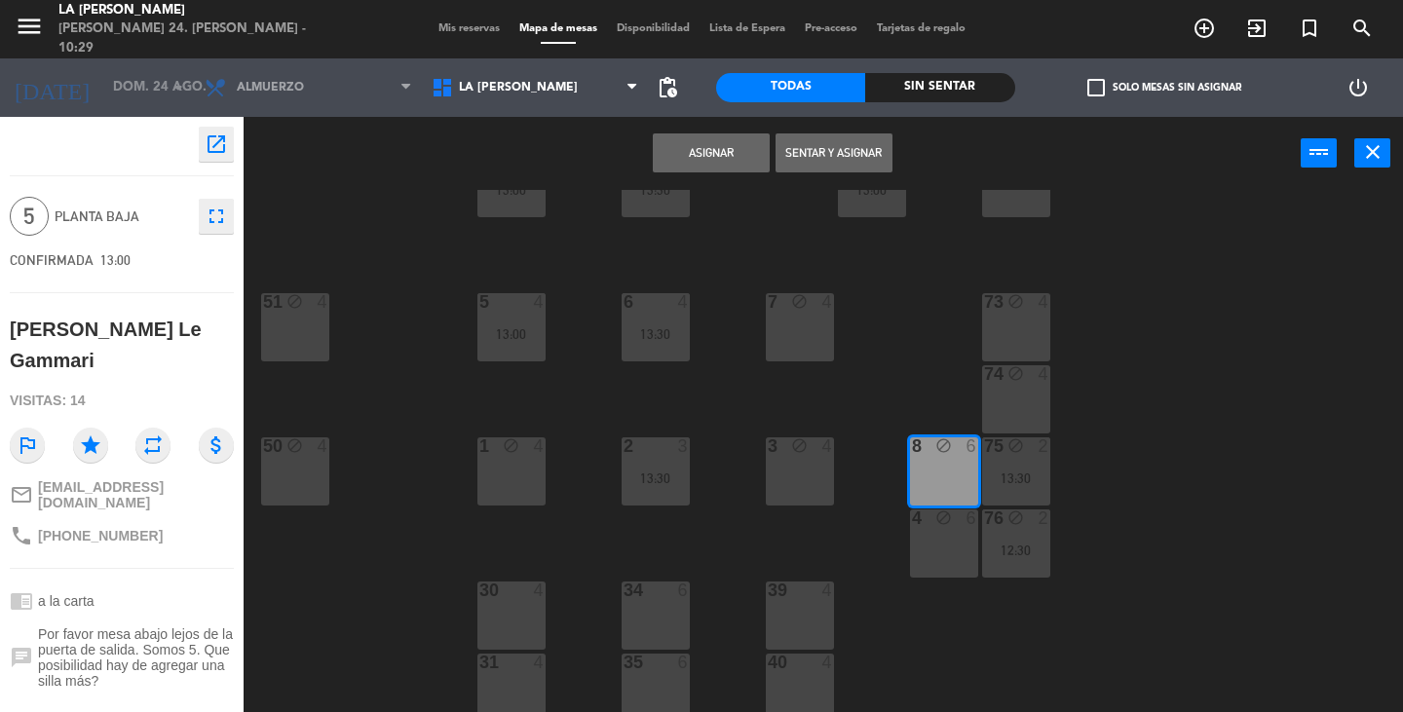
click at [699, 162] on button "Asignar" at bounding box center [711, 152] width 117 height 39
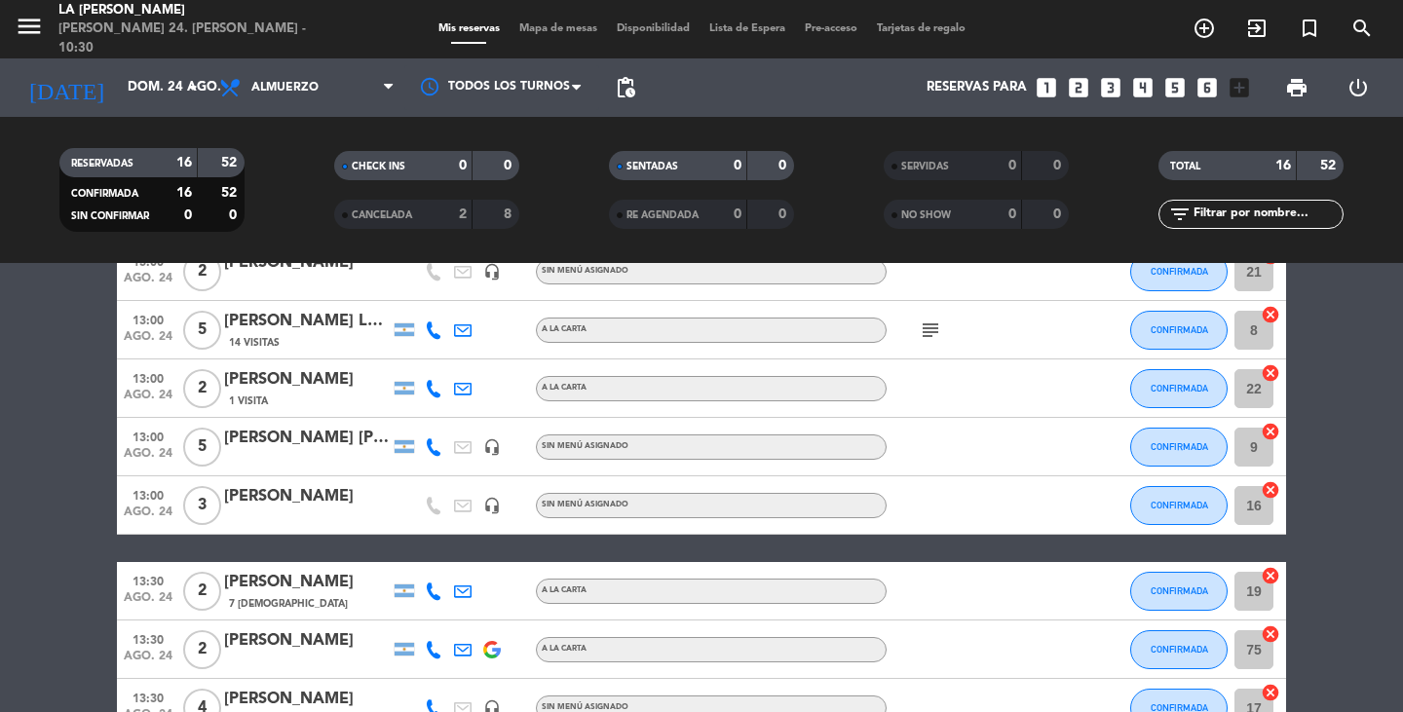
scroll to position [338, 0]
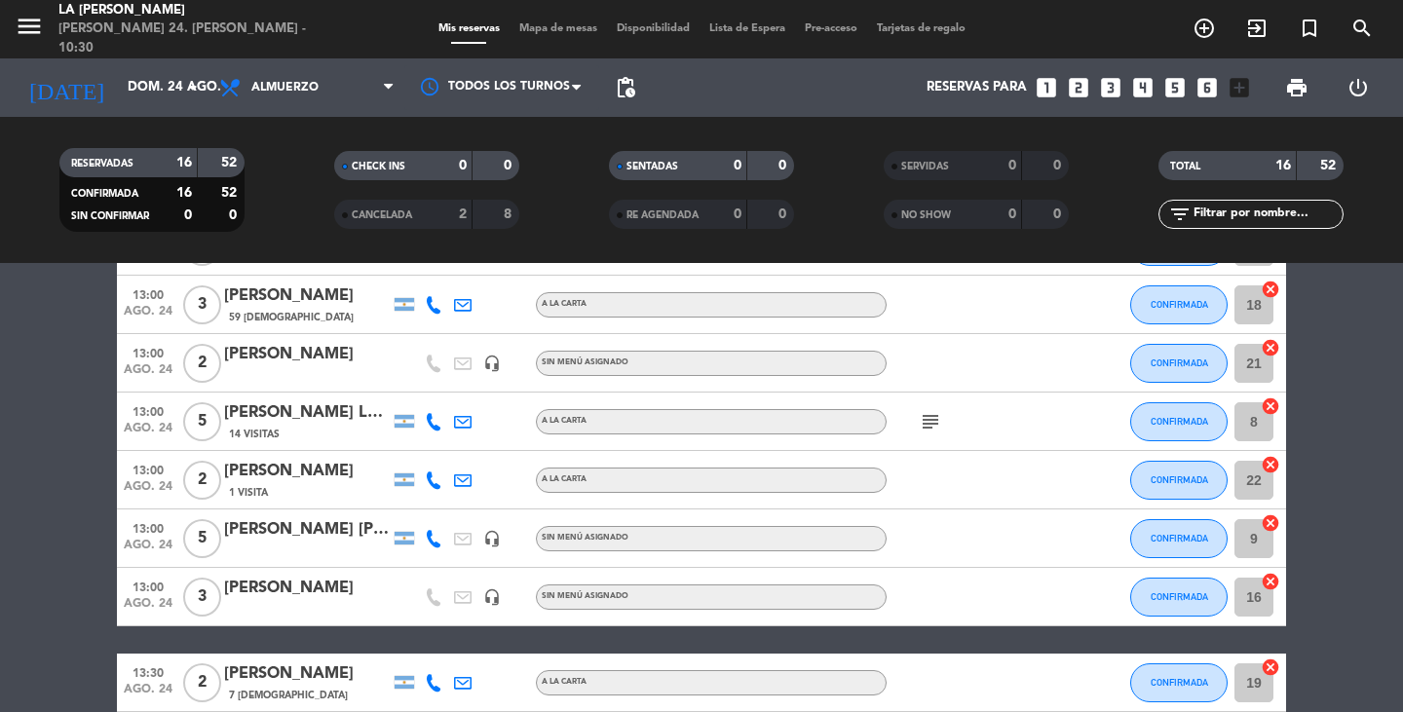
click at [290, 416] on div "[PERSON_NAME] Le Gammari" at bounding box center [307, 412] width 166 height 25
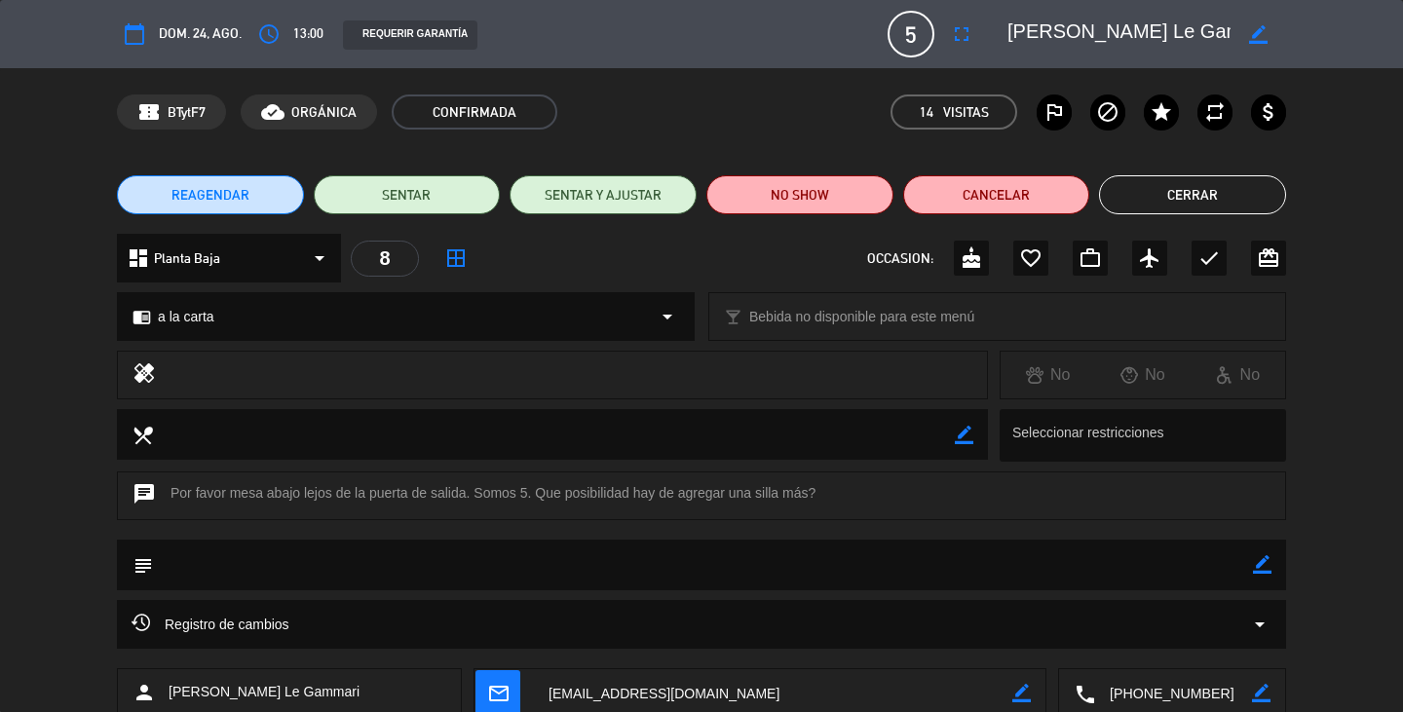
click at [1189, 199] on button "Cerrar" at bounding box center [1192, 194] width 187 height 39
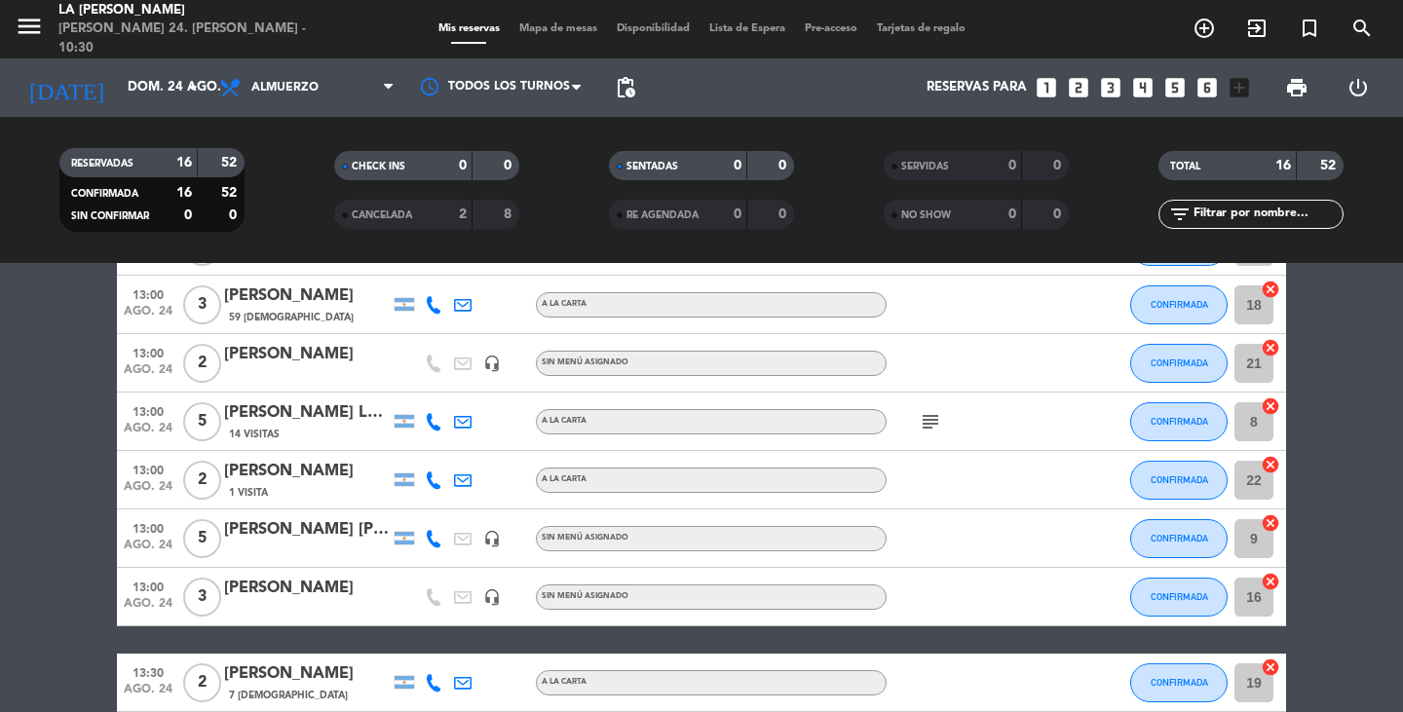
click at [525, 25] on span "Mapa de mesas" at bounding box center [558, 28] width 97 height 11
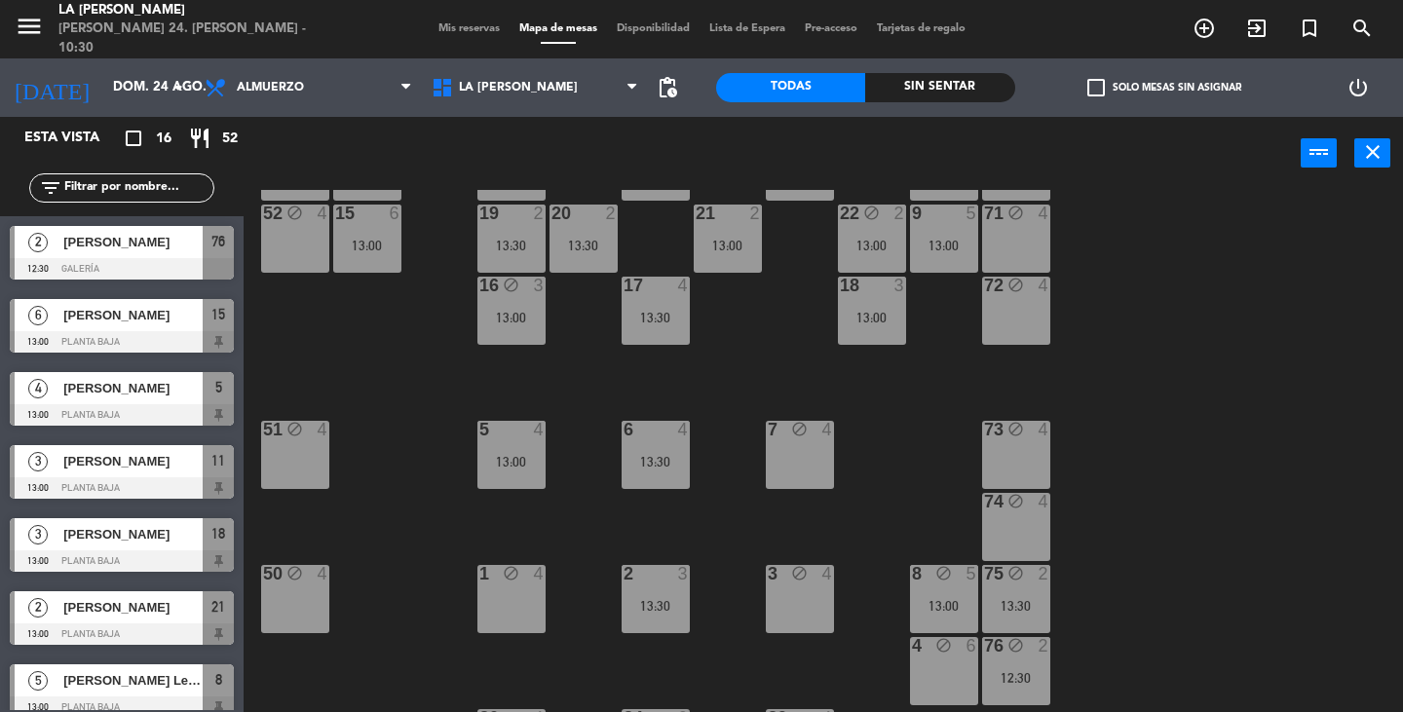
scroll to position [195, 0]
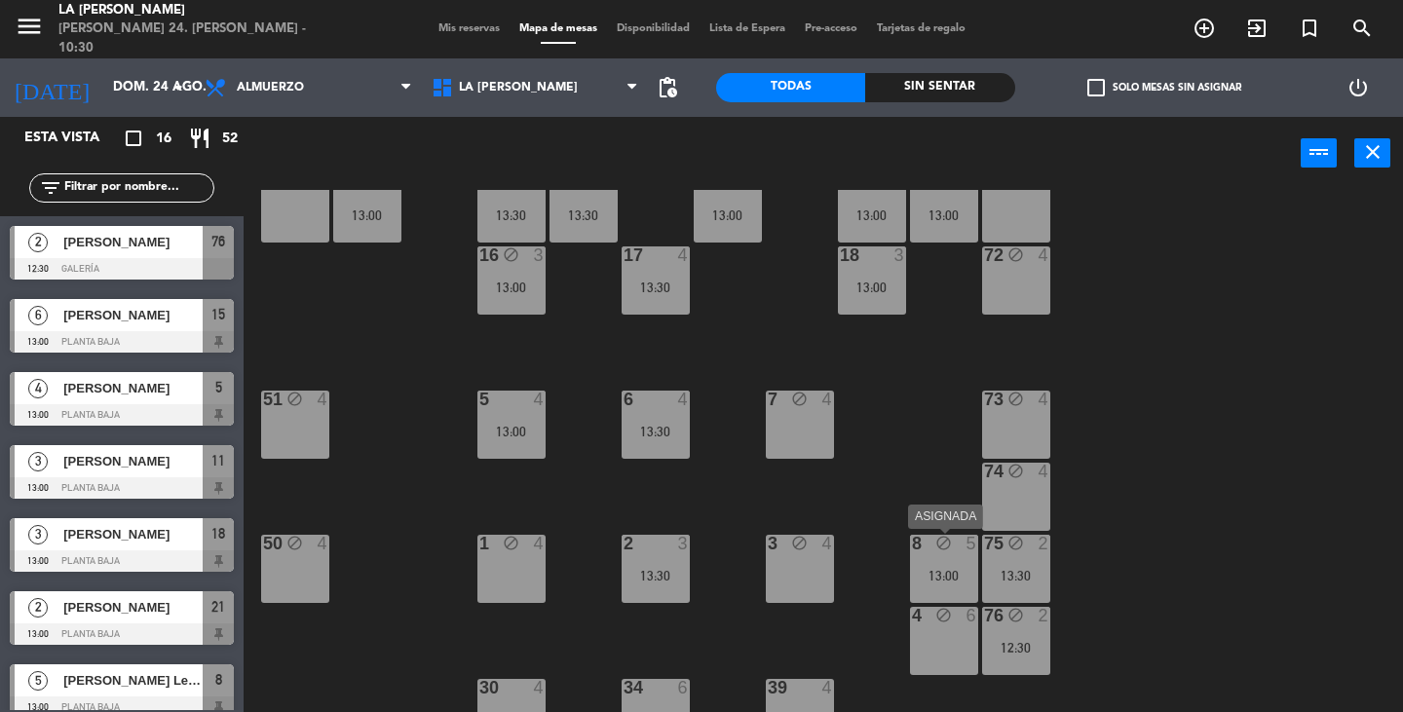
click at [958, 572] on div "13:00" at bounding box center [944, 576] width 68 height 14
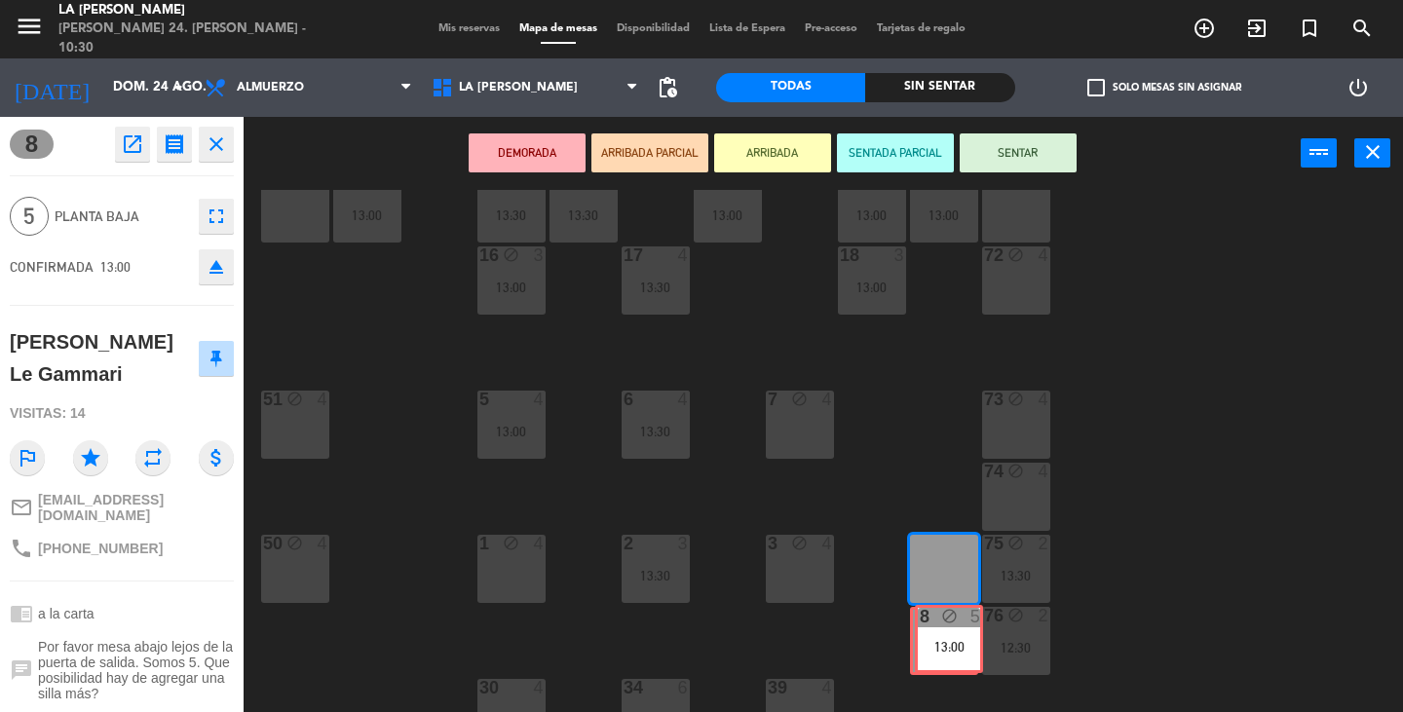
drag, startPoint x: 929, startPoint y: 567, endPoint x: 935, endPoint y: 637, distance: 70.4
click at [935, 637] on div "60 block 4 61 block 4 62 block 4 63 block 4 64 block 4 14 block 6 13 block 3 12…" at bounding box center [830, 451] width 1146 height 522
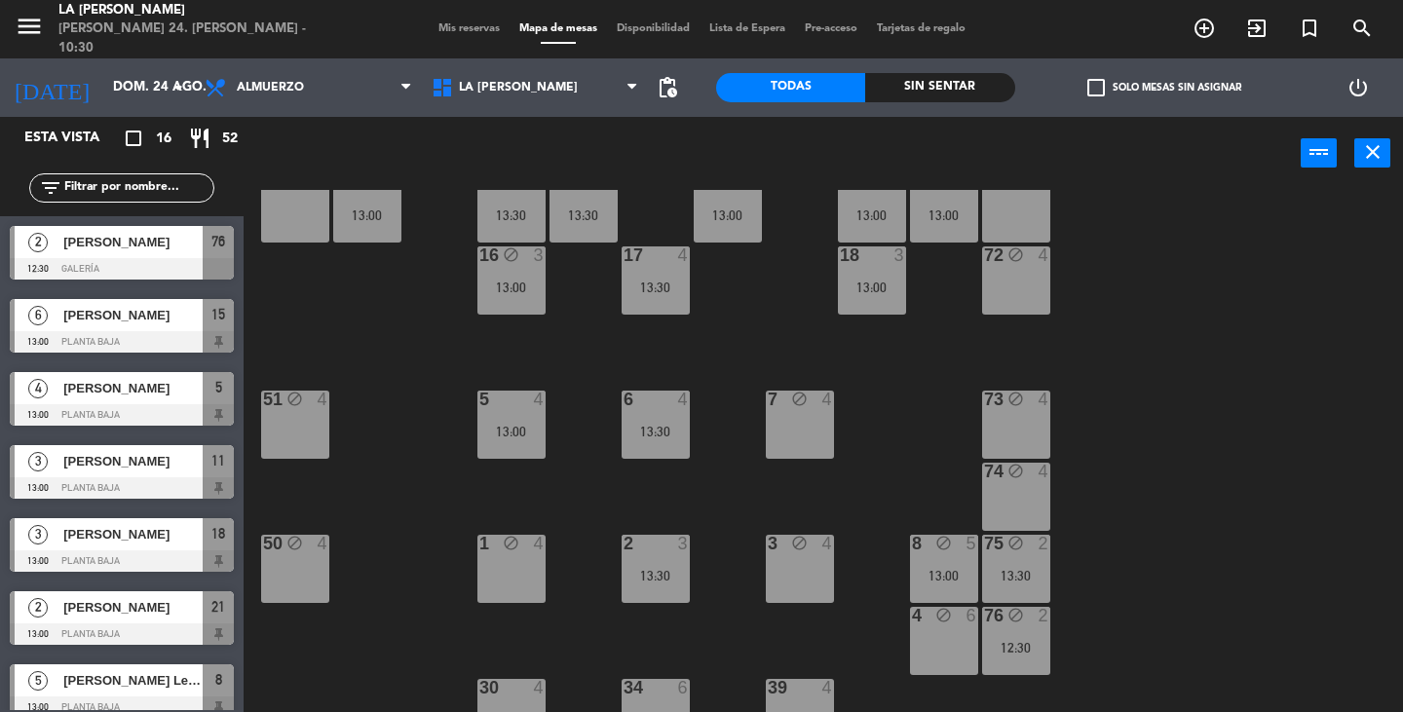
scroll to position [0, 0]
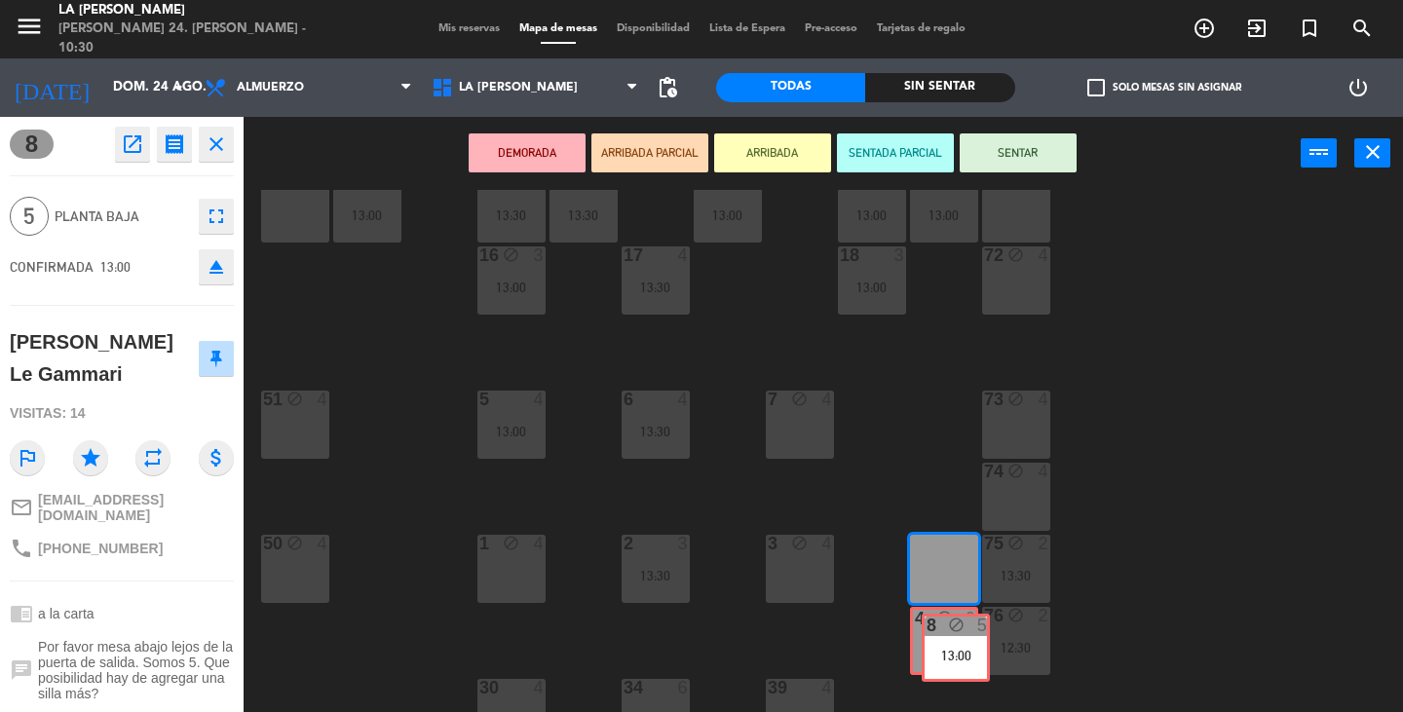
drag, startPoint x: 965, startPoint y: 534, endPoint x: 977, endPoint y: 612, distance: 79.0
click at [977, 612] on div "60 block 4 61 block 4 62 block 4 63 block 4 64 block 4 14 block 6 13 block 3 12…" at bounding box center [830, 451] width 1146 height 522
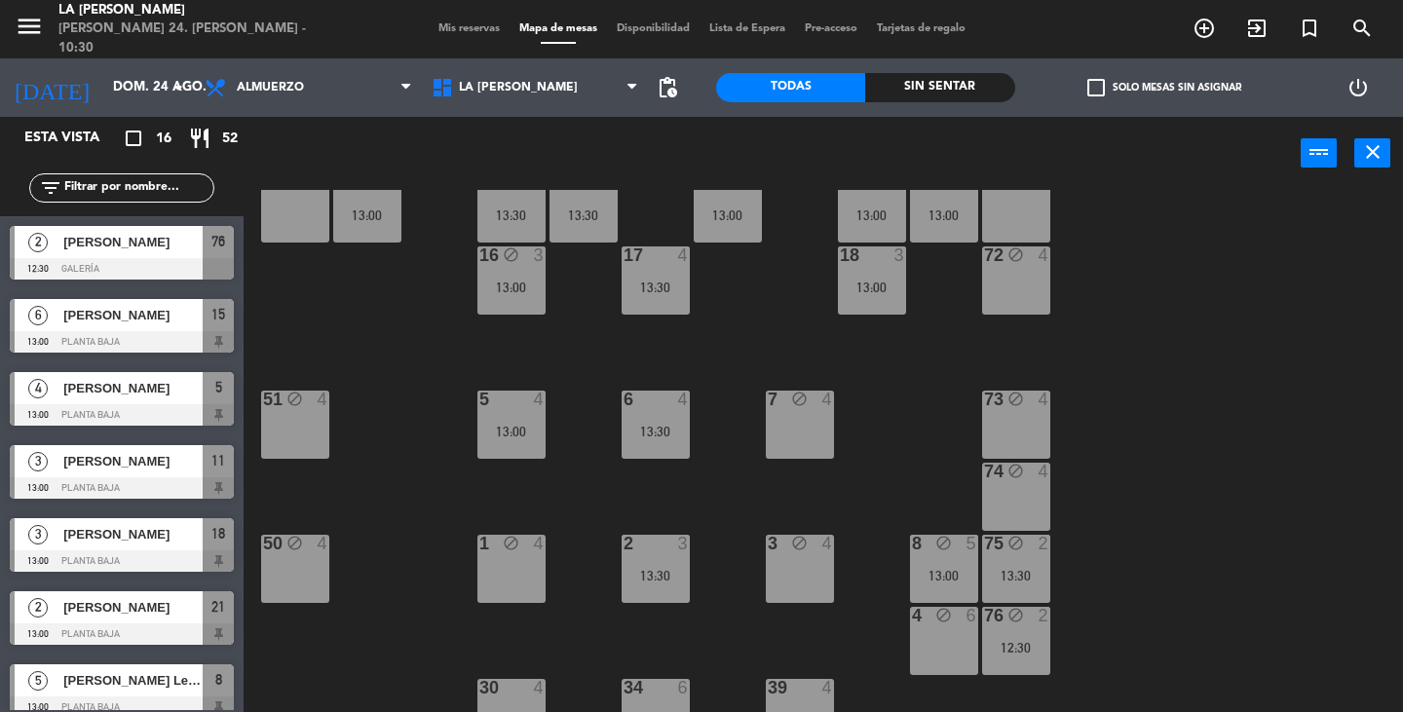
click at [948, 562] on div "8 block 5 13:00" at bounding box center [944, 569] width 68 height 68
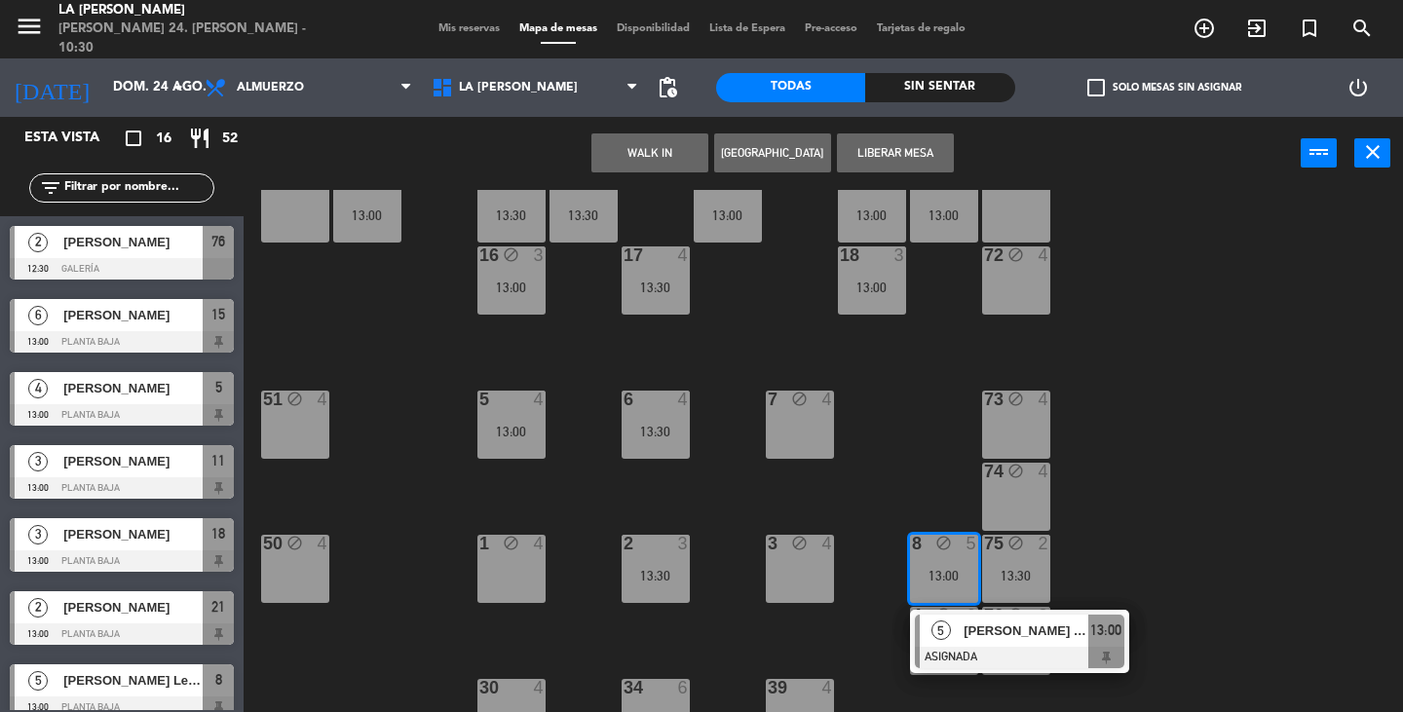
click at [912, 610] on div "5 [PERSON_NAME] Le Gammari ASIGNADA 13:00" at bounding box center [1019, 641] width 219 height 63
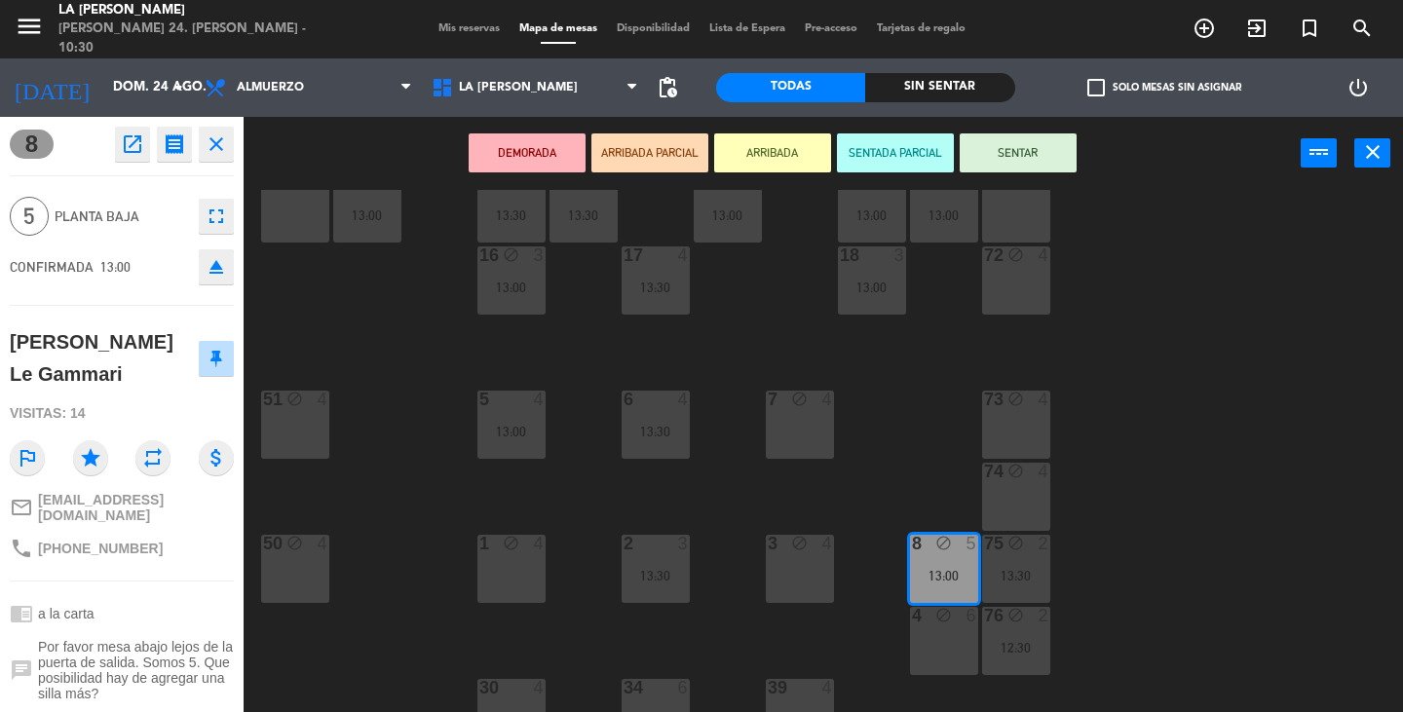
click at [931, 619] on div "block" at bounding box center [943, 616] width 32 height 19
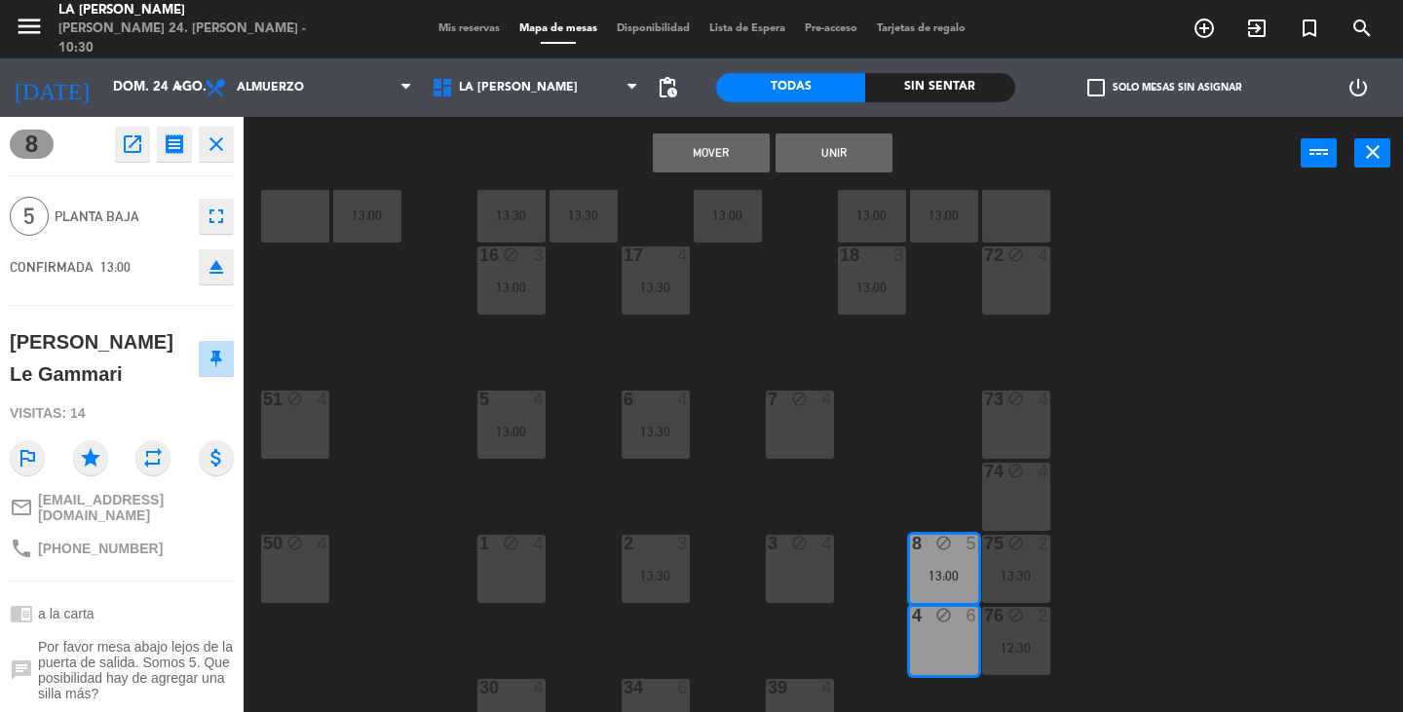
click at [683, 158] on button "Mover" at bounding box center [711, 152] width 117 height 39
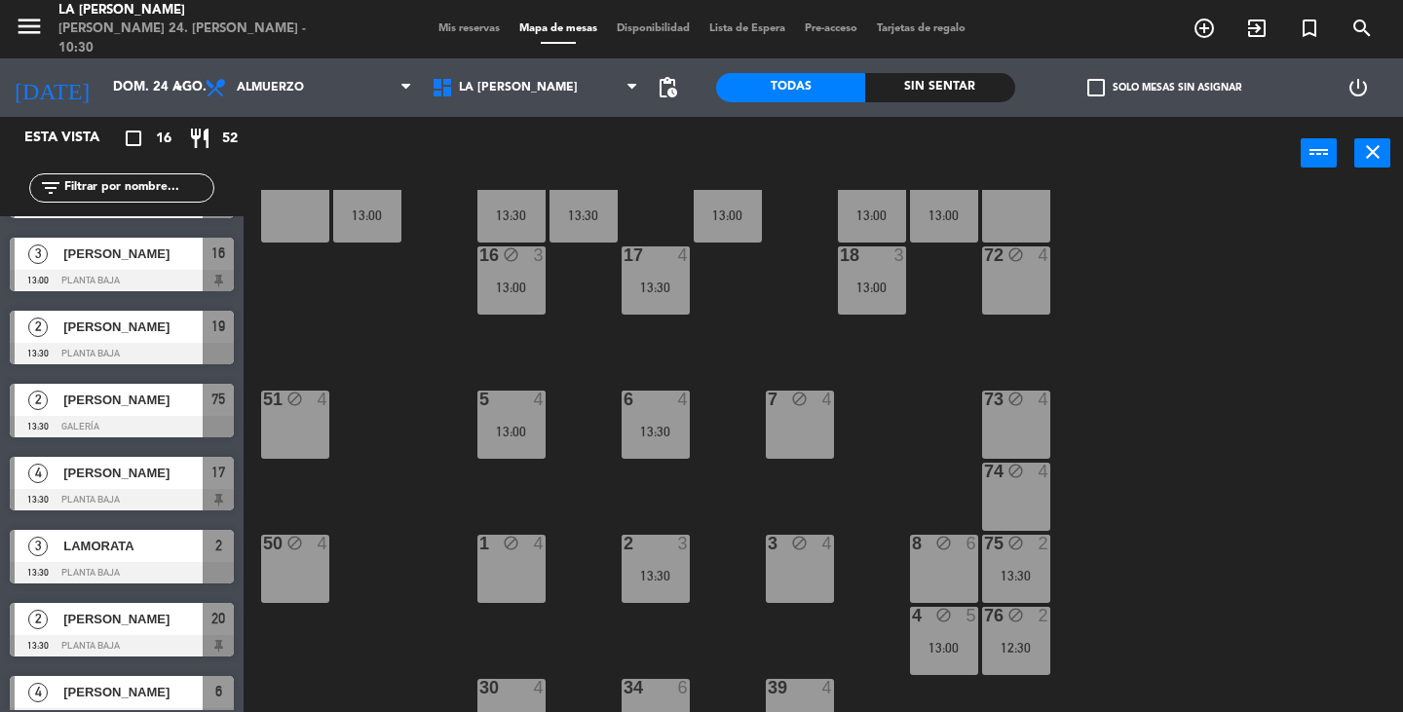
scroll to position [675, 0]
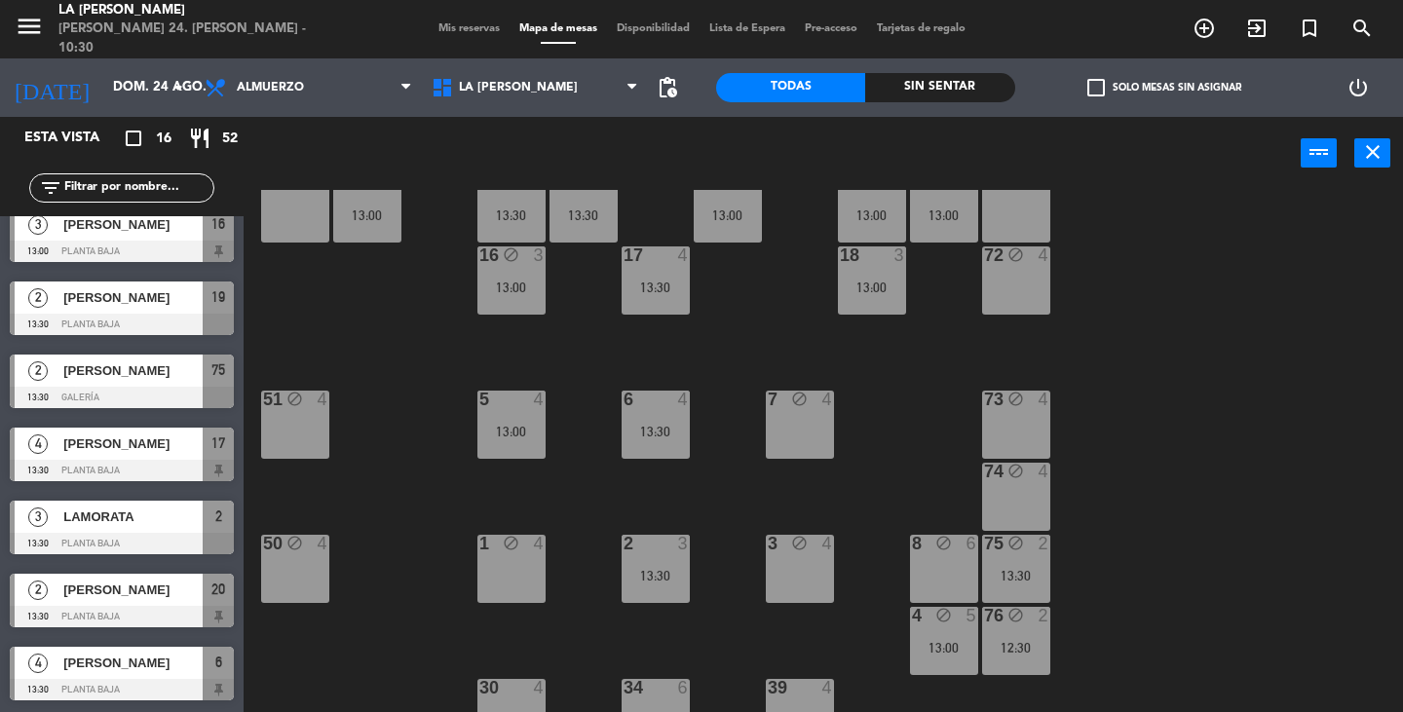
click at [1240, 264] on div "60 block 4 61 block 4 62 block 4 63 block 4 64 block 4 14 block 6 13 block 3 12…" at bounding box center [830, 451] width 1146 height 522
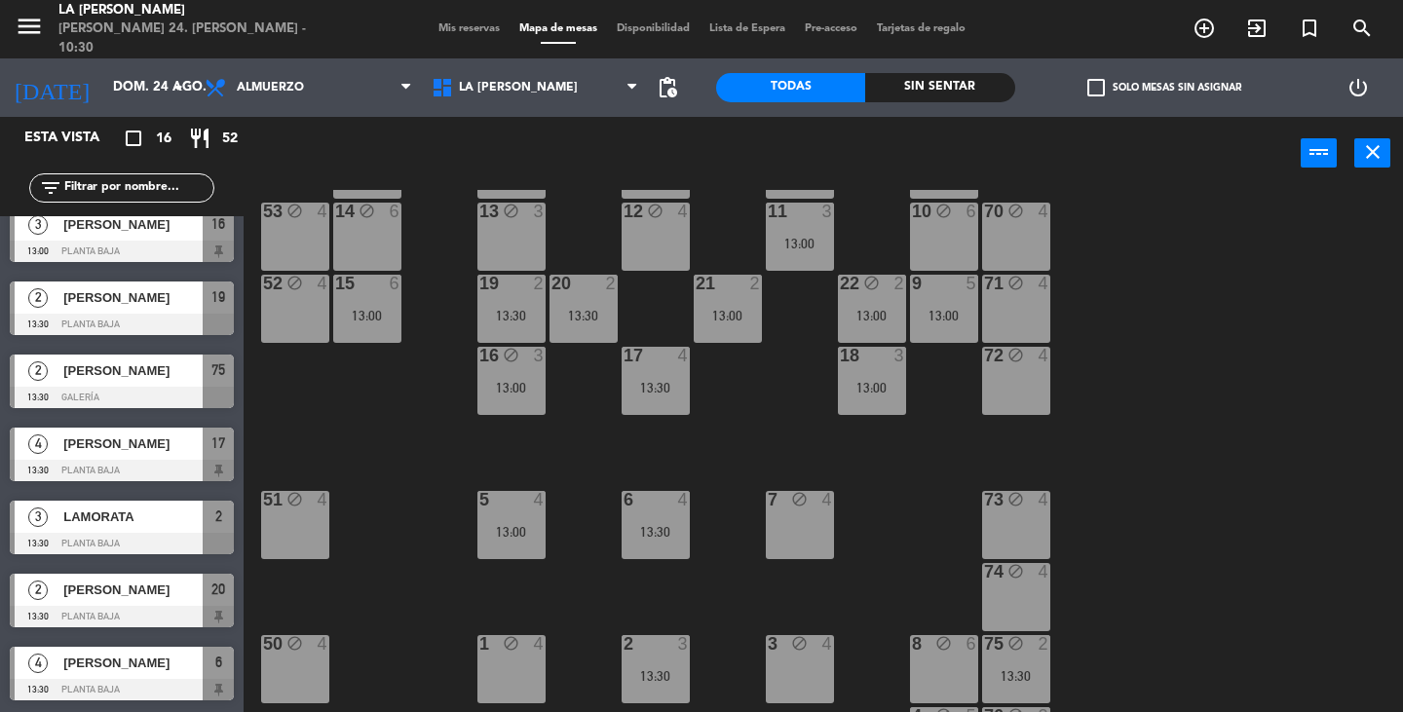
scroll to position [0, 0]
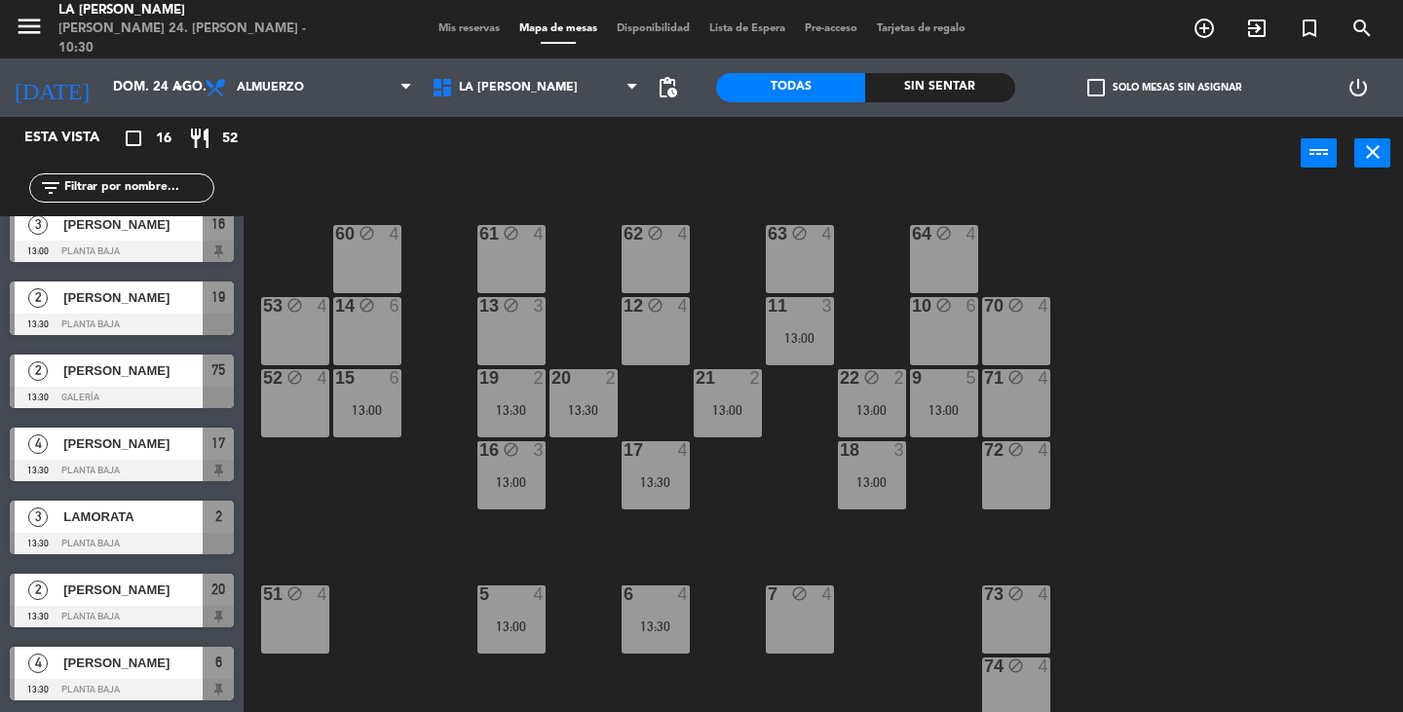
click at [466, 30] on span "Mis reservas" at bounding box center [469, 28] width 81 height 11
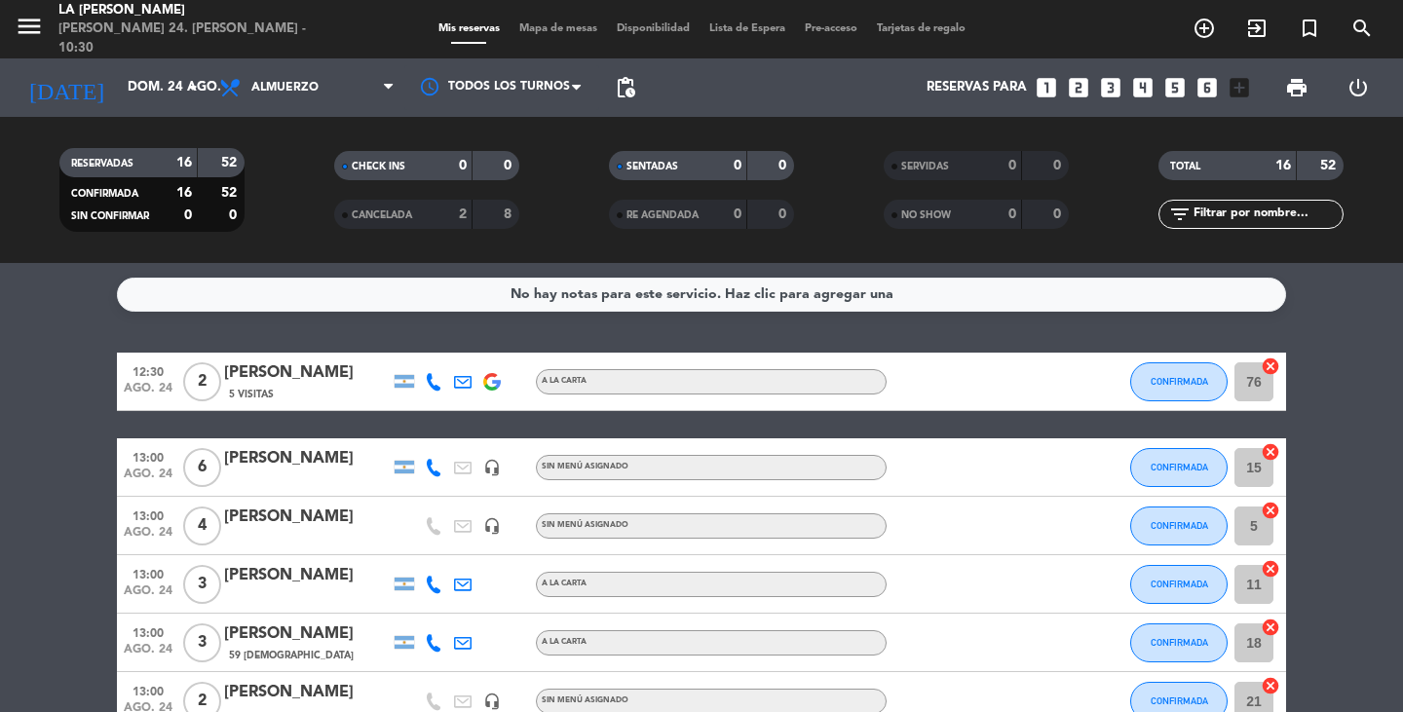
click at [432, 376] on icon at bounding box center [434, 382] width 18 height 18
click at [1271, 364] on icon "cancel" at bounding box center [1270, 366] width 19 height 19
click at [1256, 383] on icon "border_all" at bounding box center [1256, 381] width 23 height 23
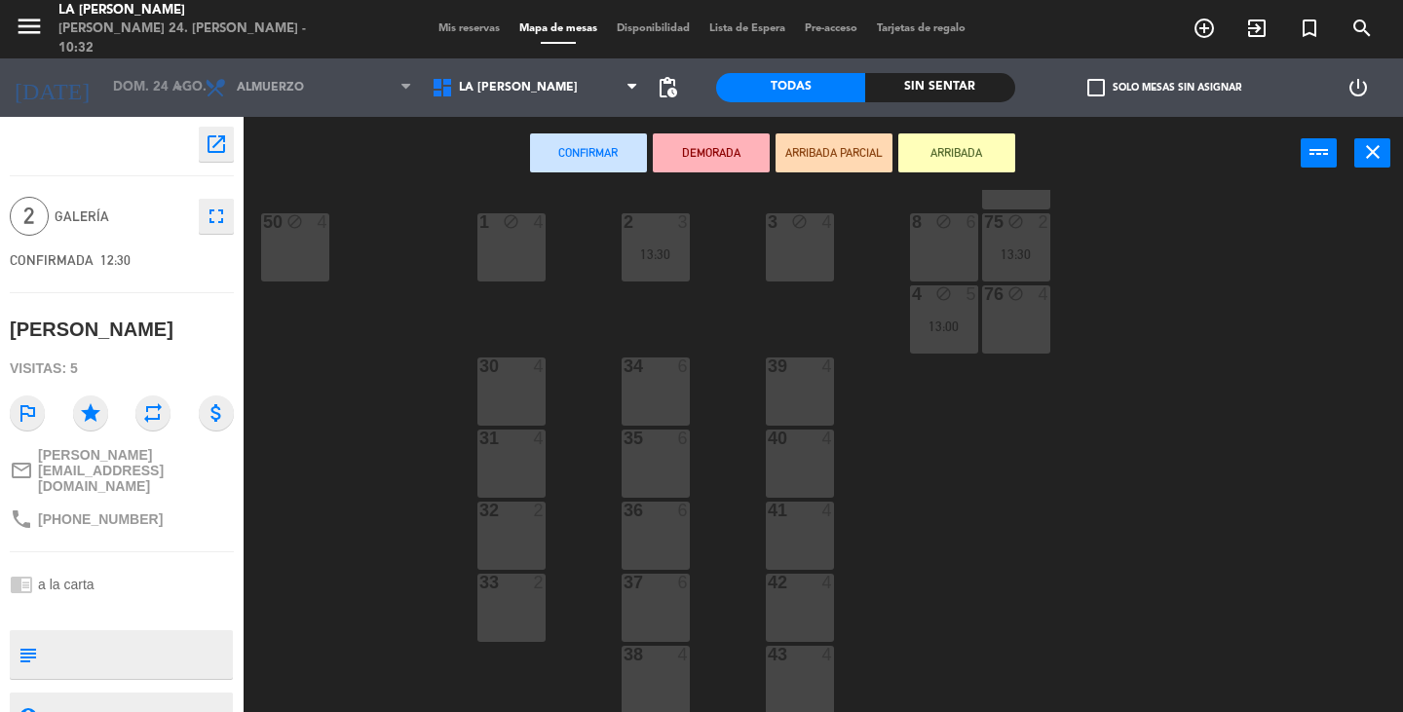
scroll to position [518, 0]
click at [524, 529] on div "32 2" at bounding box center [511, 534] width 68 height 68
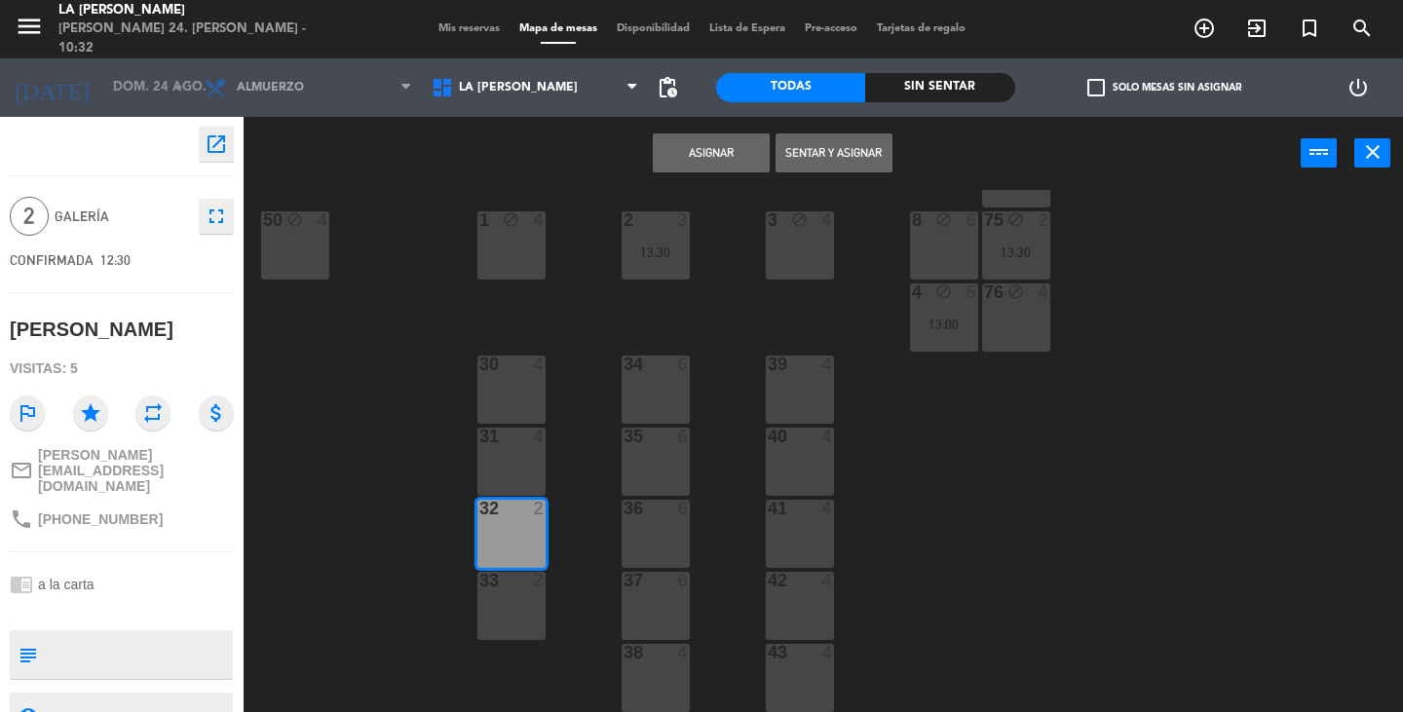
click at [730, 157] on button "Asignar" at bounding box center [711, 152] width 117 height 39
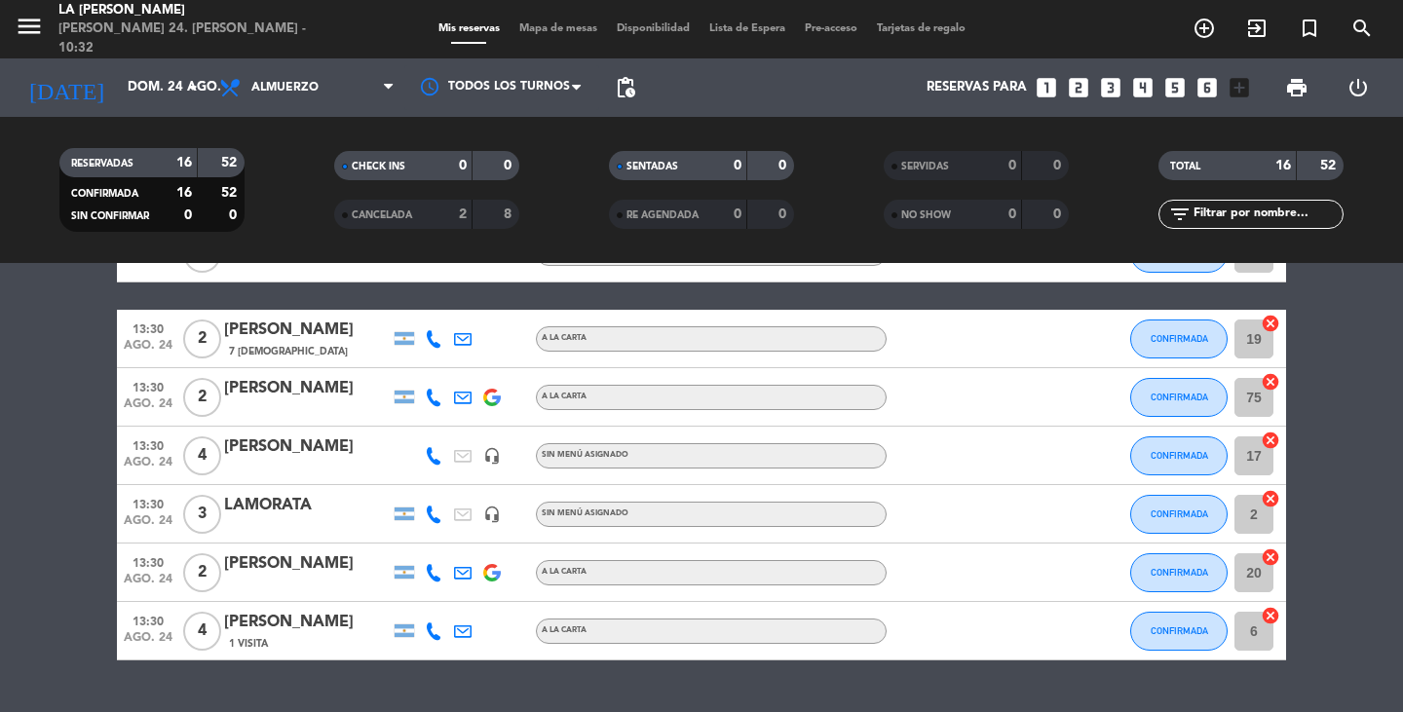
scroll to position [728, 0]
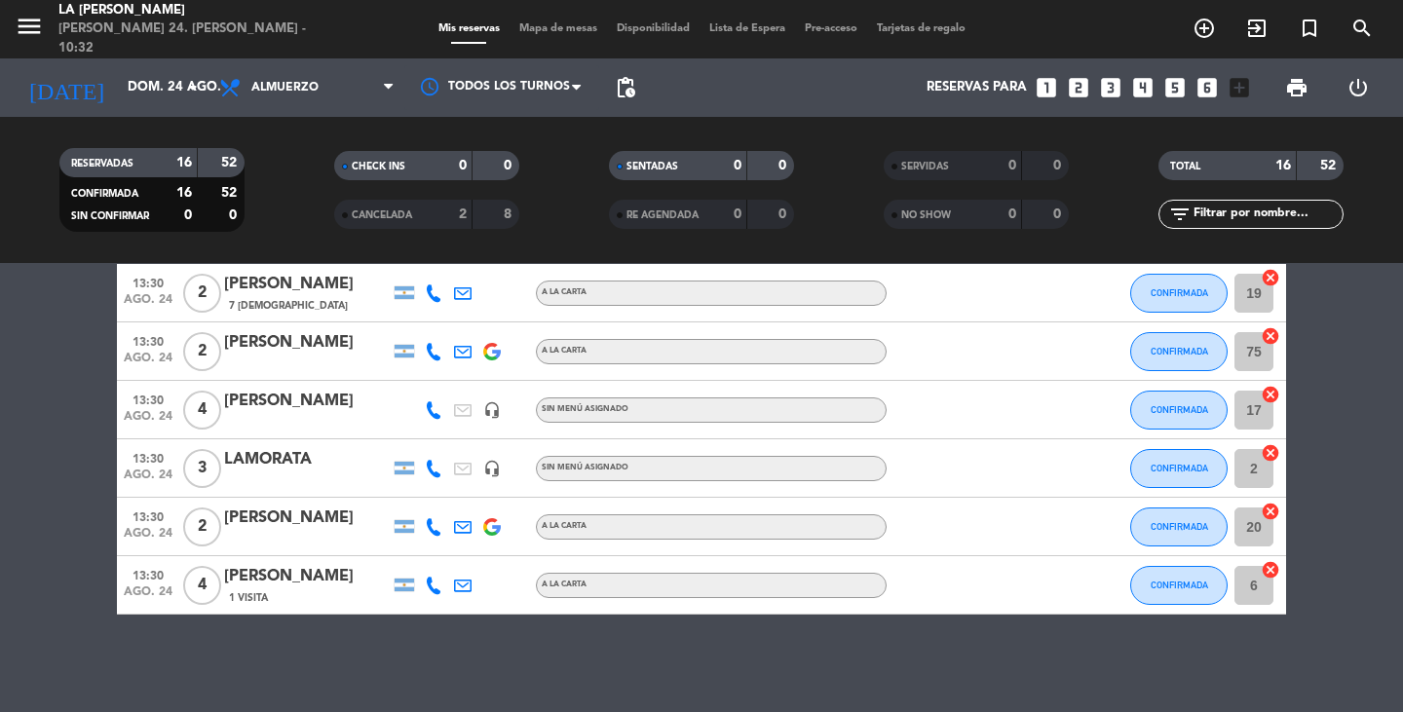
click at [434, 359] on icon at bounding box center [434, 352] width 18 height 18
click at [1261, 340] on icon "cancel" at bounding box center [1270, 335] width 19 height 19
click at [1253, 346] on icon "border_all" at bounding box center [1256, 351] width 23 height 23
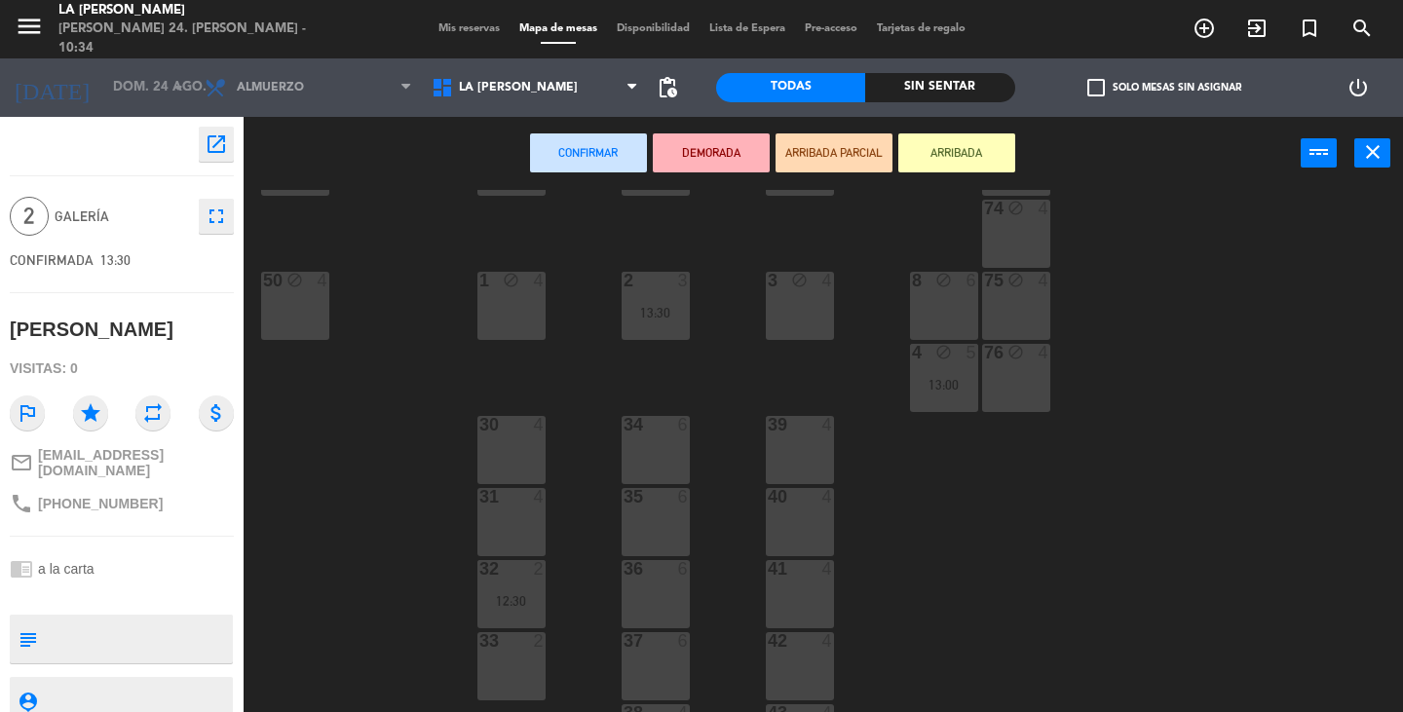
scroll to position [487, 0]
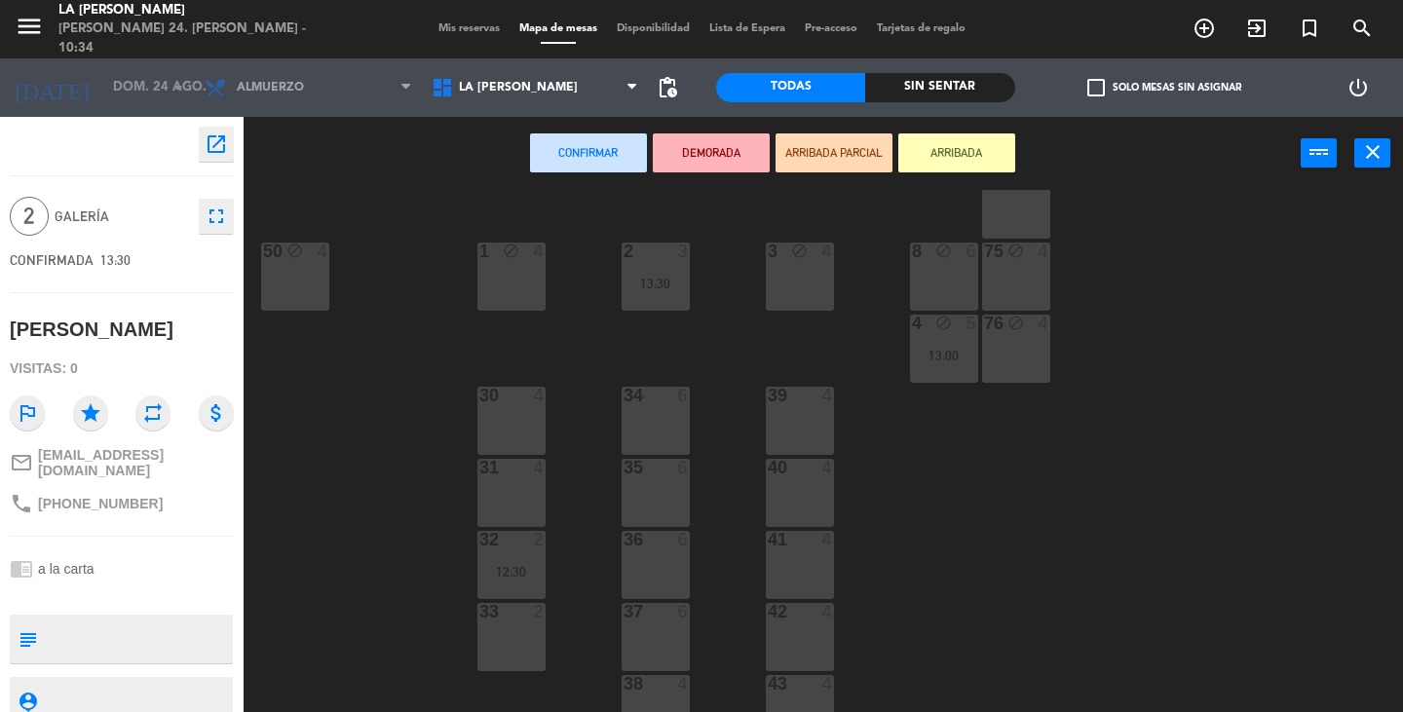
click at [798, 574] on div "41 4" at bounding box center [800, 565] width 68 height 68
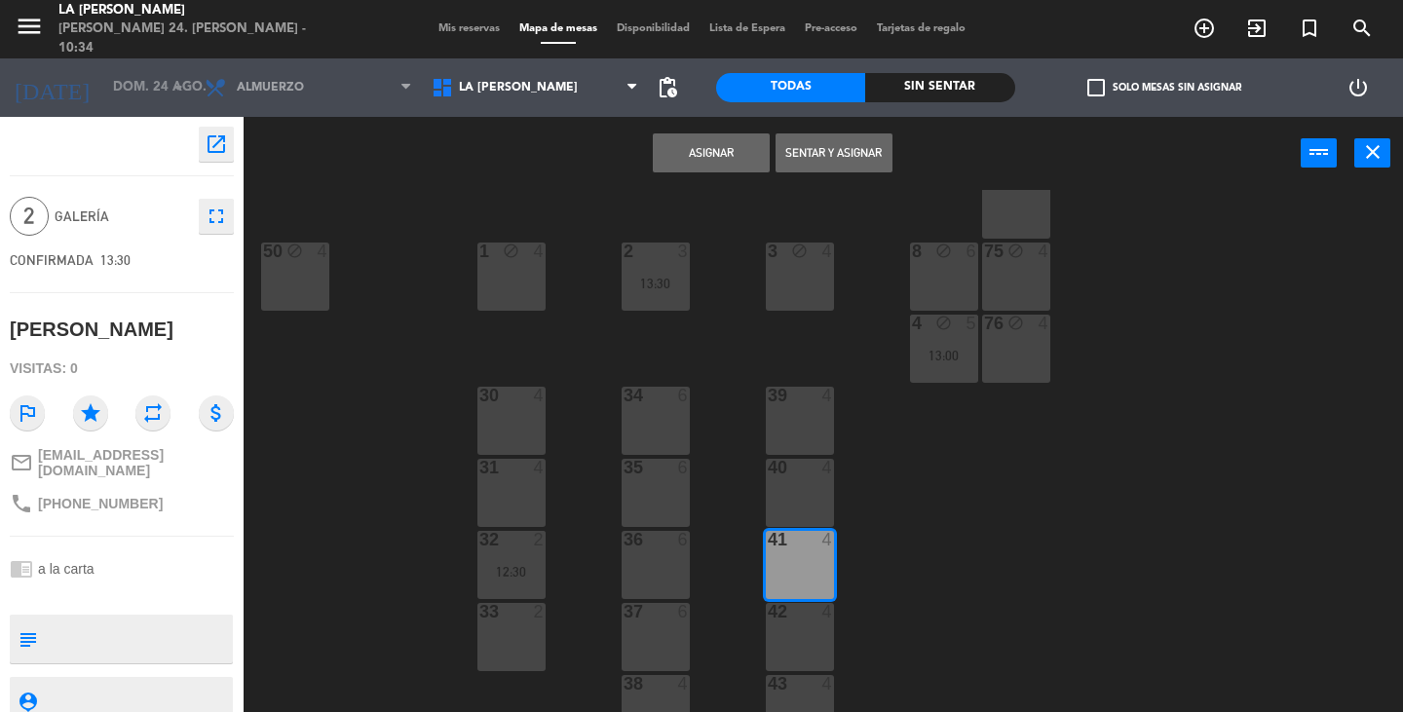
click at [745, 140] on button "Asignar" at bounding box center [711, 152] width 117 height 39
